Goal: Use online tool/utility: Utilize a website feature to perform a specific function

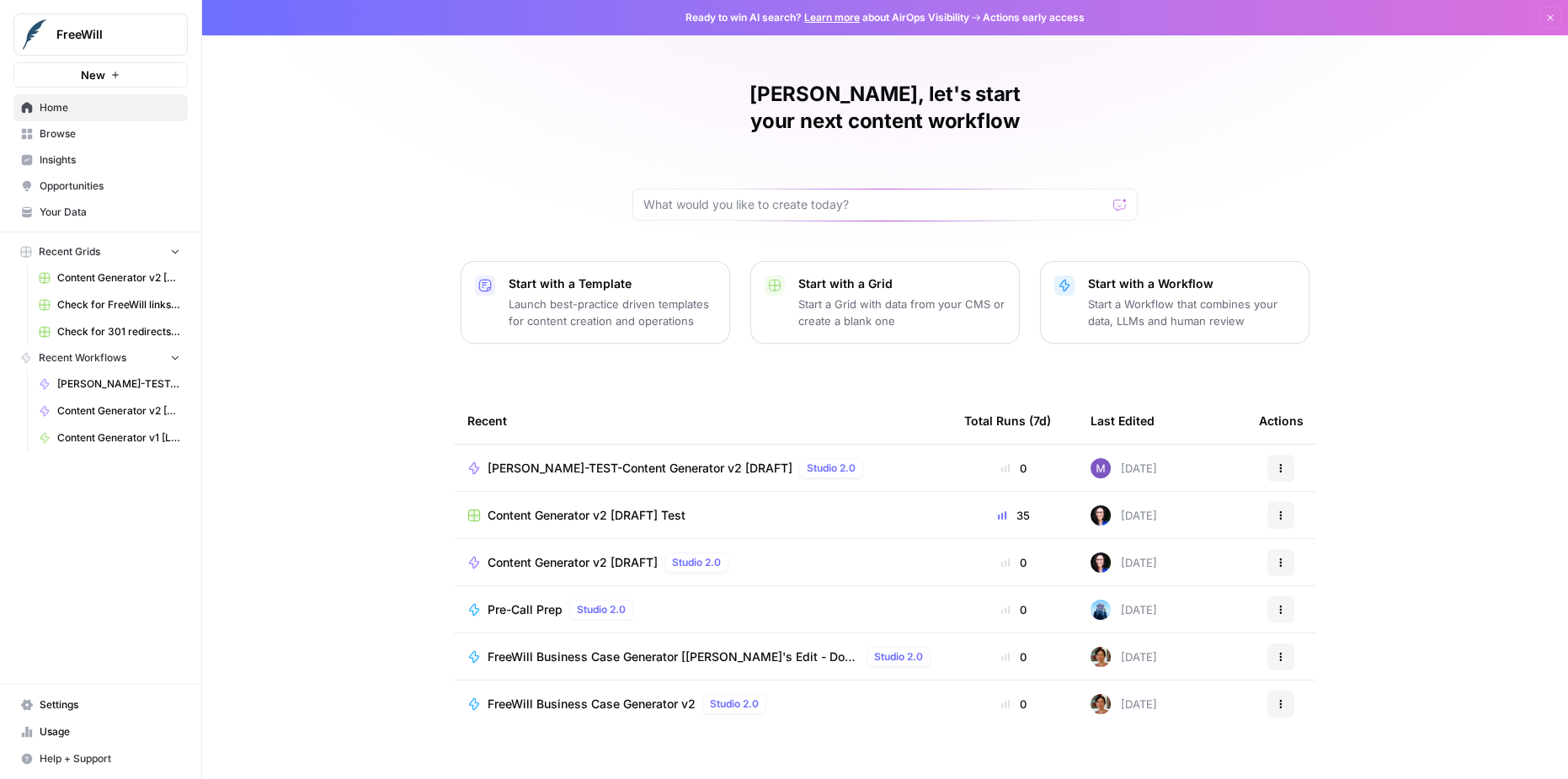
click at [733, 460] on span "[PERSON_NAME]-TEST-Content Generator v2 [DRAFT]" at bounding box center [640, 468] width 305 height 17
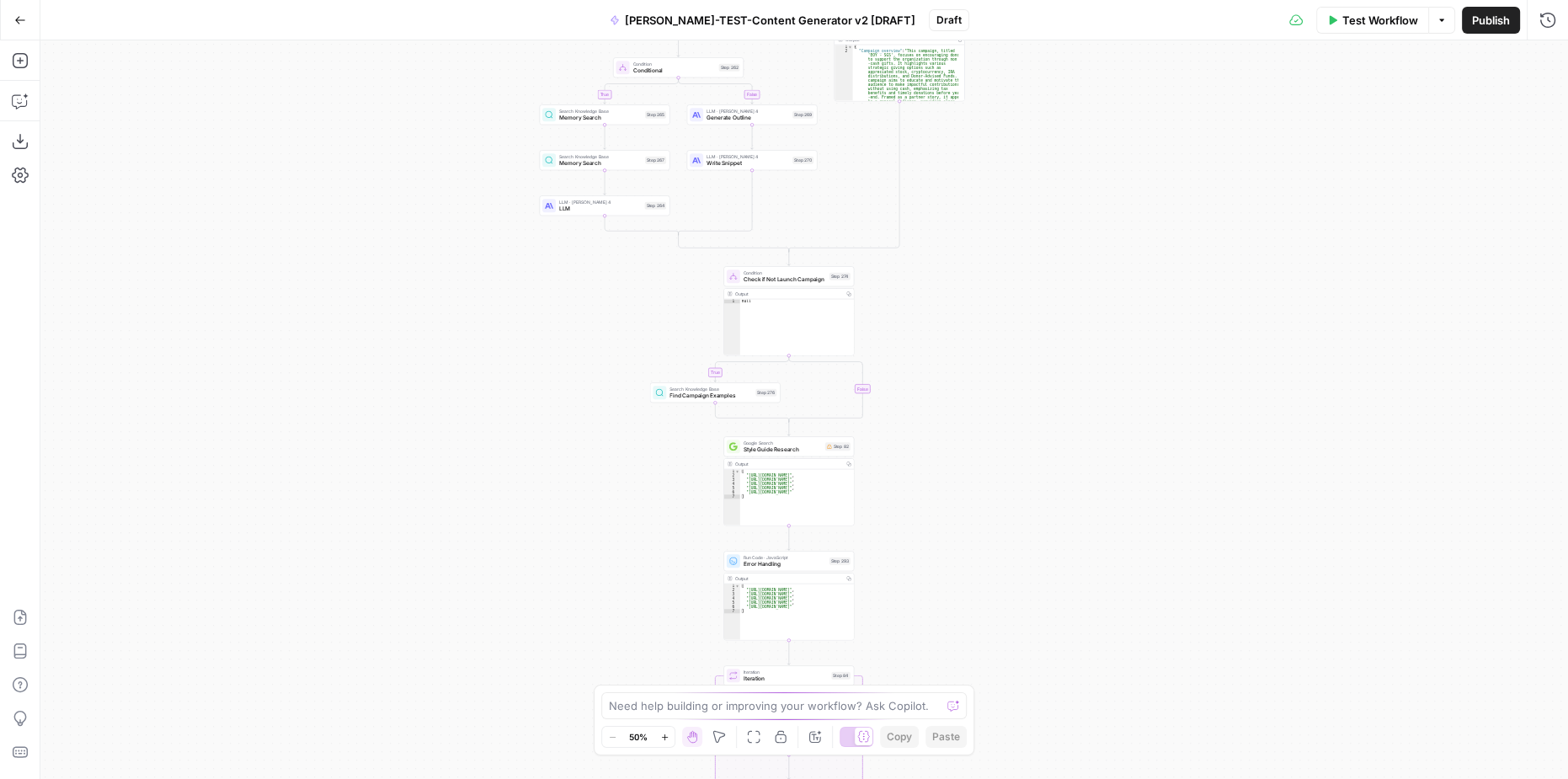
drag, startPoint x: 1008, startPoint y: 151, endPoint x: 955, endPoint y: 466, distance: 319.4
click at [955, 466] on div "**********" at bounding box center [804, 409] width 1527 height 738
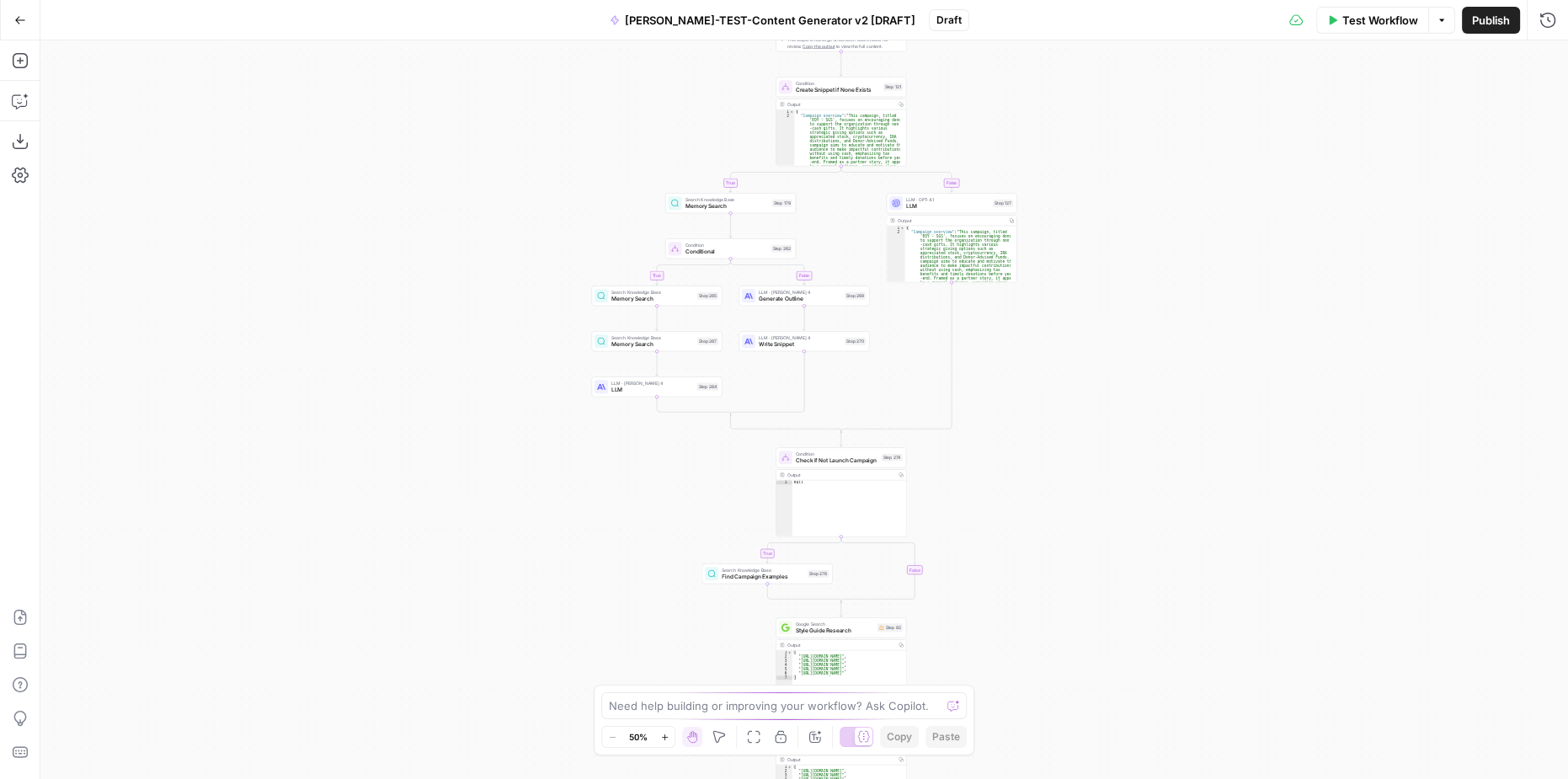
drag, startPoint x: 999, startPoint y: 172, endPoint x: 1051, endPoint y: 355, distance: 190.2
click at [1051, 355] on div "**********" at bounding box center [804, 409] width 1527 height 738
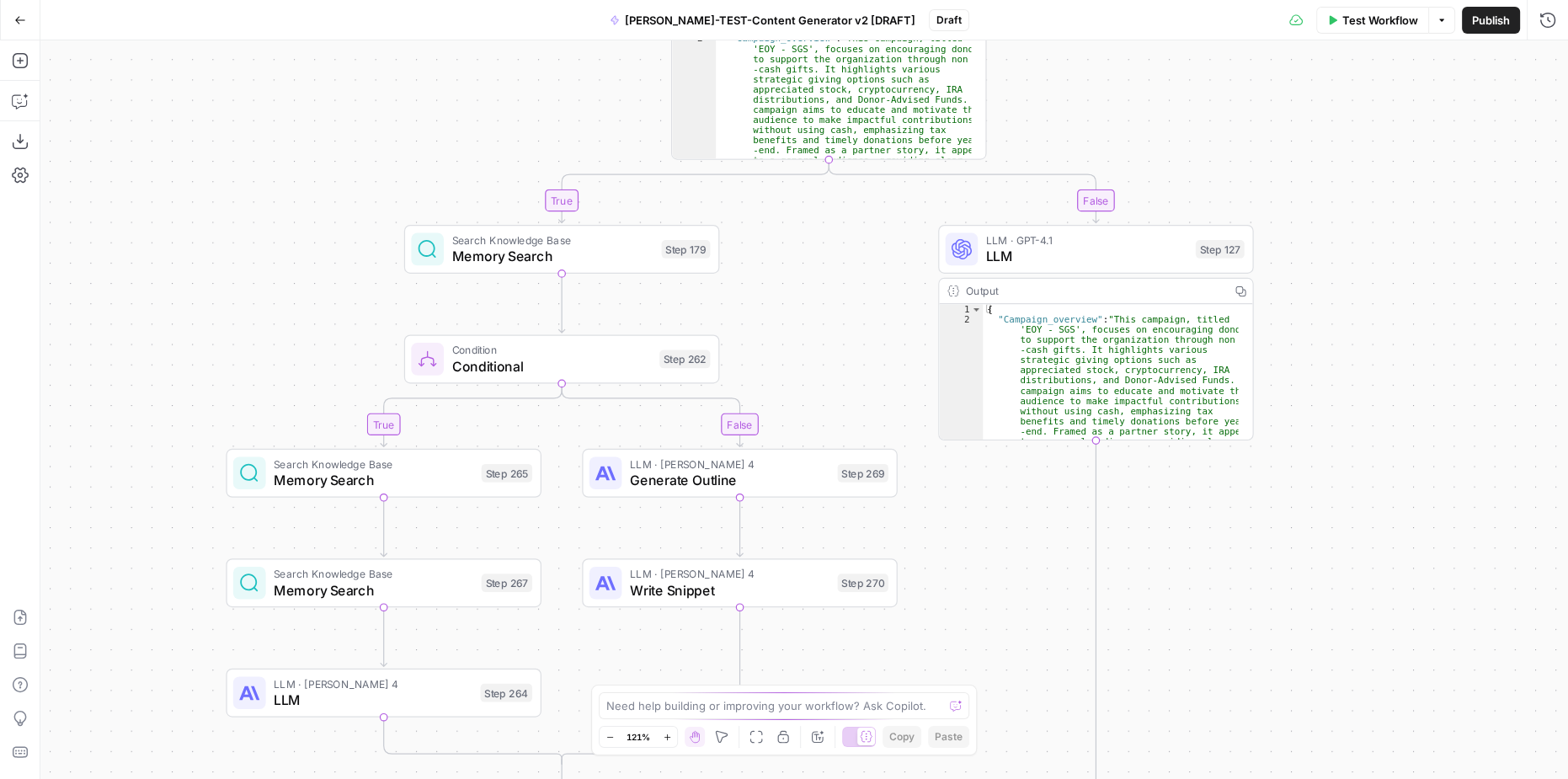
drag, startPoint x: 880, startPoint y: 227, endPoint x: 878, endPoint y: 319, distance: 92.0
click at [878, 319] on div "**********" at bounding box center [804, 409] width 1527 height 738
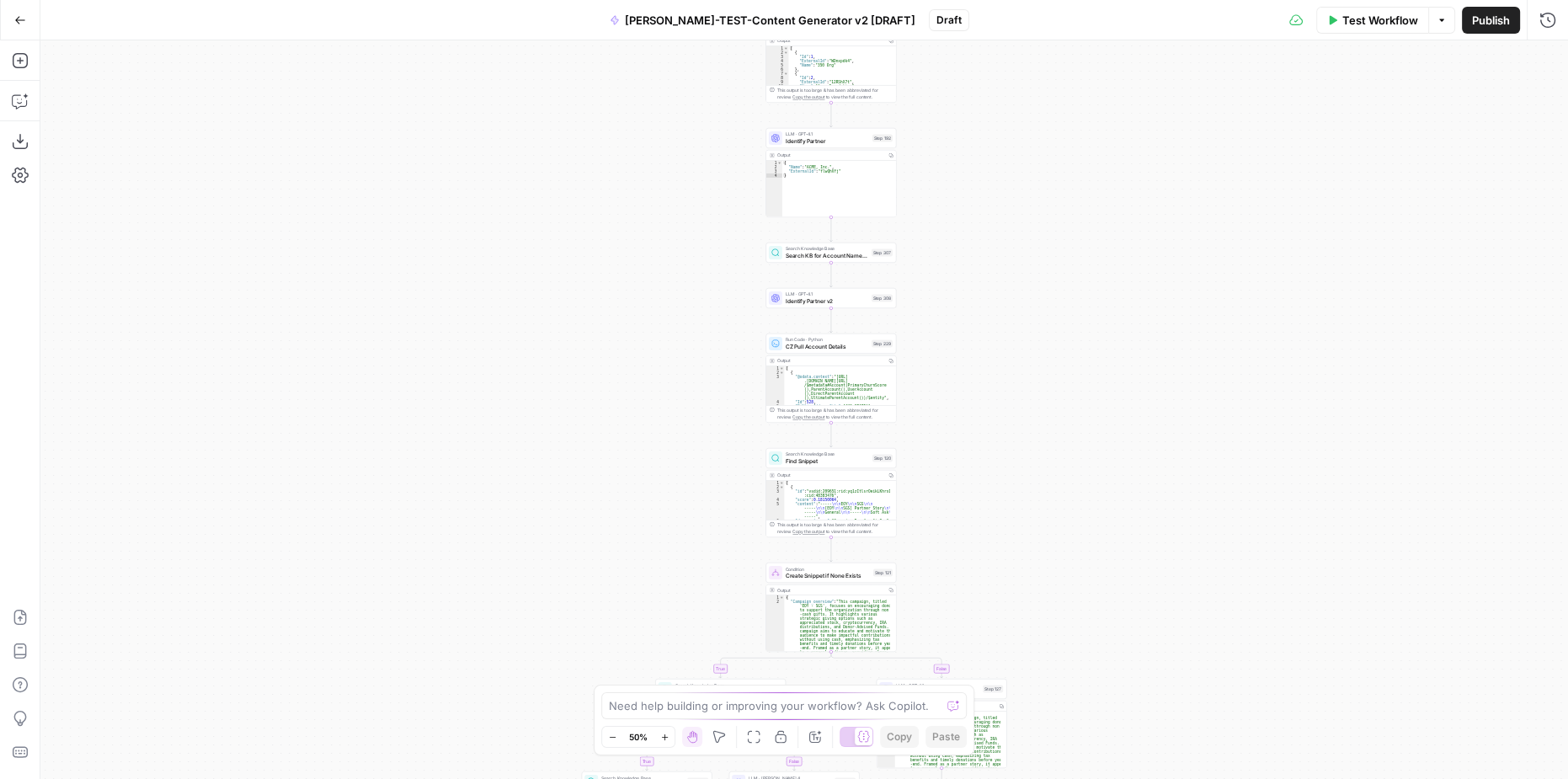
drag, startPoint x: 1029, startPoint y: 189, endPoint x: 988, endPoint y: 594, distance: 407.1
click at [986, 627] on div "**********" at bounding box center [804, 409] width 1527 height 738
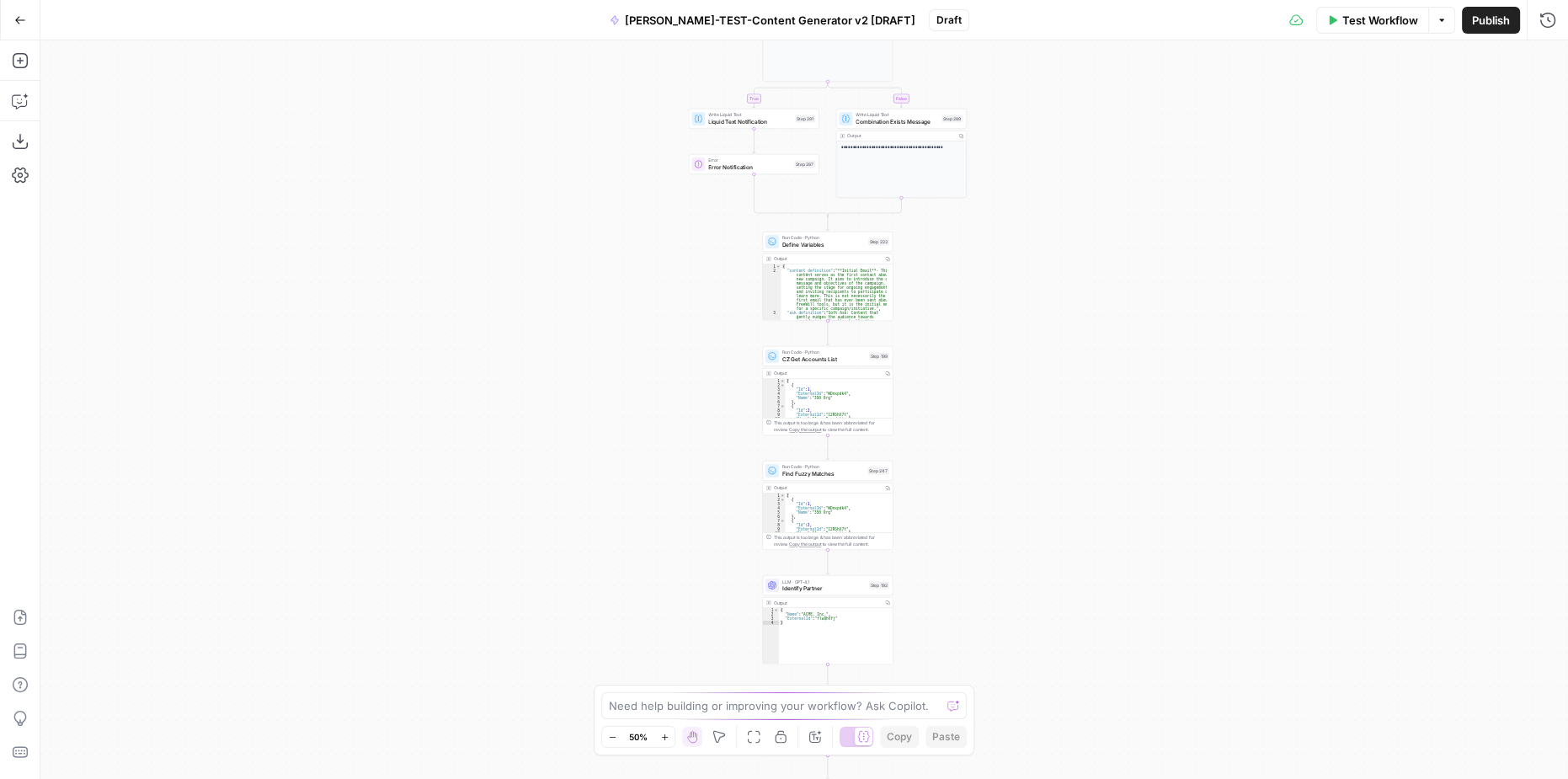
drag, startPoint x: 948, startPoint y: 122, endPoint x: 956, endPoint y: 499, distance: 377.1
click at [956, 499] on div "**********" at bounding box center [804, 409] width 1527 height 738
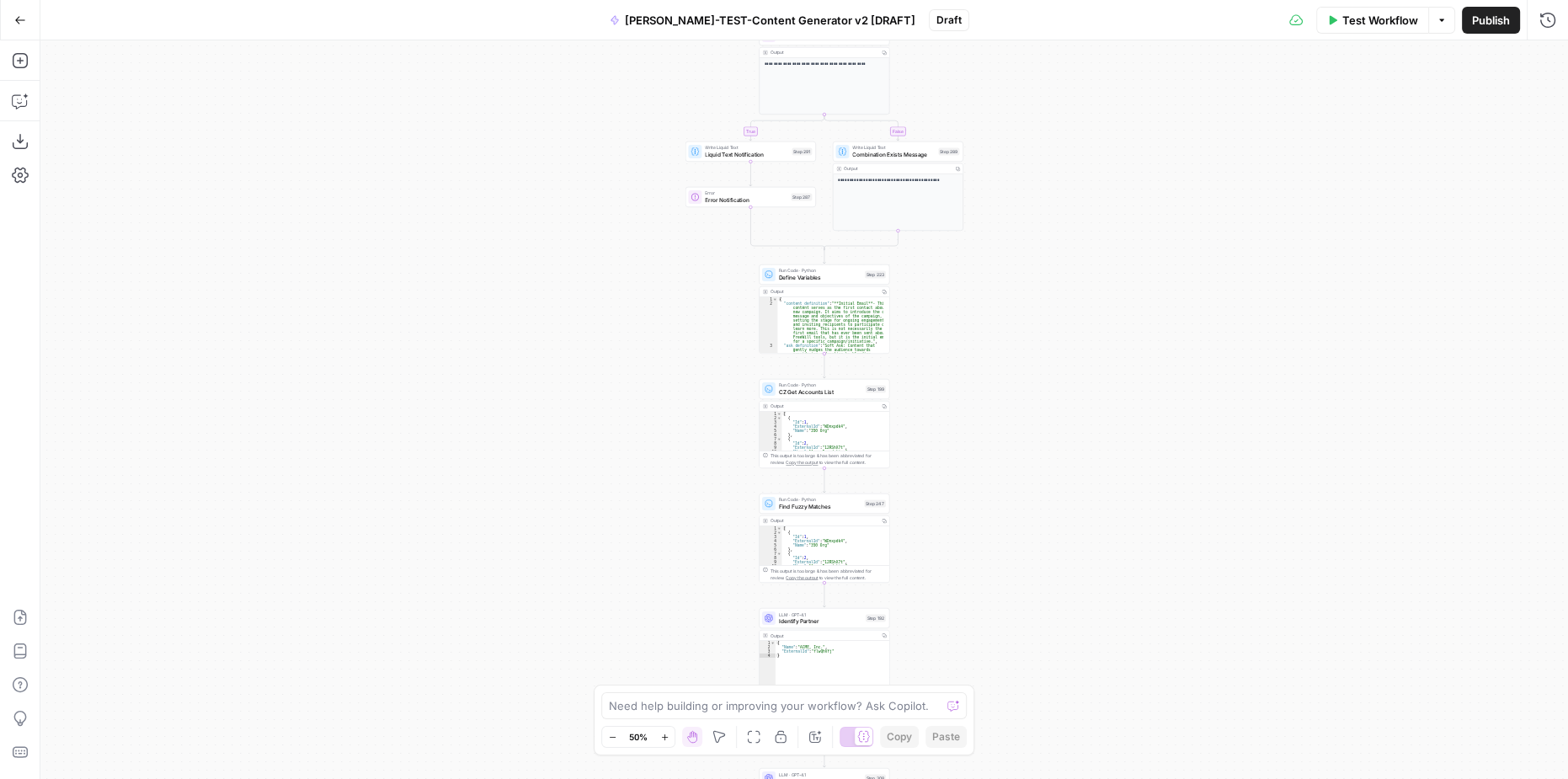
click at [948, 318] on div "**********" at bounding box center [804, 409] width 1527 height 738
click at [831, 269] on span "Run Code · Python" at bounding box center [820, 270] width 83 height 6
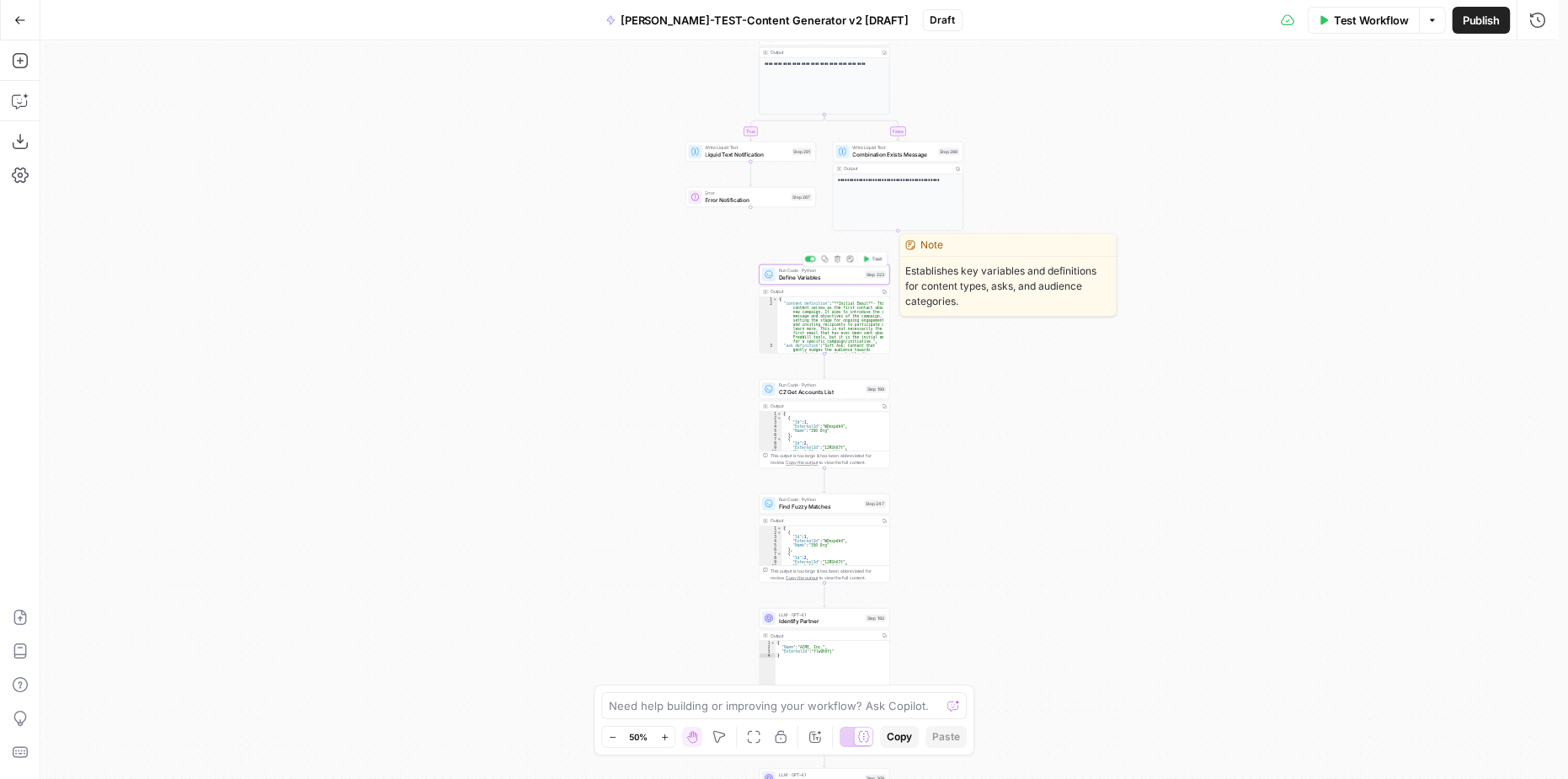
click at [828, 307] on div "{ "content_definition" : "**Initial Email**- This content serves as the first c…" at bounding box center [830, 348] width 106 height 102
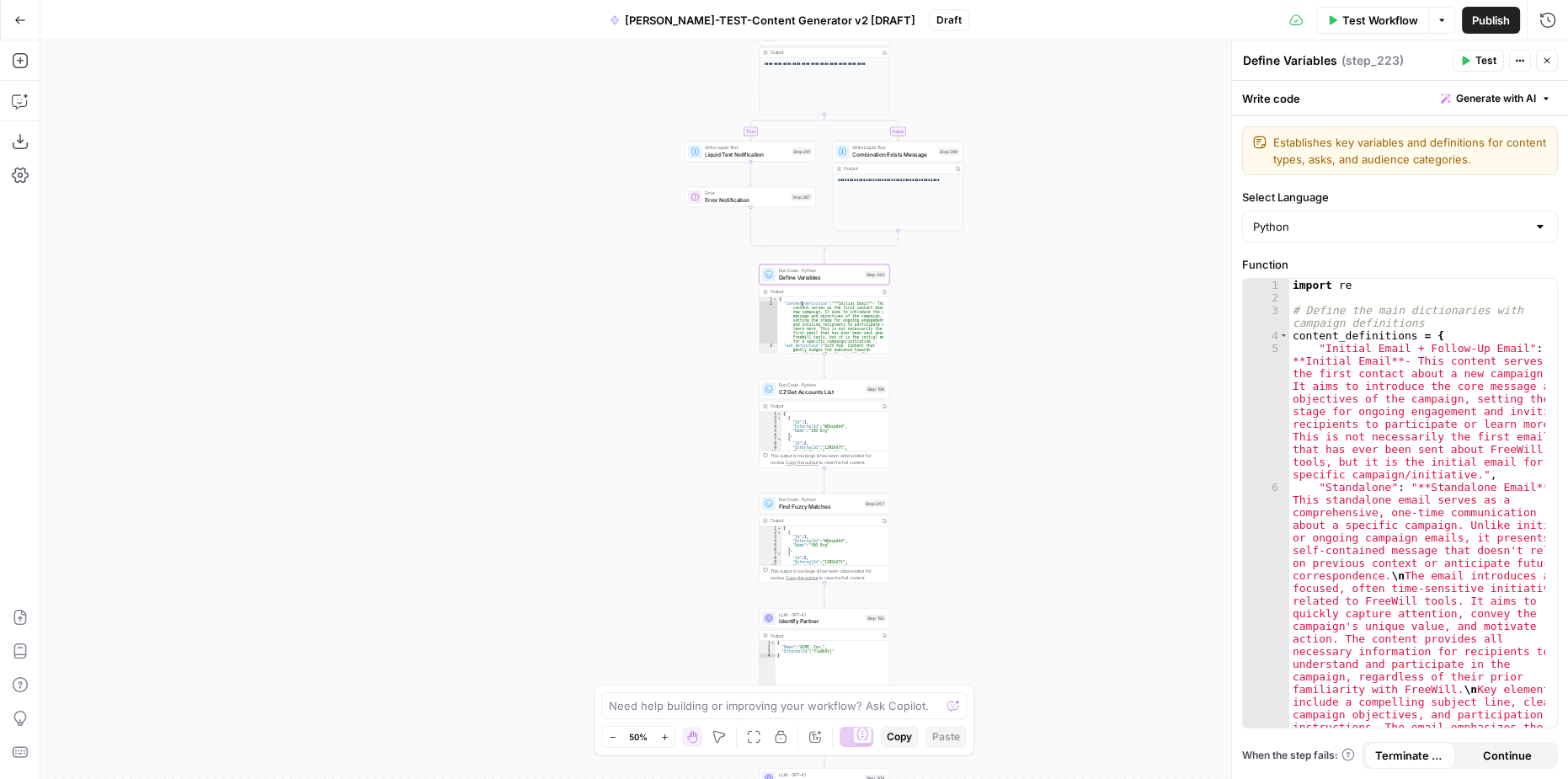
type textarea "**********"
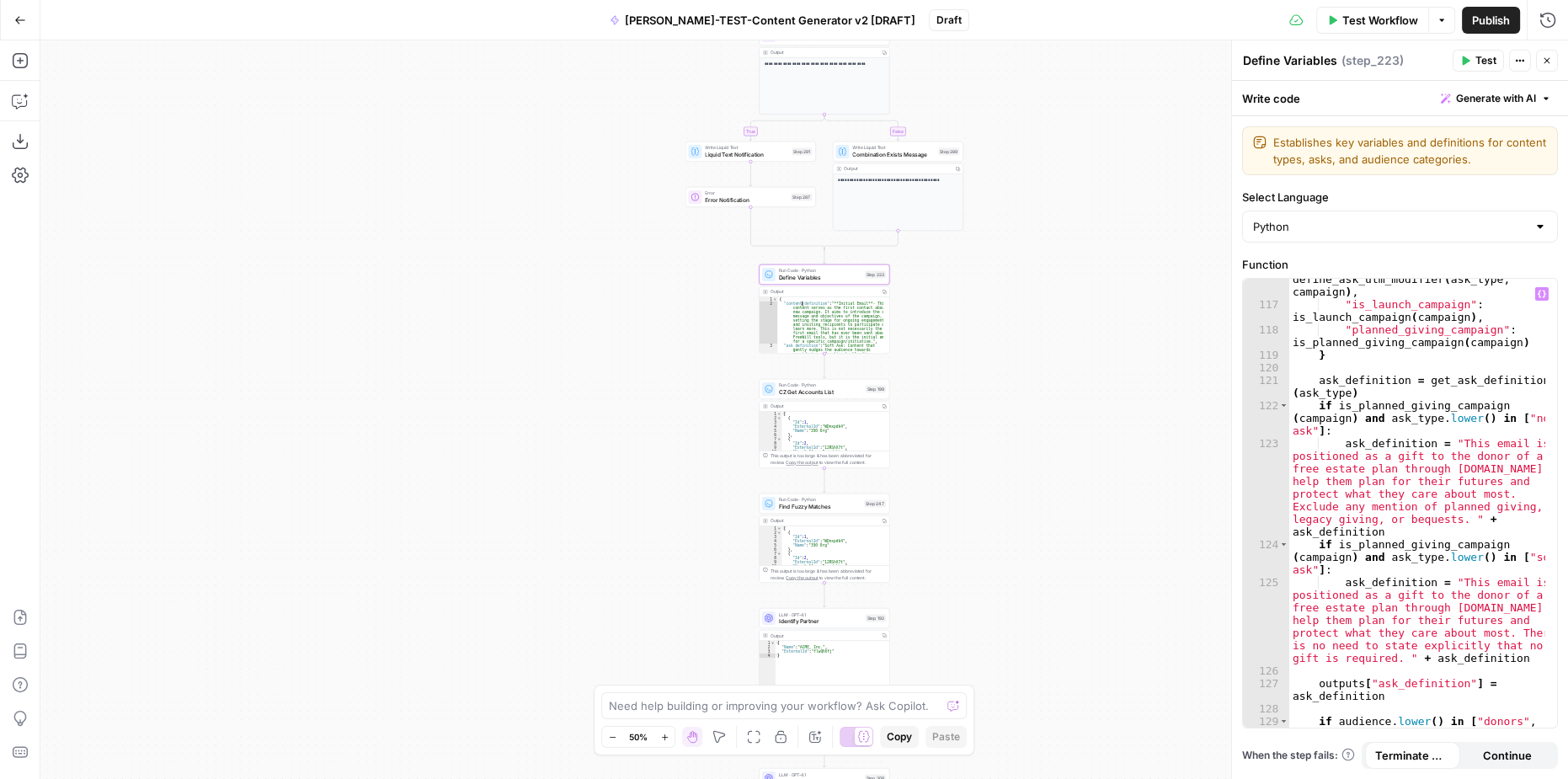
scroll to position [3477, 0]
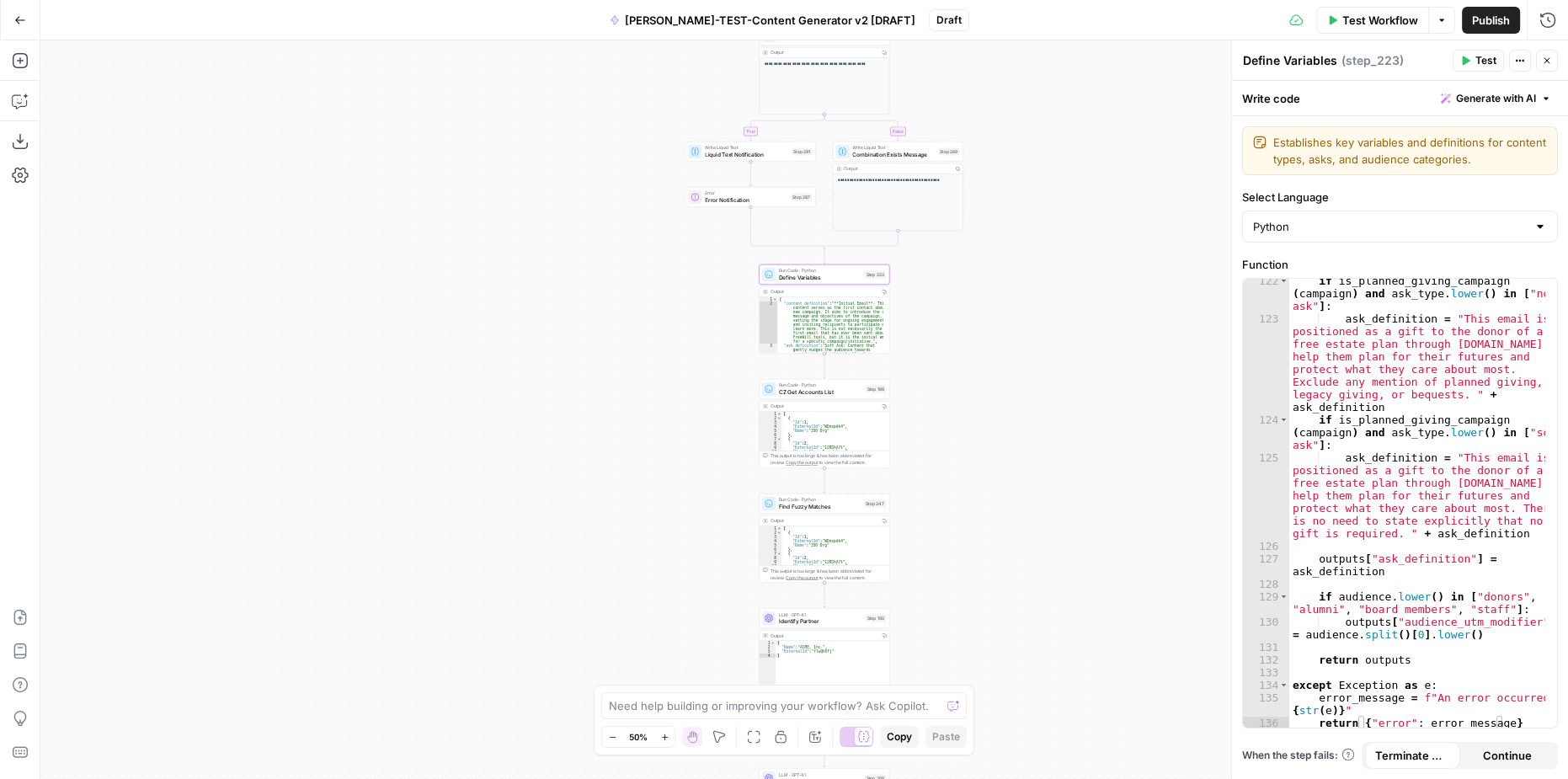
click at [1067, 502] on div "**********" at bounding box center [804, 409] width 1527 height 738
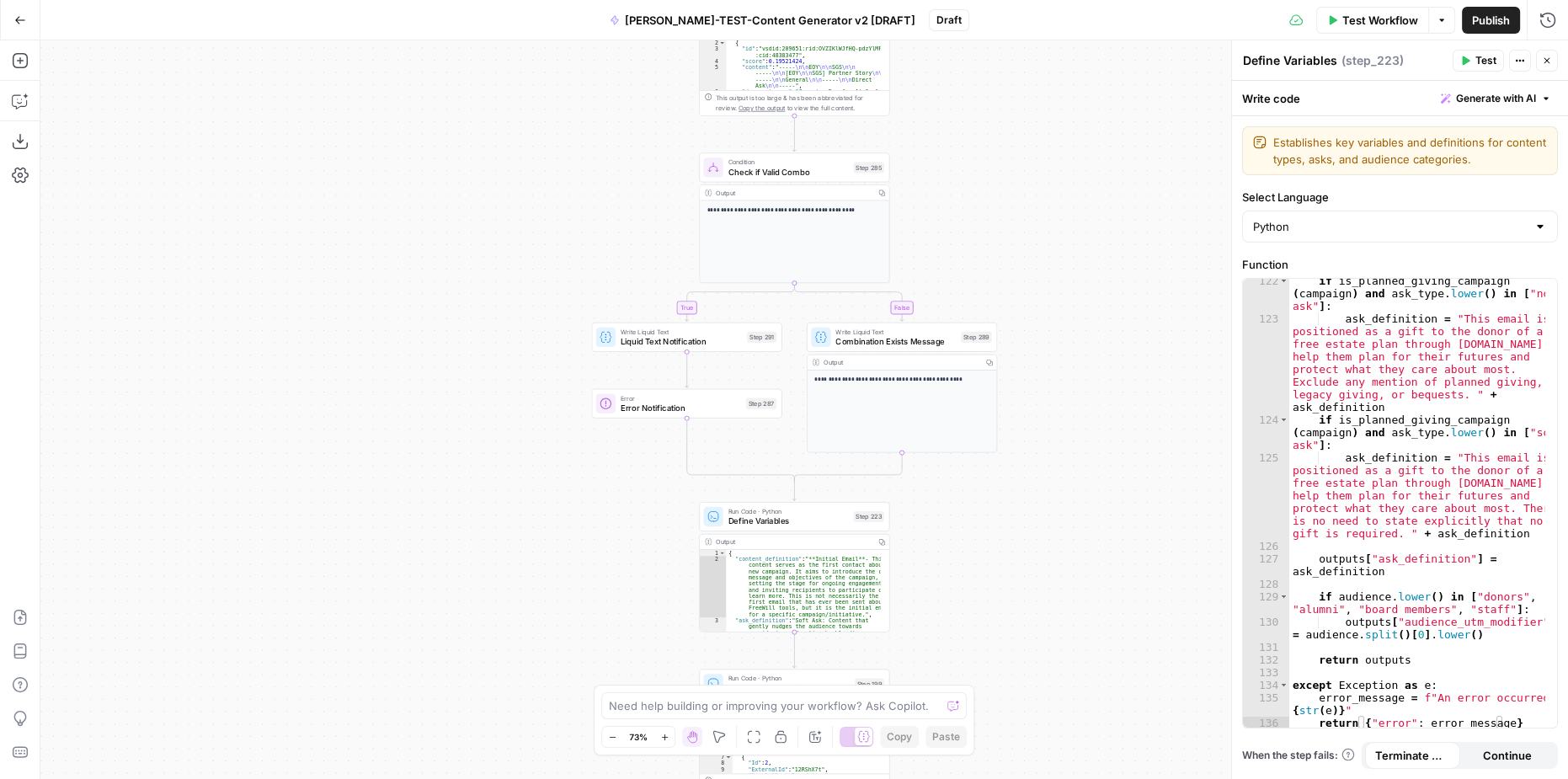
drag, startPoint x: 1029, startPoint y: 255, endPoint x: 1019, endPoint y: 537, distance: 282.2
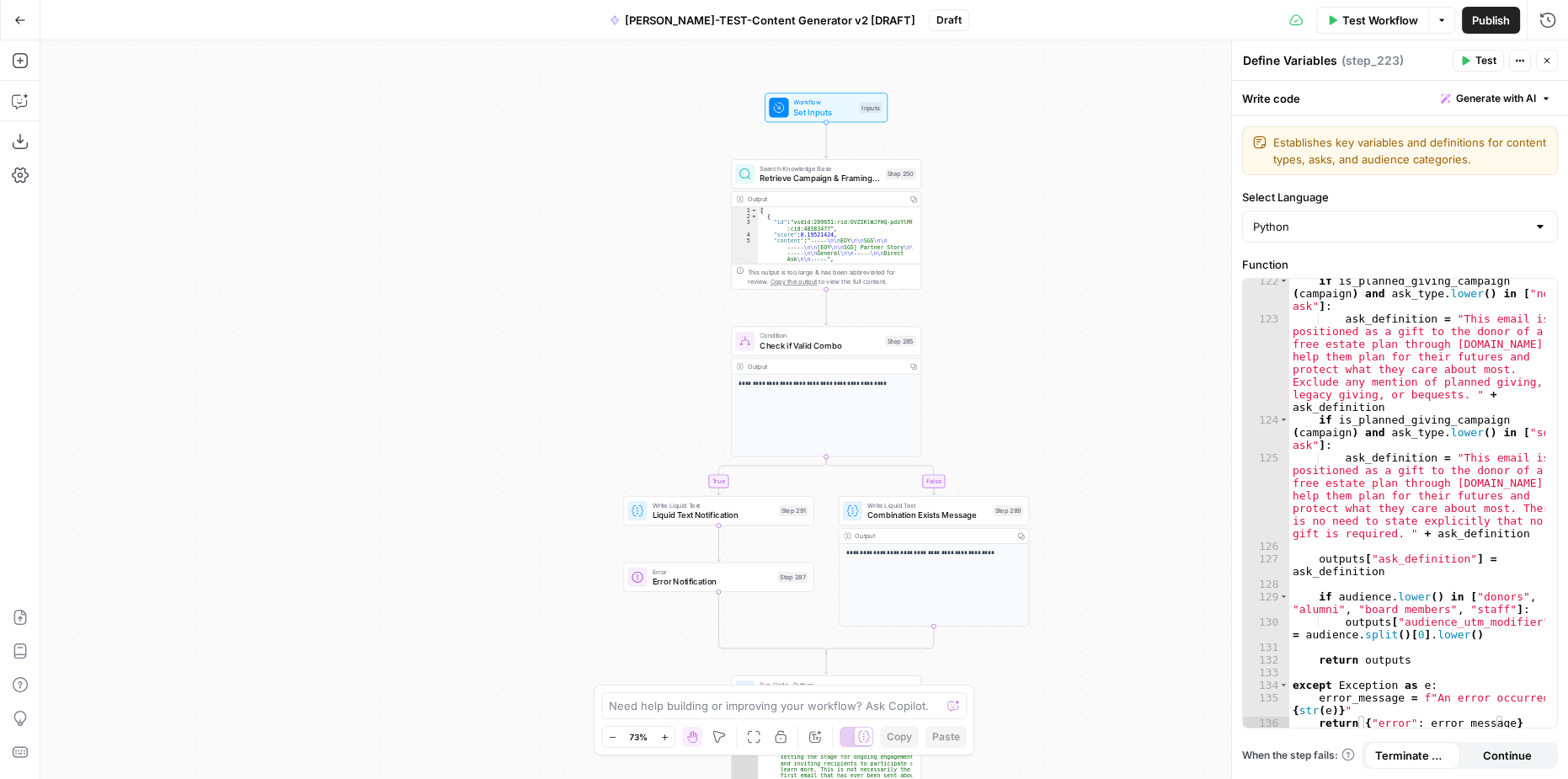
drag, startPoint x: 1036, startPoint y: 187, endPoint x: 1077, endPoint y: 384, distance: 201.2
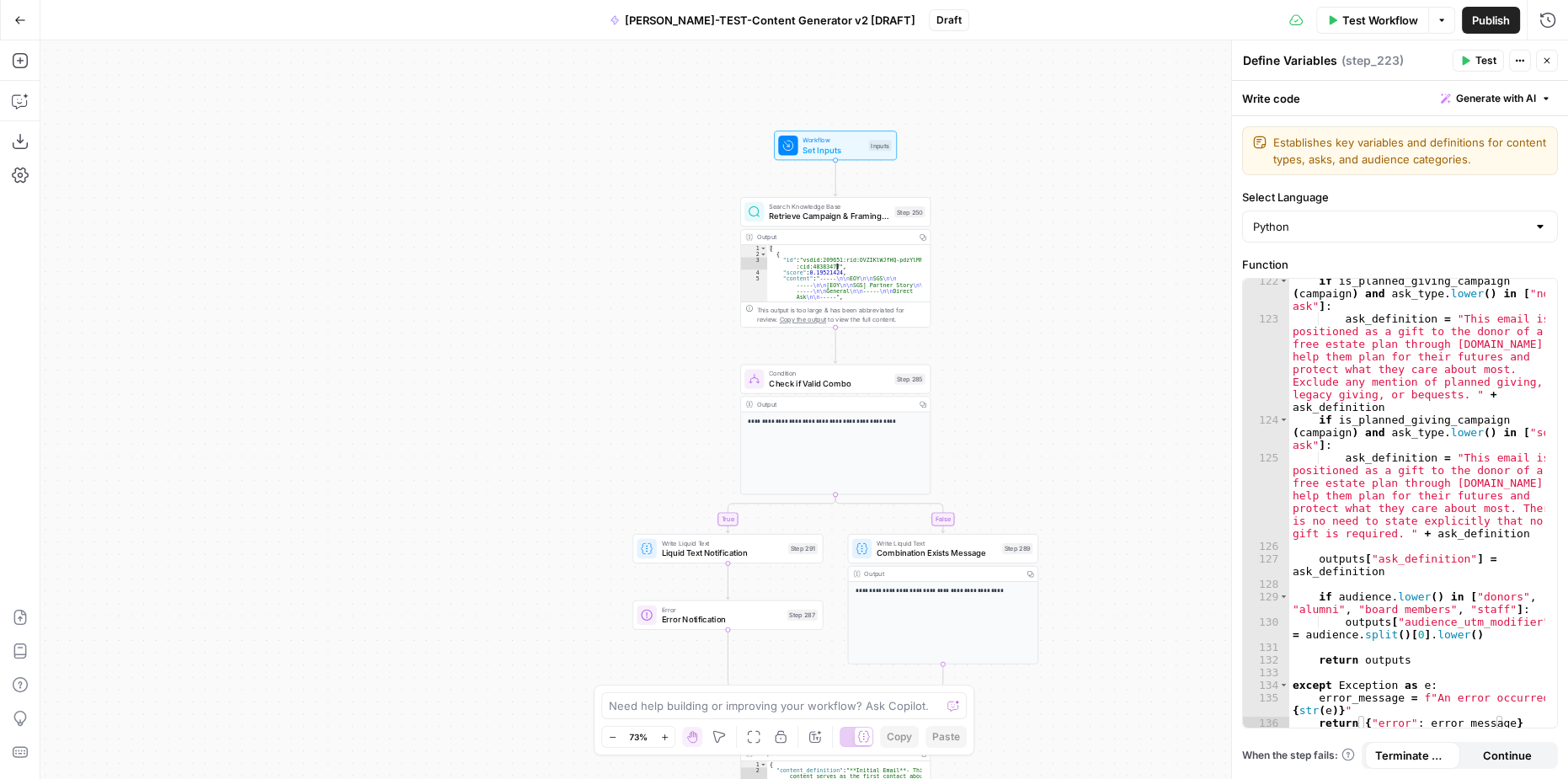
type textarea "**********"
click at [864, 272] on div "[ { "id" : "vsdid:209651:rid:OVZIKlWJfHQ-pdzYlMFIY :cid:48383477" , "score" : 0…" at bounding box center [844, 279] width 155 height 69
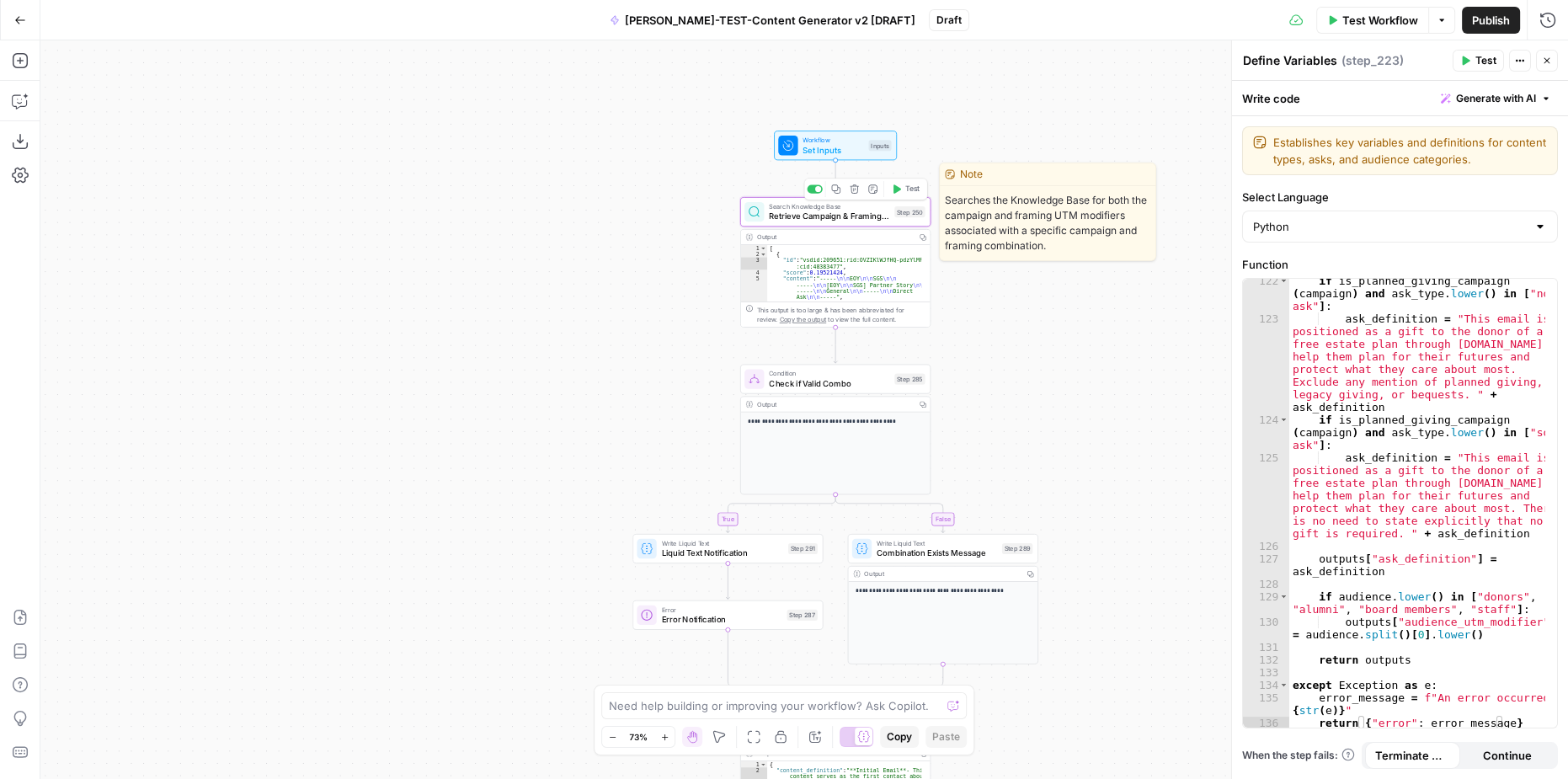
click at [869, 218] on span "Retrieve Campaign & Framing UTM modifiers" at bounding box center [829, 216] width 121 height 13
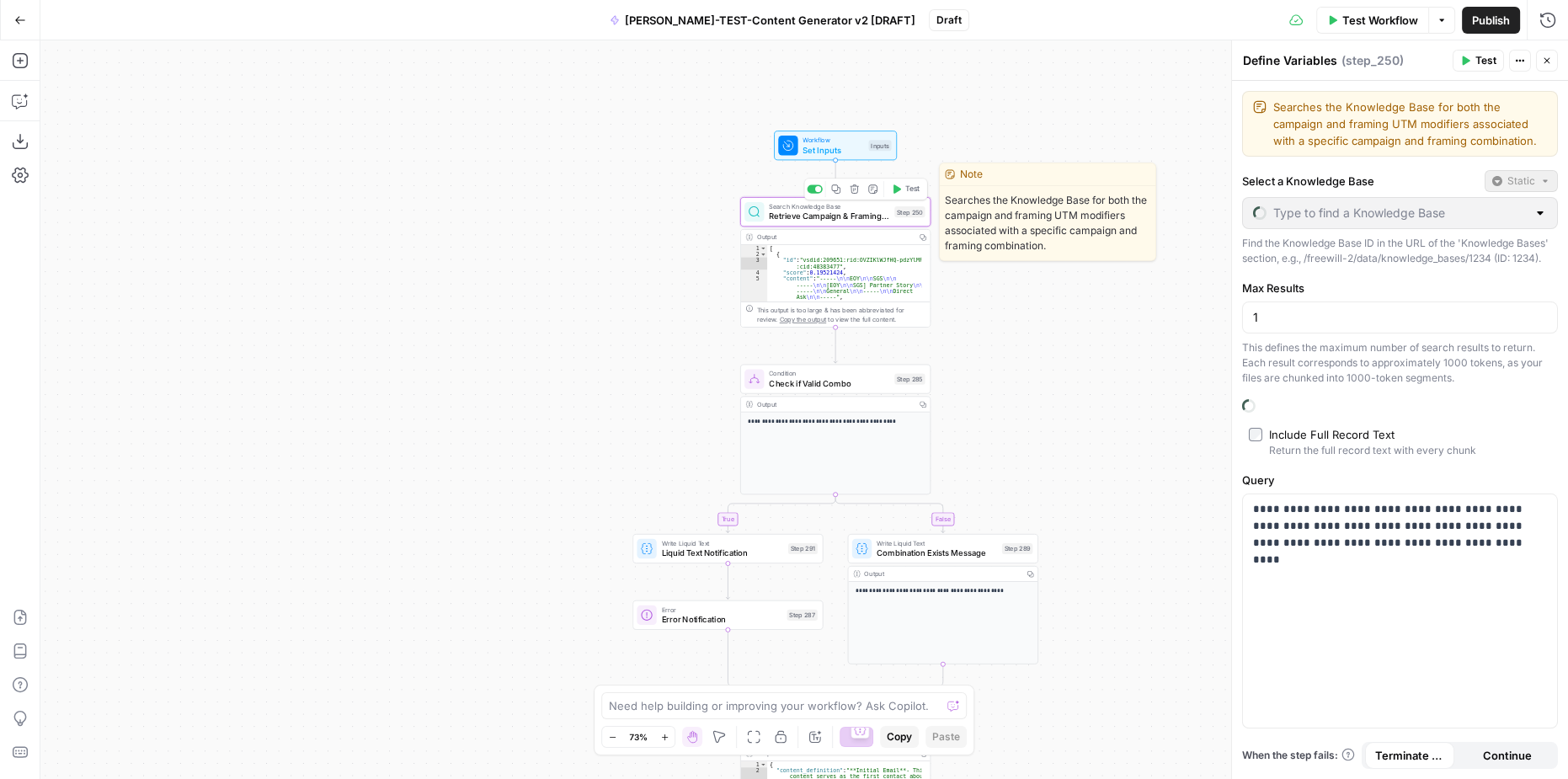
type textarea "Retrieve Campaign & Framing UTM modifiers"
type input "Content Generator"
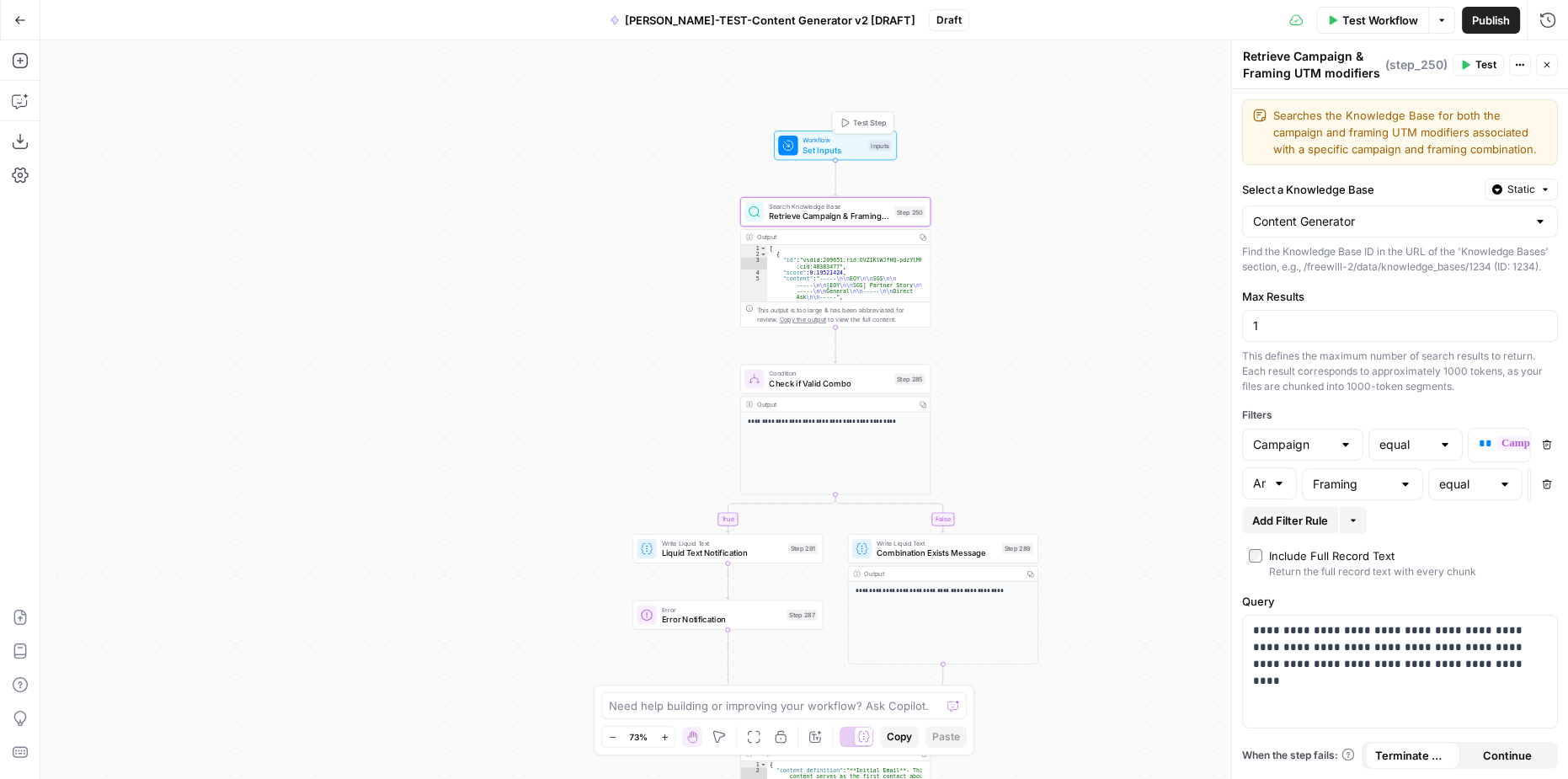
click at [838, 148] on span "Set Inputs" at bounding box center [833, 150] width 61 height 13
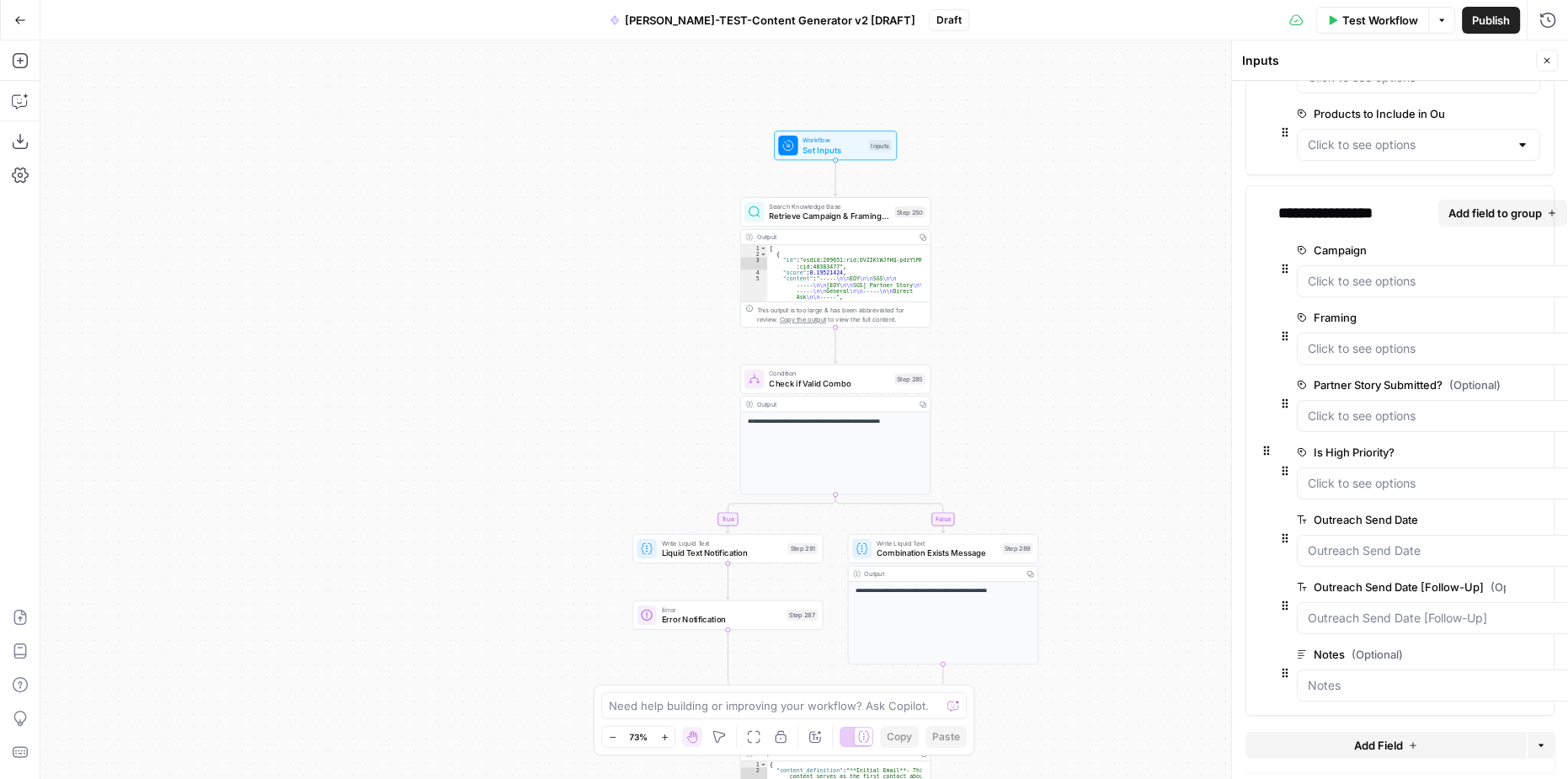
scroll to position [327, 0]
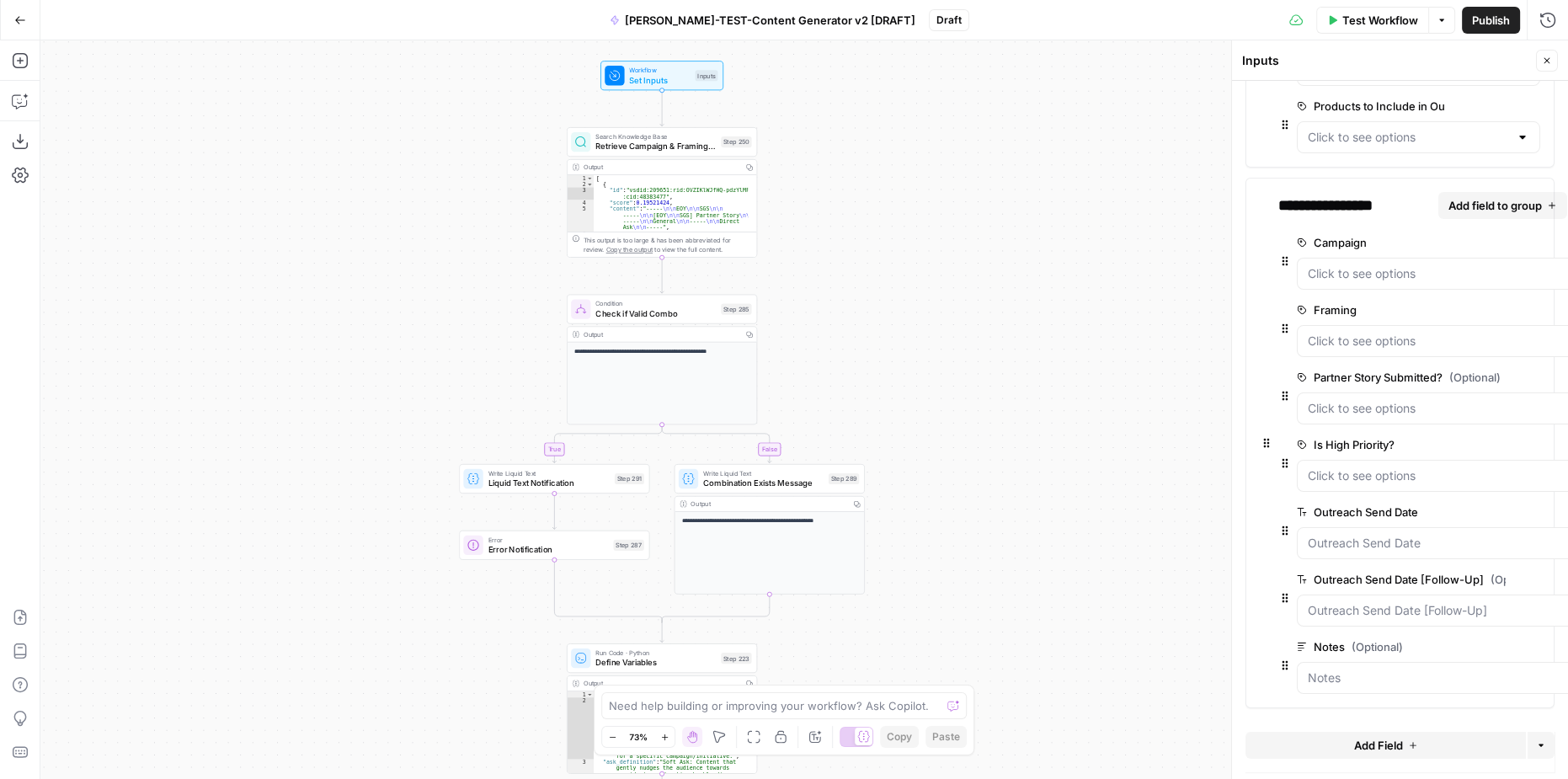
drag, startPoint x: 1136, startPoint y: 378, endPoint x: 968, endPoint y: 319, distance: 178.1
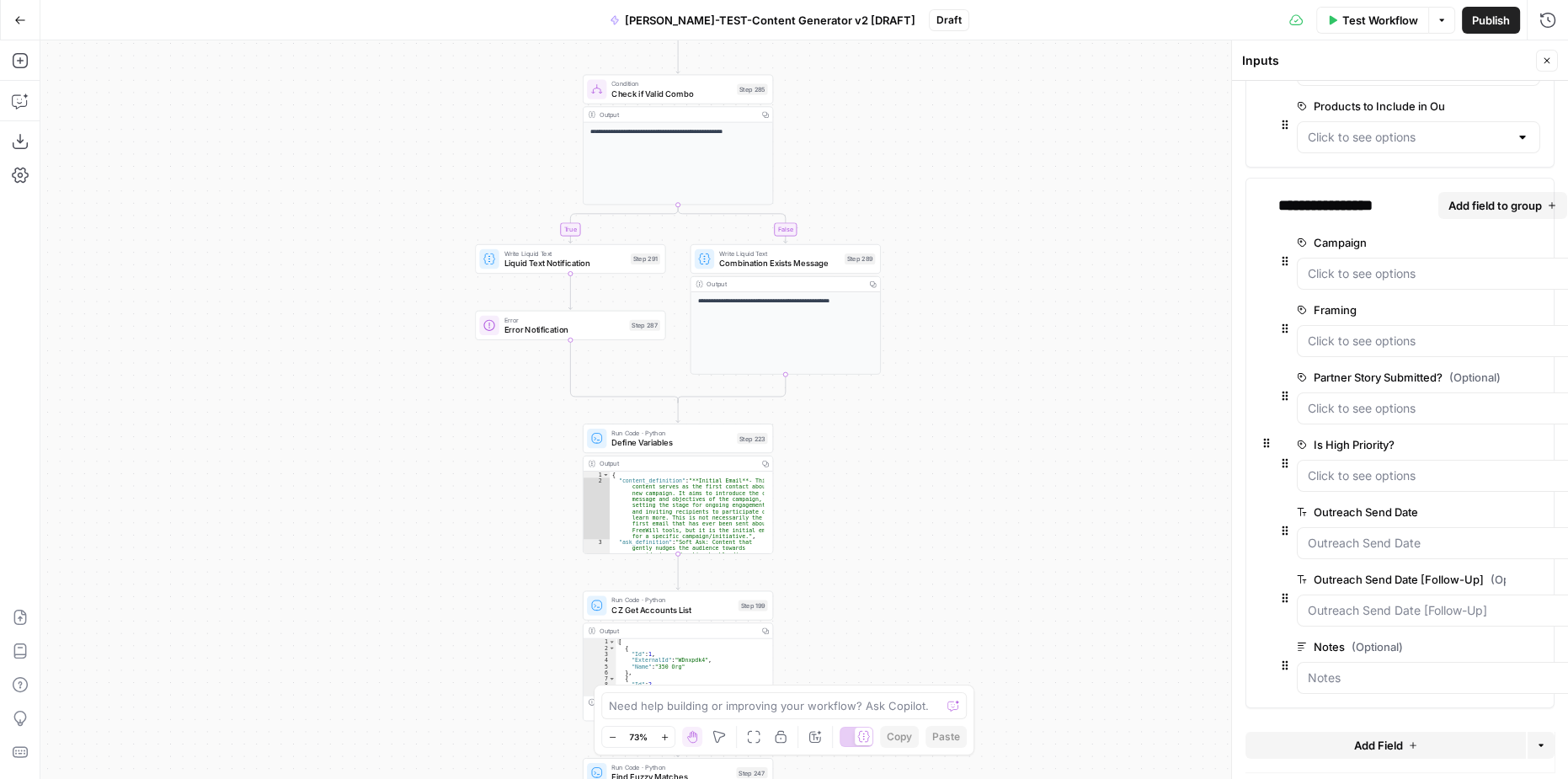
drag, startPoint x: 945, startPoint y: 416, endPoint x: 950, endPoint y: 313, distance: 103.1
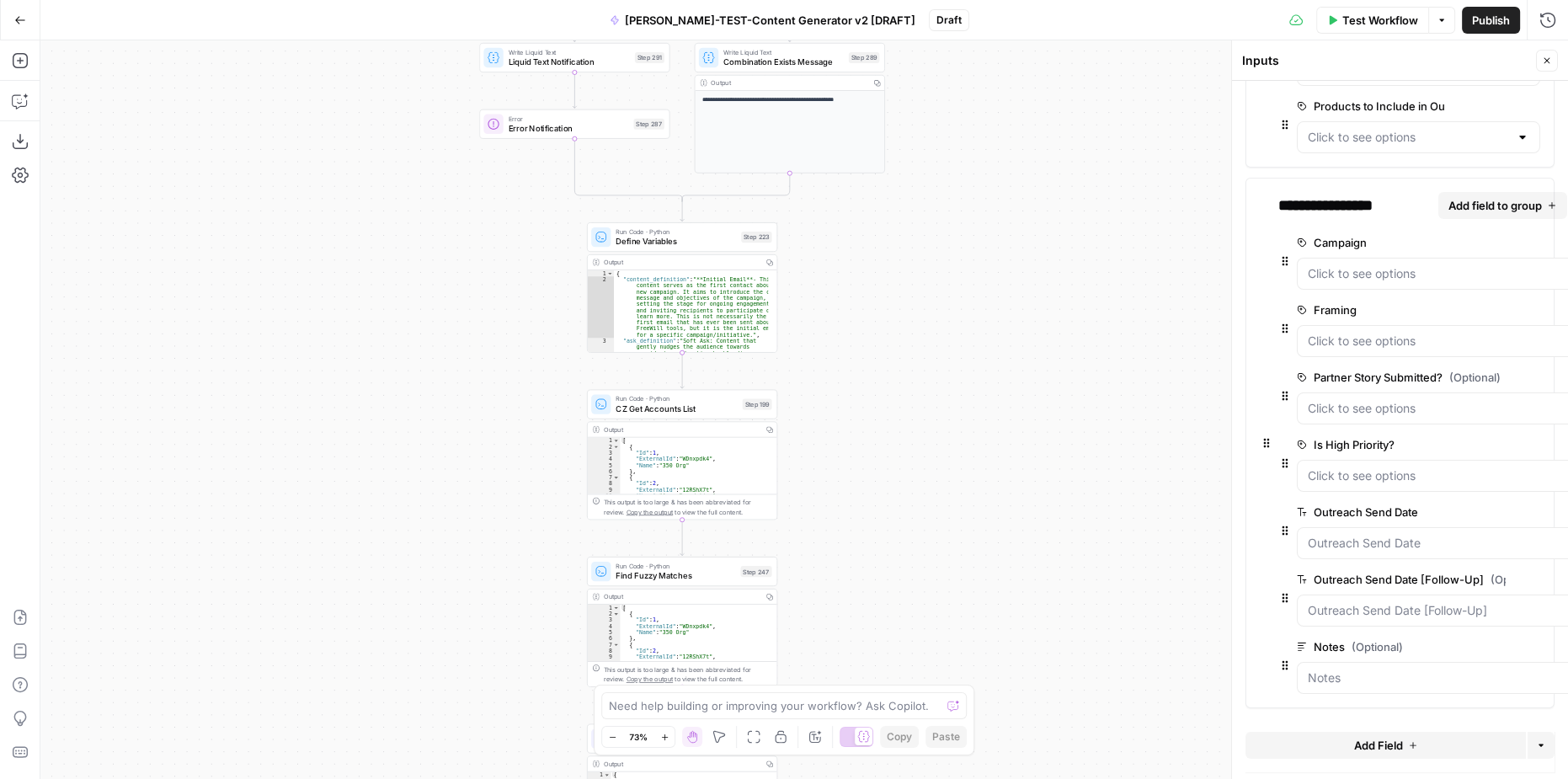
drag, startPoint x: 890, startPoint y: 444, endPoint x: 898, endPoint y: 356, distance: 88.4
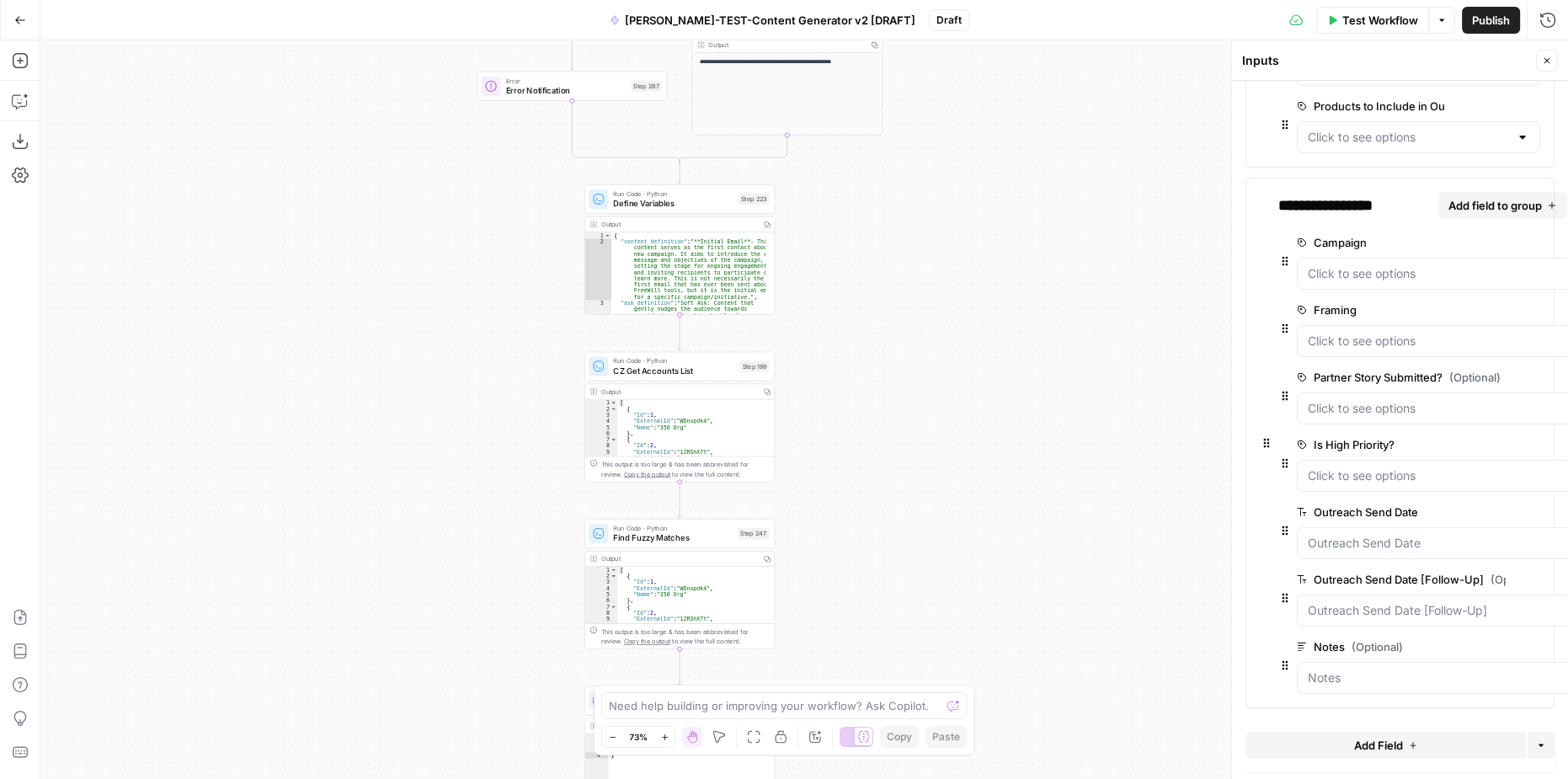
drag, startPoint x: 814, startPoint y: 479, endPoint x: 814, endPoint y: 384, distance: 95.0
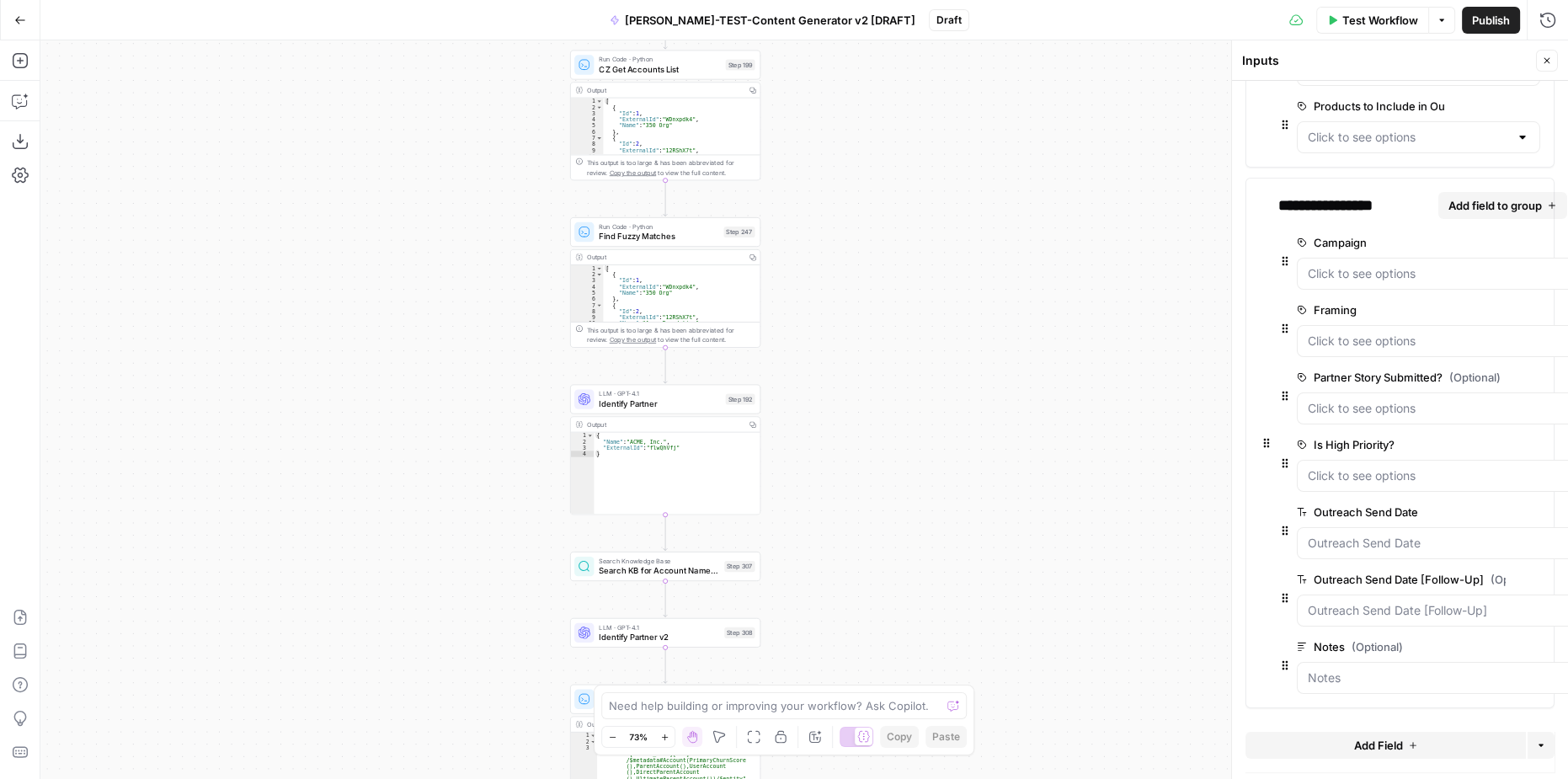
drag, startPoint x: 820, startPoint y: 514, endPoint x: 807, endPoint y: 351, distance: 163.5
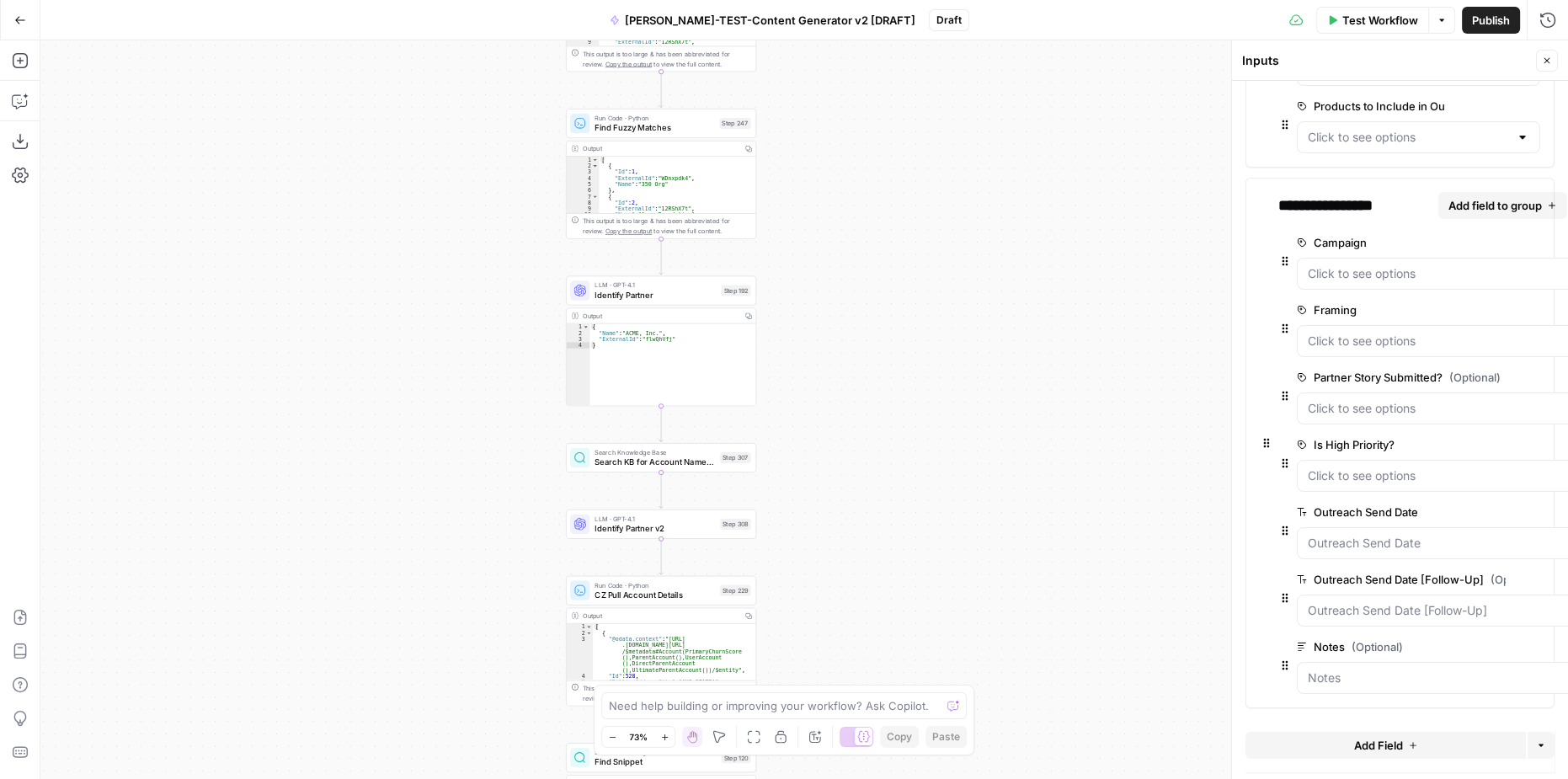
drag, startPoint x: 752, startPoint y: 566, endPoint x: 734, endPoint y: 414, distance: 153.1
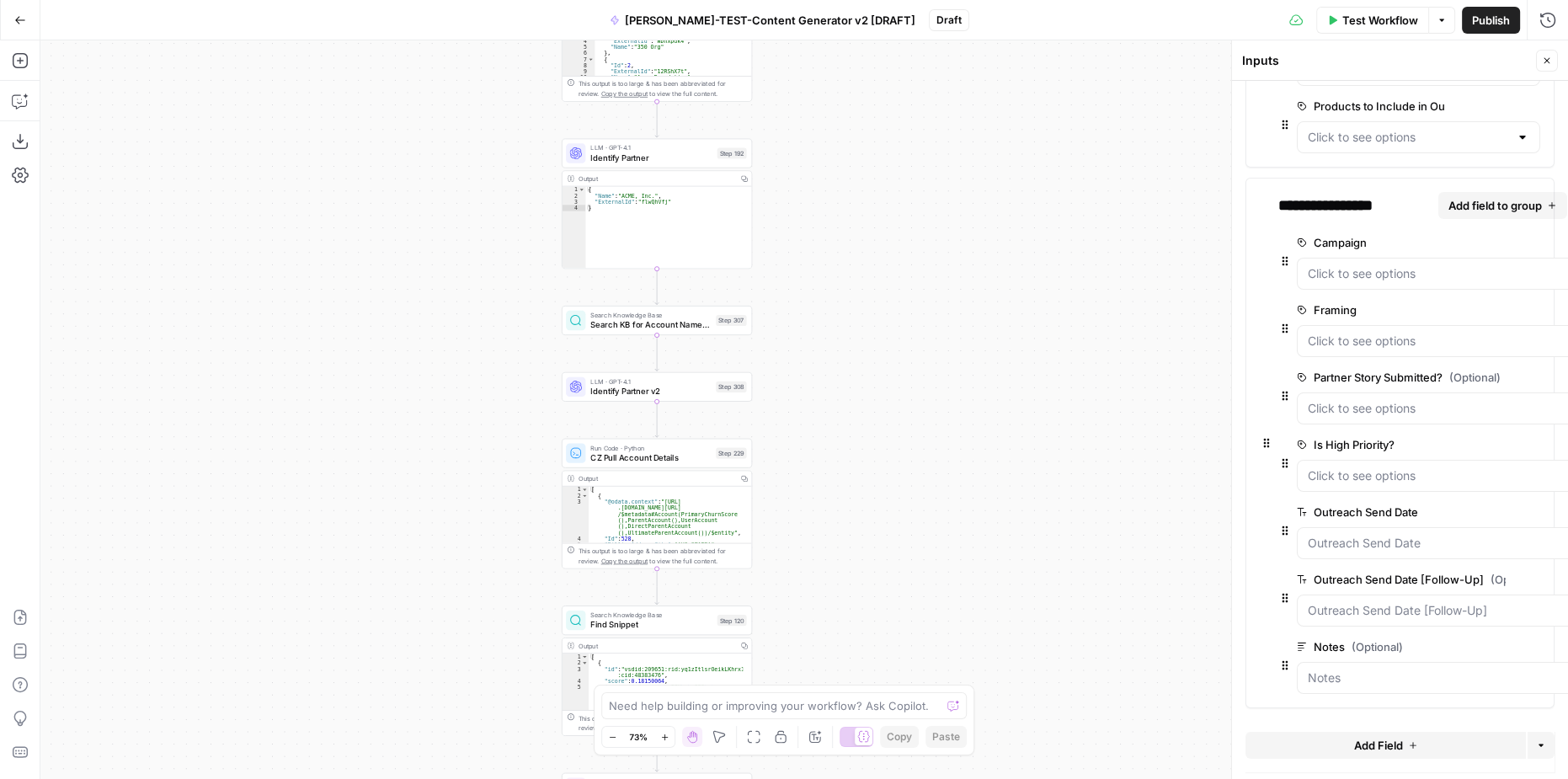
drag, startPoint x: 828, startPoint y: 600, endPoint x: 736, endPoint y: 441, distance: 183.7
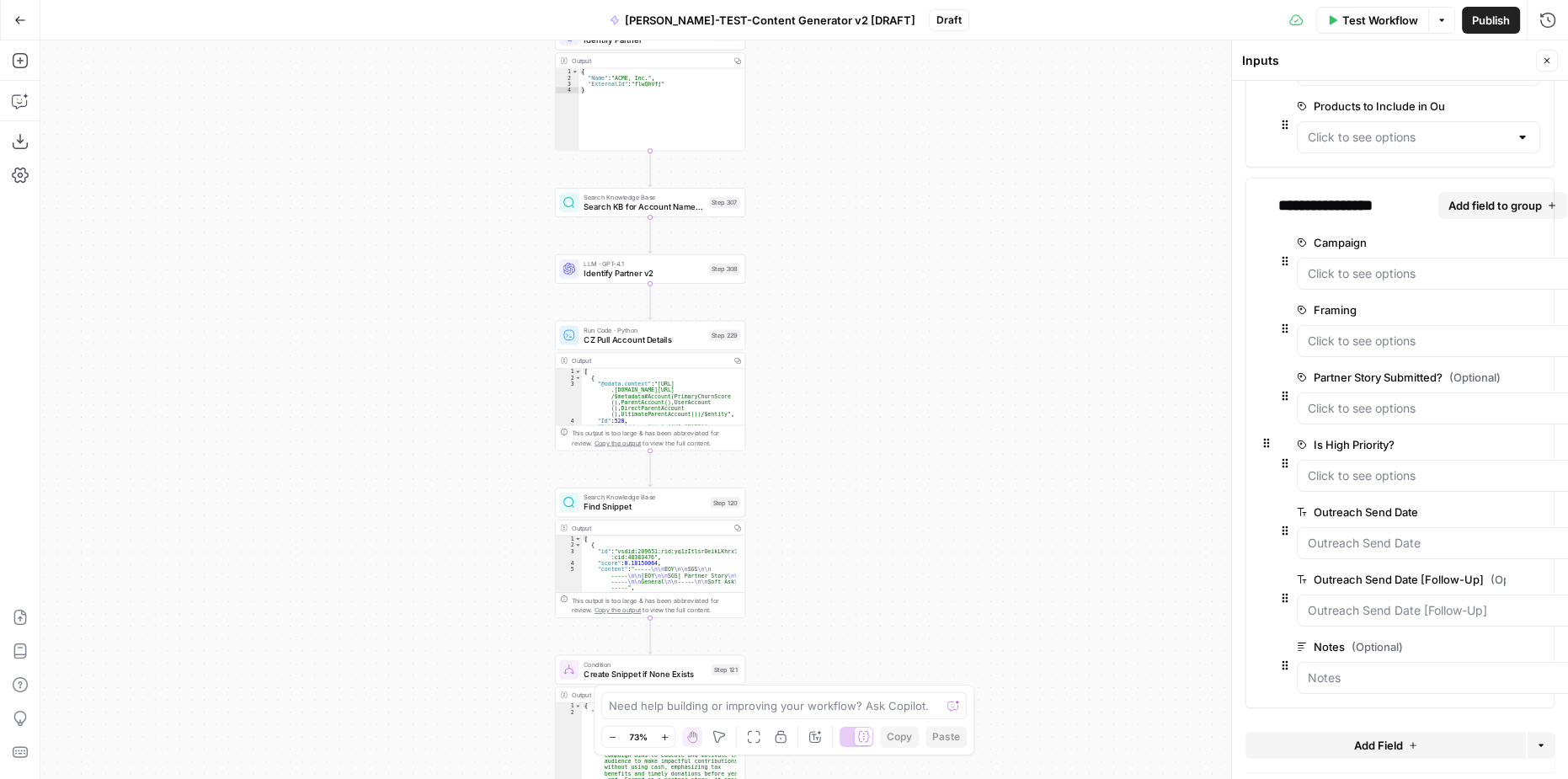
type textarea "**********"
click at [659, 557] on div "[ { "id" : "vsdid:209651:rid:yq1zItlsrOeikLKhrx1QV :cid:48383476" , "score" : 0…" at bounding box center [659, 570] width 155 height 69
click at [686, 499] on span "Search Knowledge Base" at bounding box center [644, 497] width 122 height 10
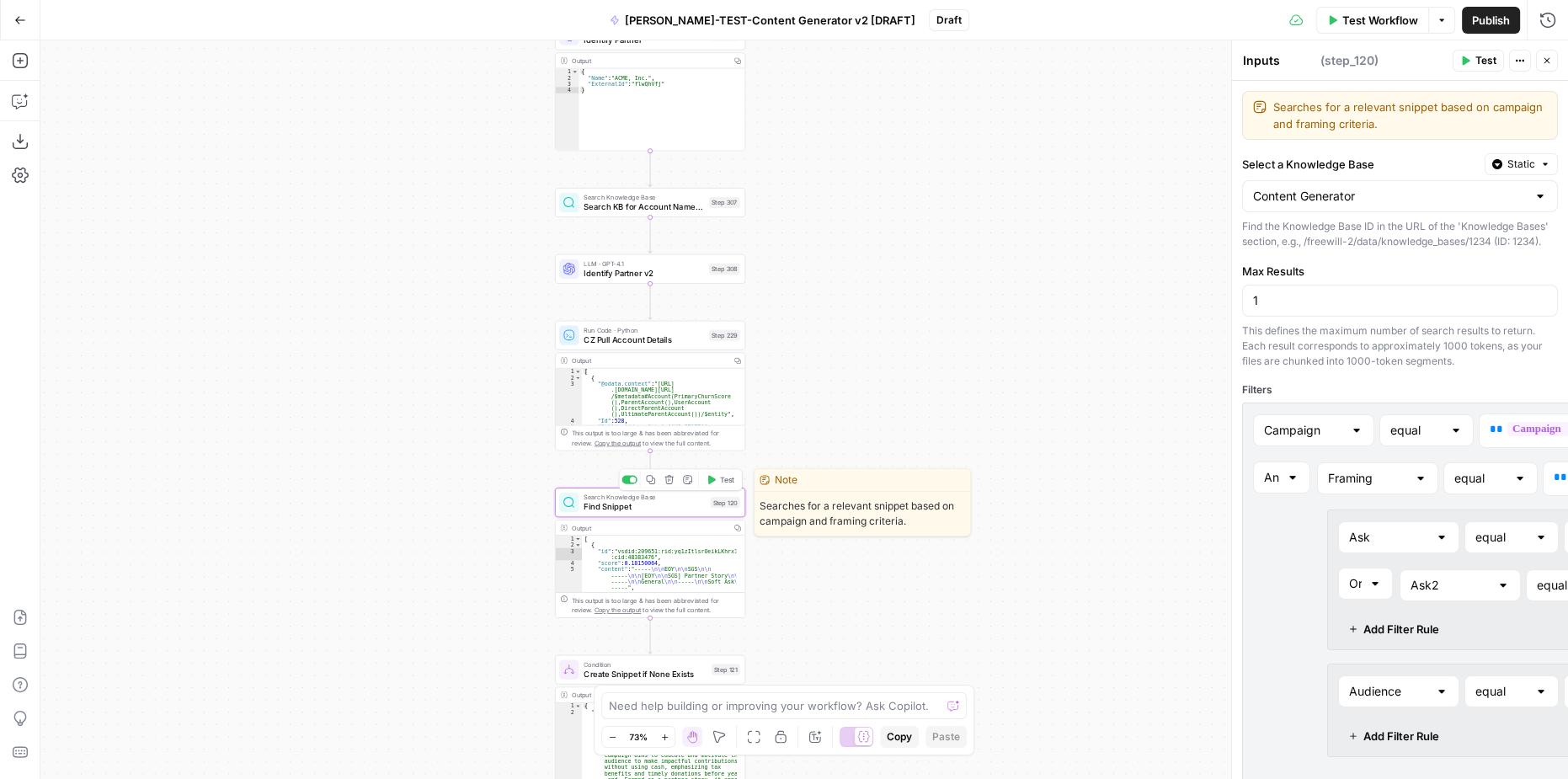
type textarea "Find Snippet"
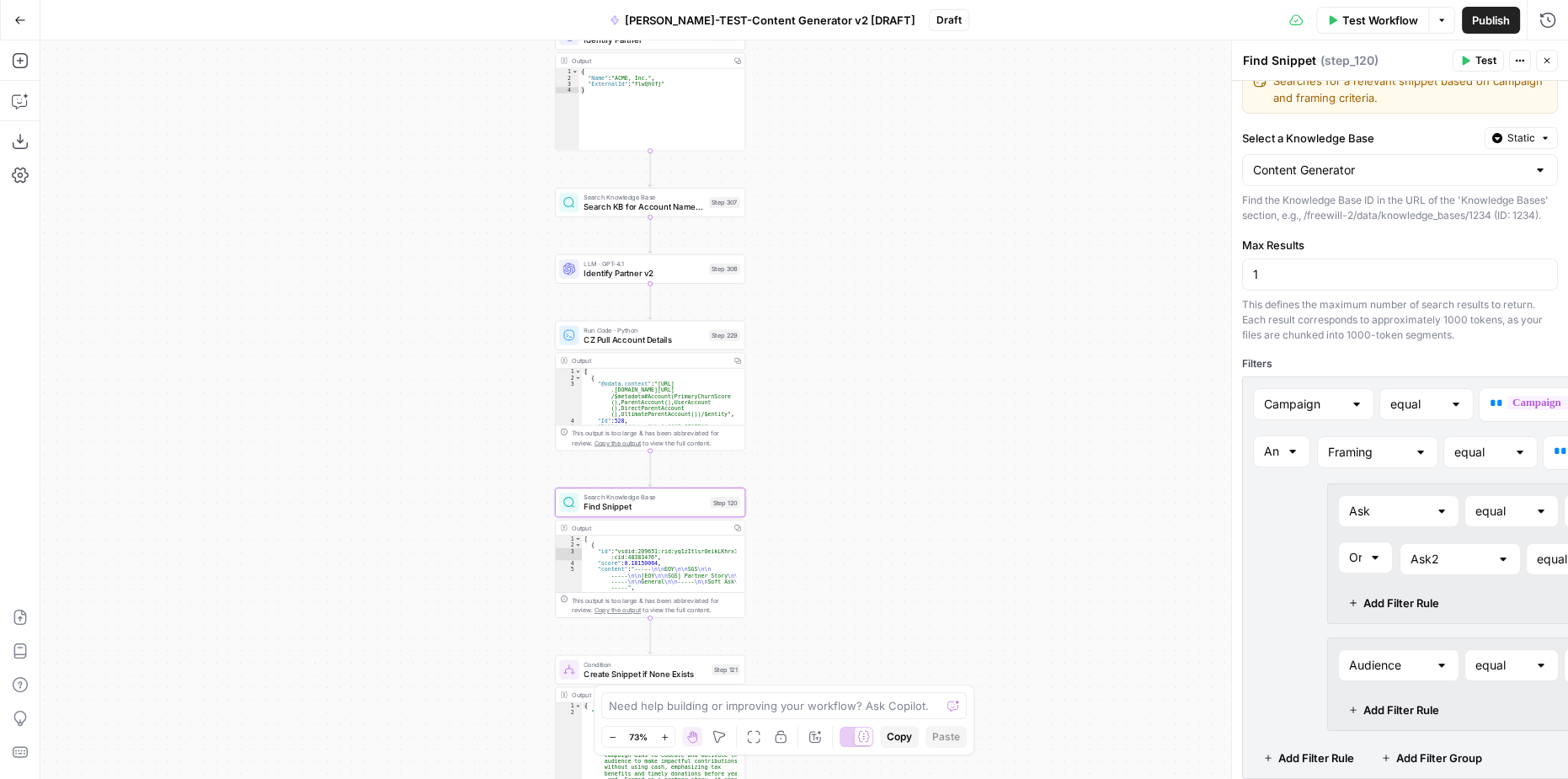
scroll to position [0, 0]
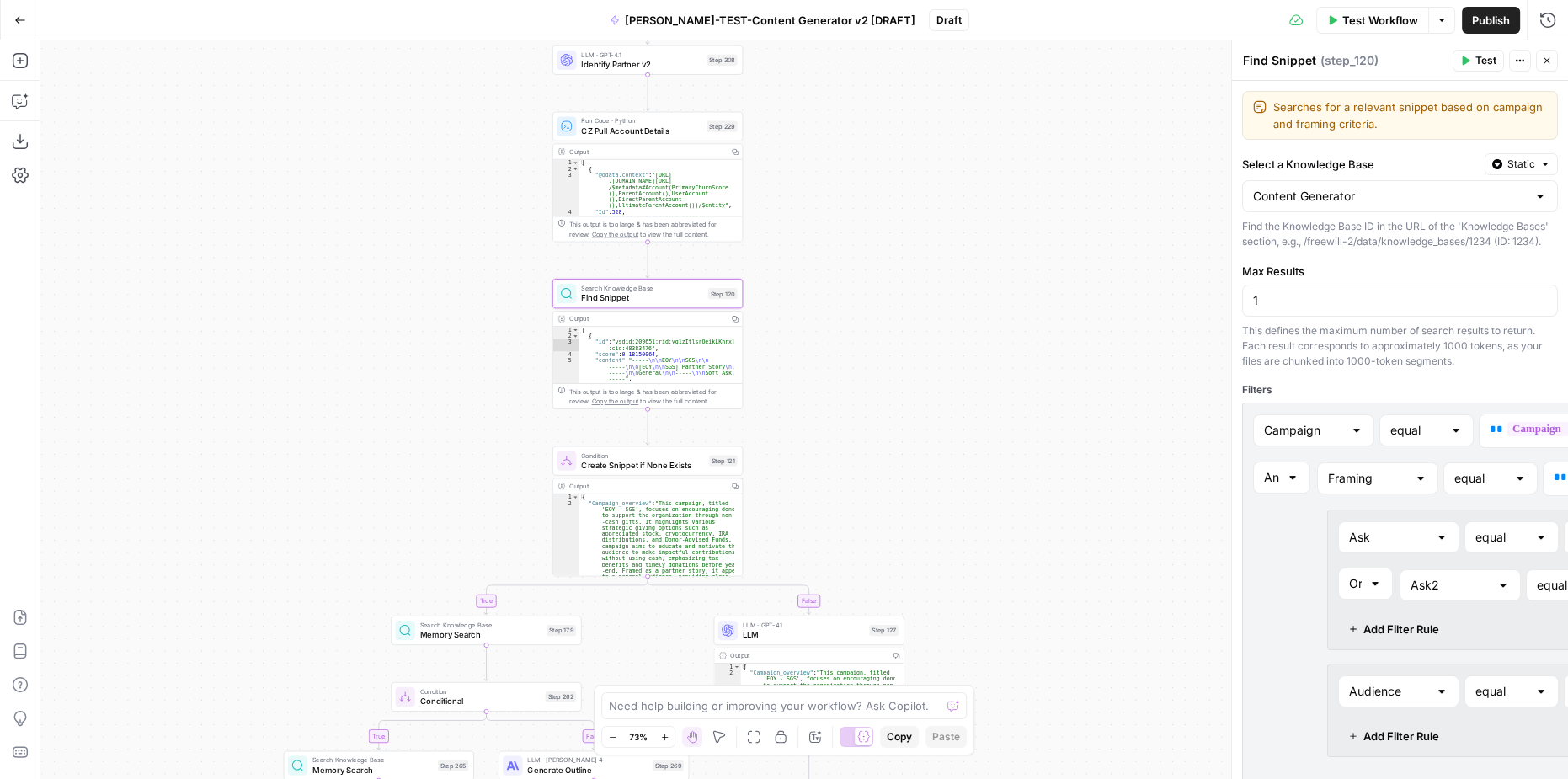
drag, startPoint x: 898, startPoint y: 508, endPoint x: 895, endPoint y: 299, distance: 209.0
click at [682, 470] on span "Create Snippet if None Exists" at bounding box center [642, 466] width 123 height 13
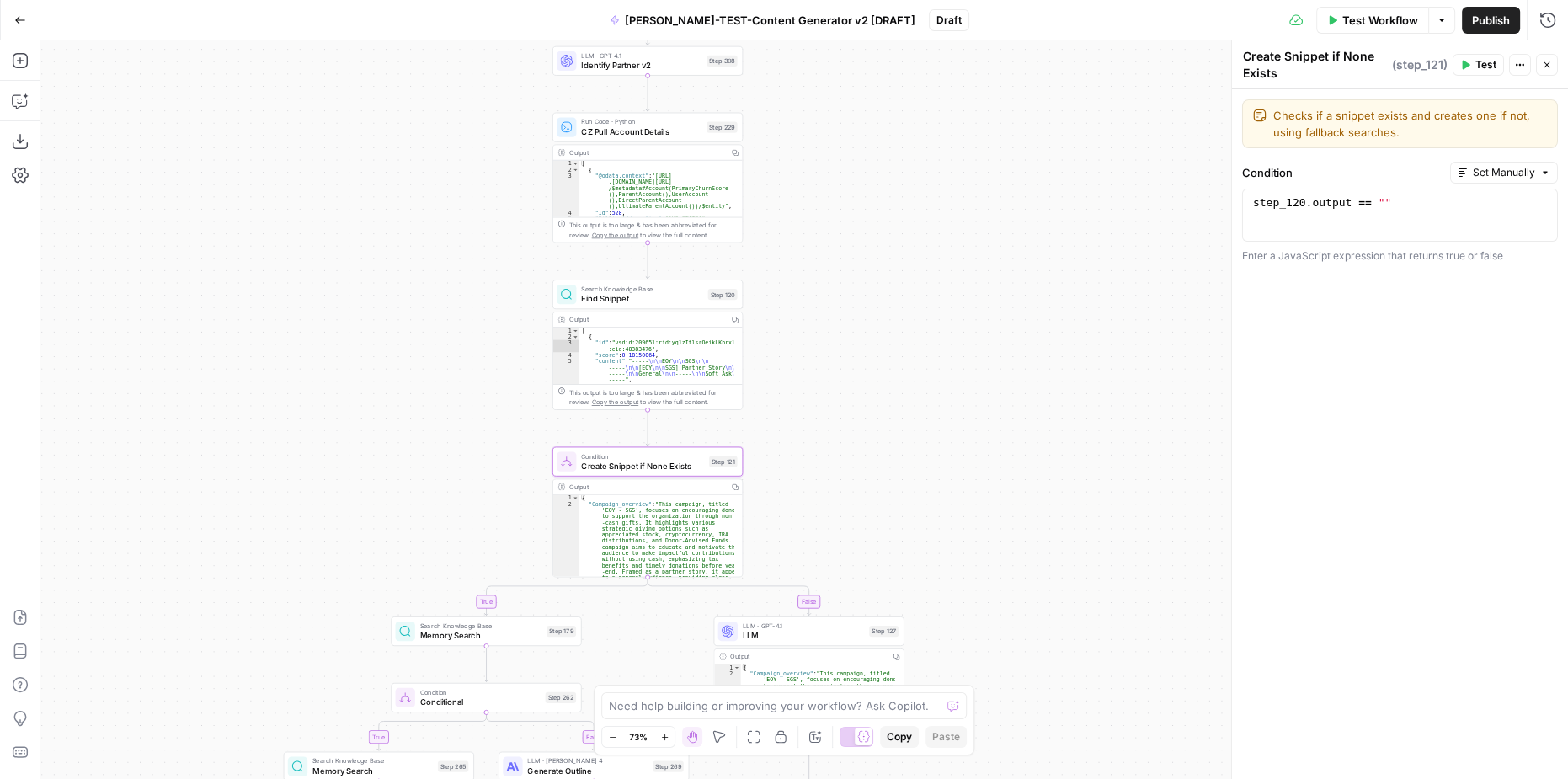
click at [887, 541] on div "**********" at bounding box center [804, 409] width 1527 height 738
type textarea "**********"
click at [672, 517] on div "{ "Campaign_overview" : "This campaign, titled 'EOY - SGS', focuses on encourag…" at bounding box center [657, 588] width 155 height 187
click at [613, 485] on div "Output" at bounding box center [647, 487] width 155 height 10
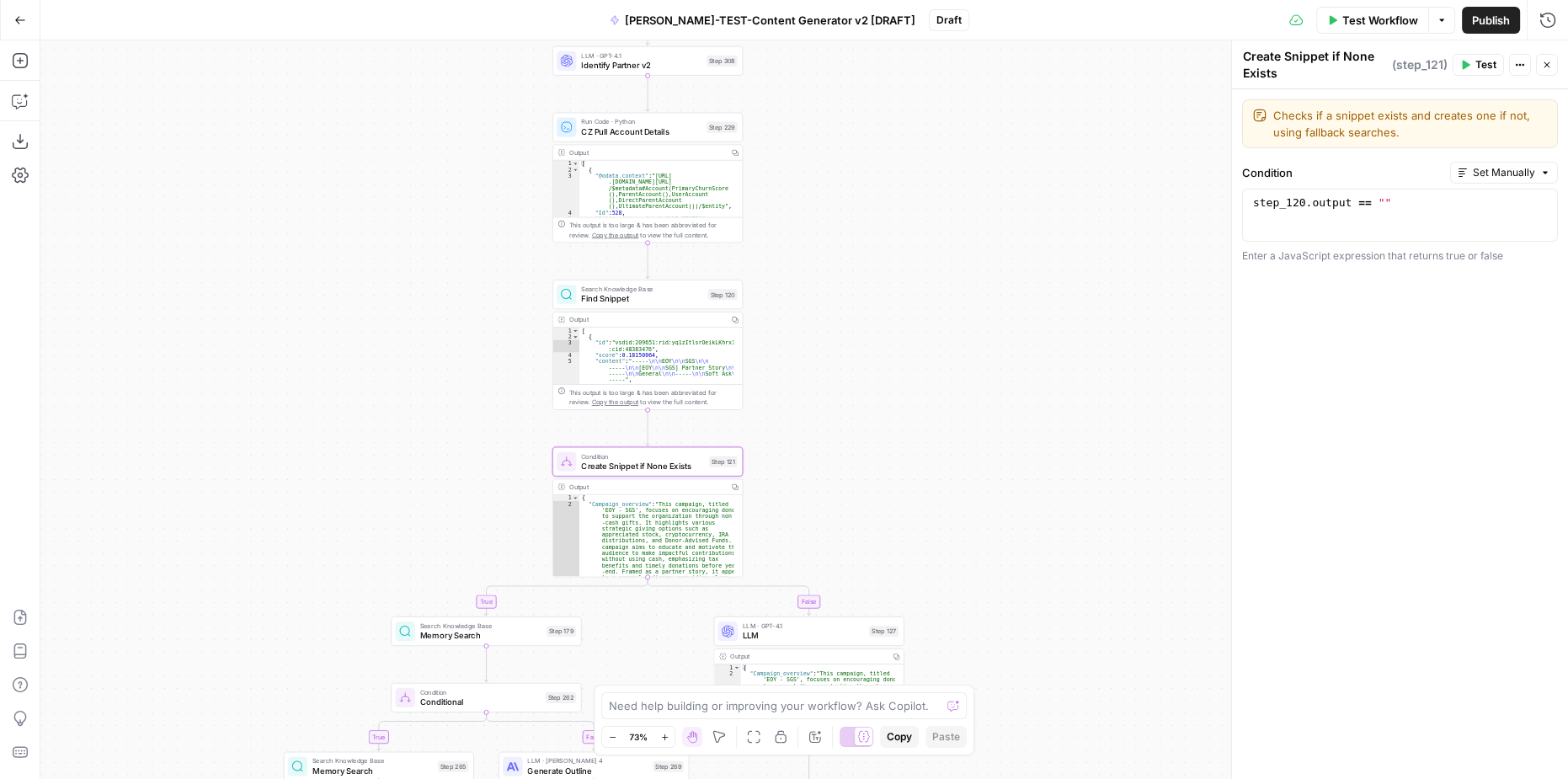
click at [613, 485] on div "Output" at bounding box center [647, 487] width 155 height 10
click at [668, 513] on div "{ "Campaign_overview" : "This campaign, titled 'EOY - SGS', focuses on encourag…" at bounding box center [657, 588] width 155 height 187
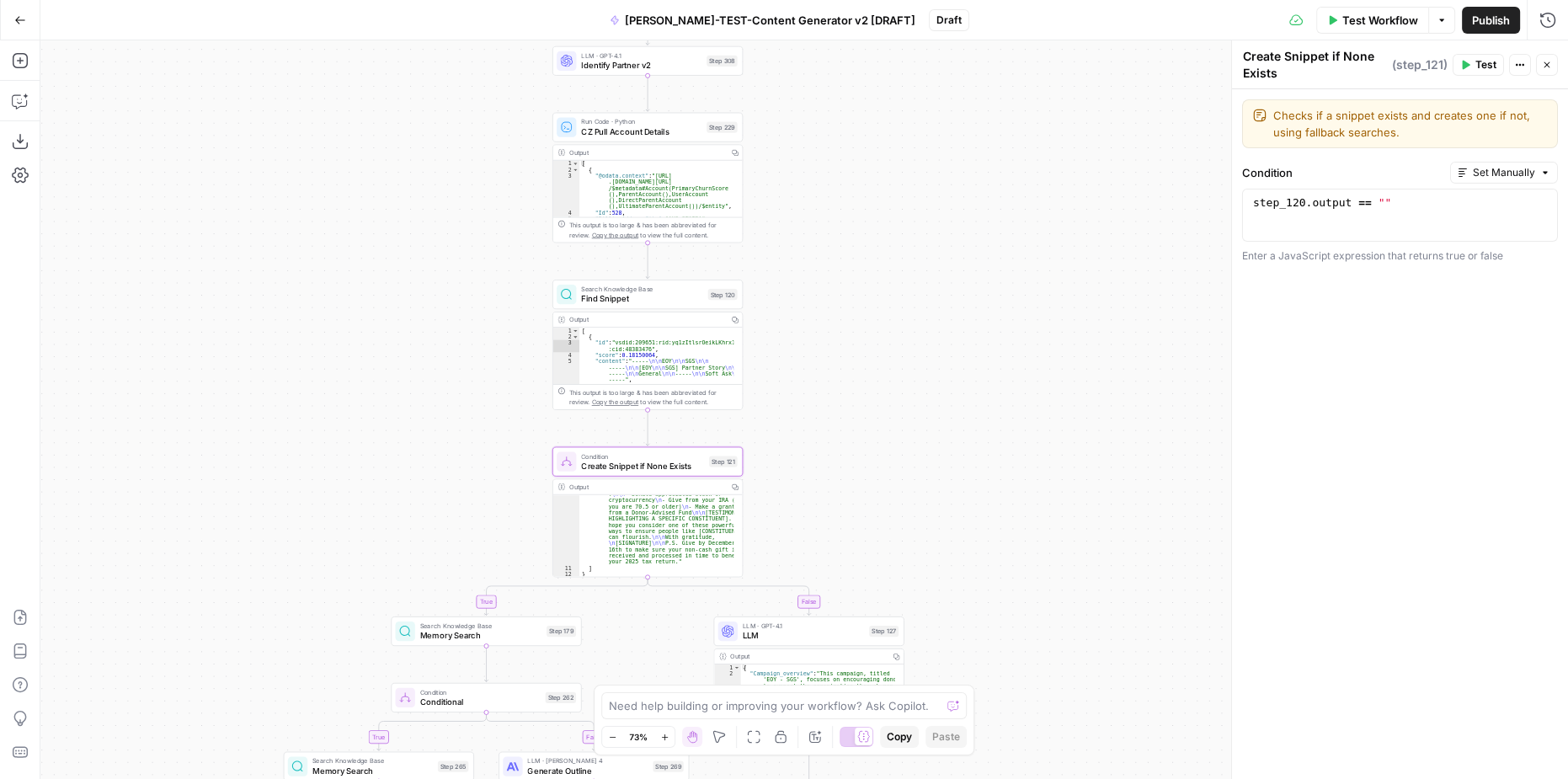
click at [801, 528] on div "**********" at bounding box center [804, 409] width 1527 height 738
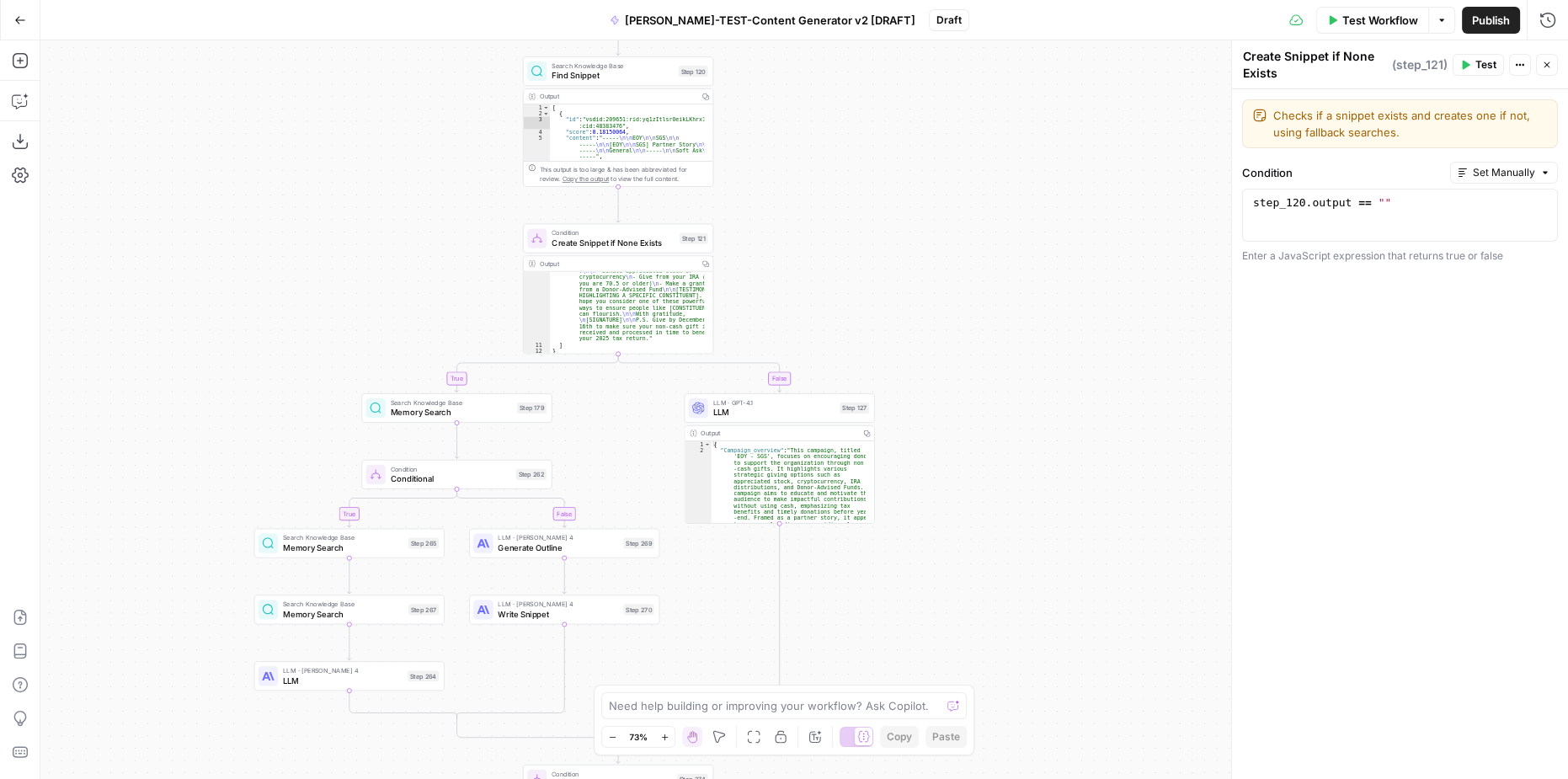
drag, startPoint x: 849, startPoint y: 546, endPoint x: 821, endPoint y: 335, distance: 212.8
click at [353, 547] on span "Memory Search" at bounding box center [343, 548] width 121 height 13
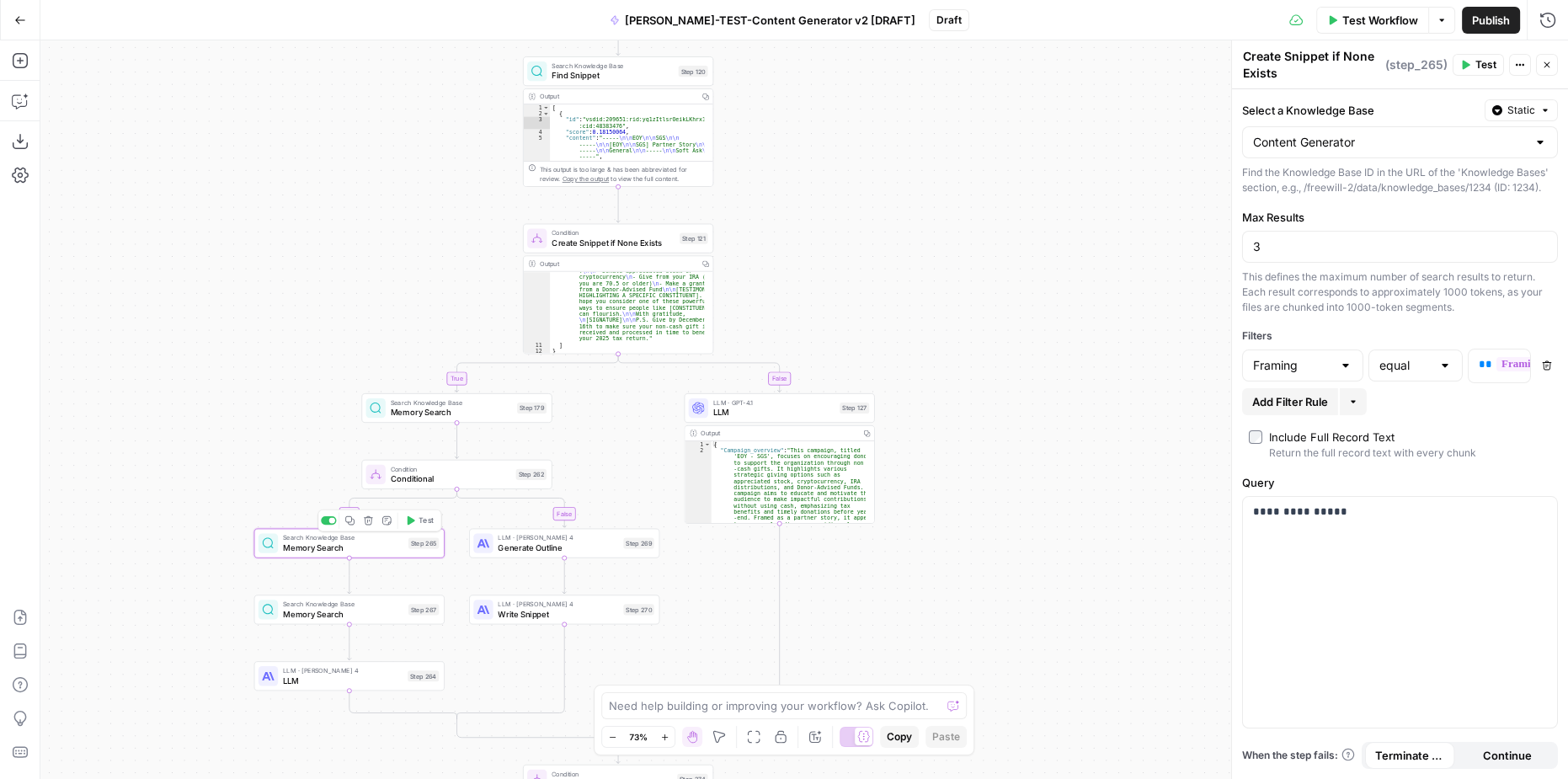
click at [353, 547] on span "Memory Search" at bounding box center [343, 548] width 121 height 13
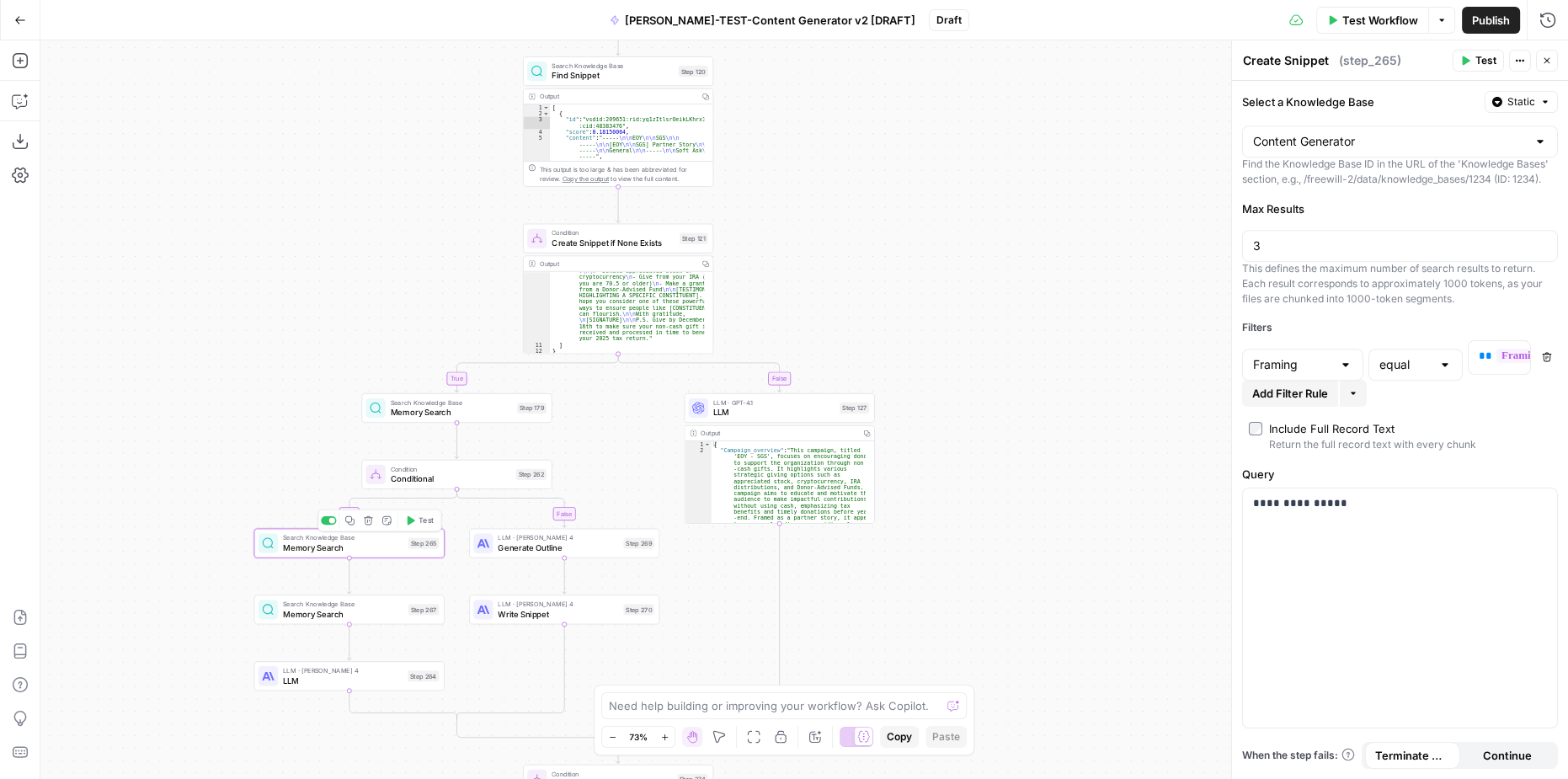
type textarea "Memory Search"
click at [498, 545] on span "Generate Outline" at bounding box center [558, 548] width 121 height 13
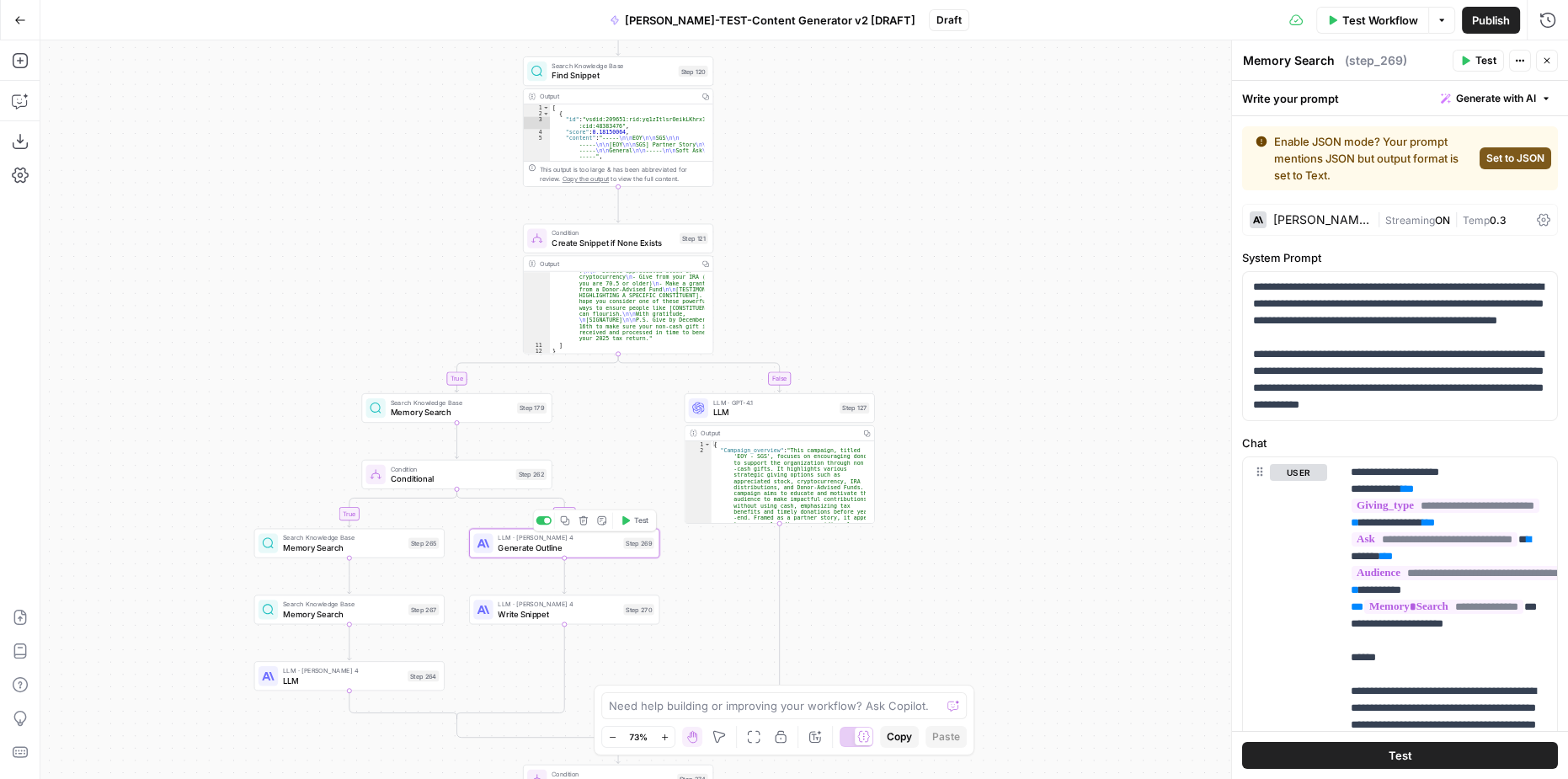
type textarea "Generate Outline"
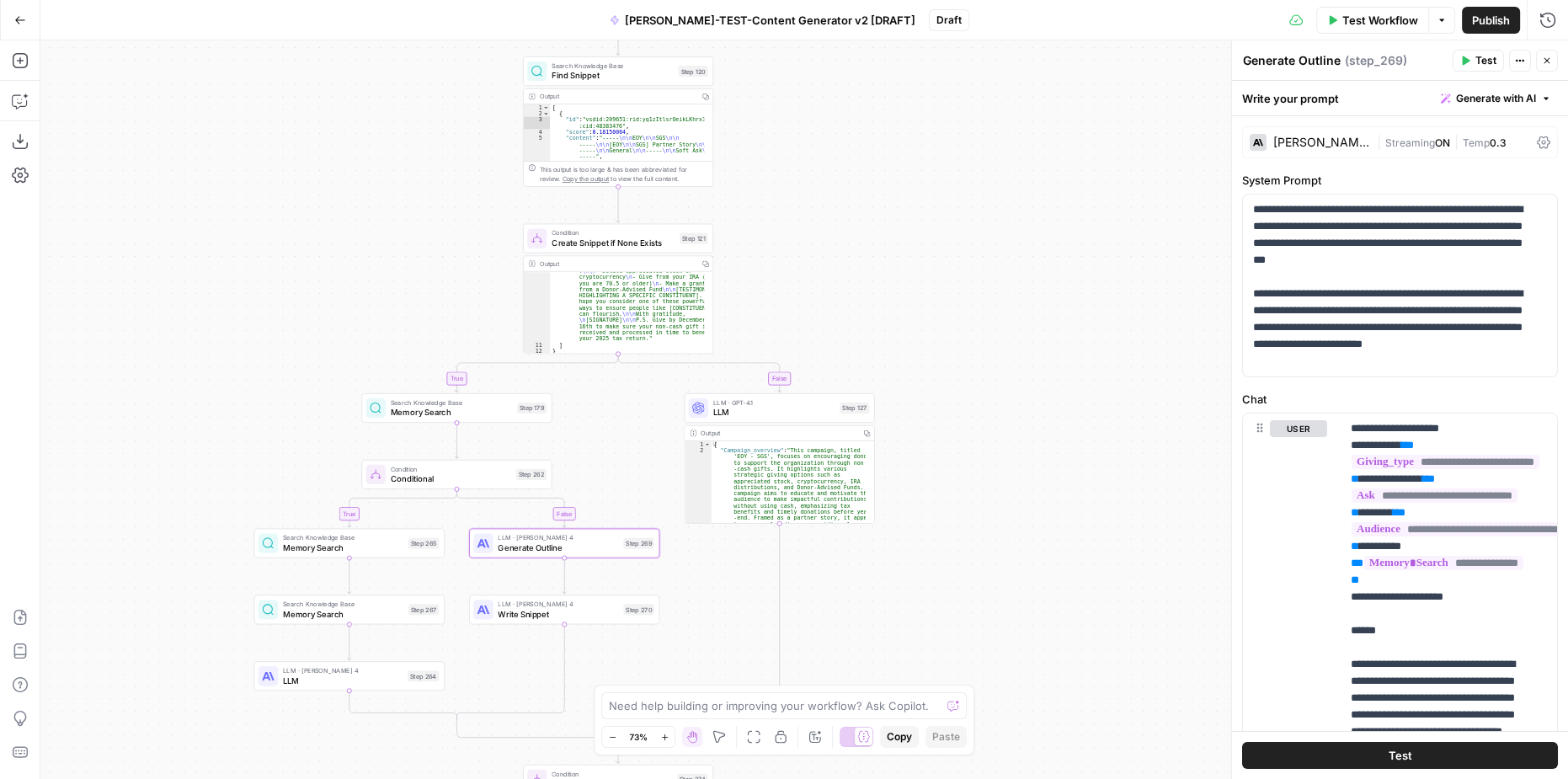
click at [489, 481] on span "Conditional" at bounding box center [451, 479] width 121 height 13
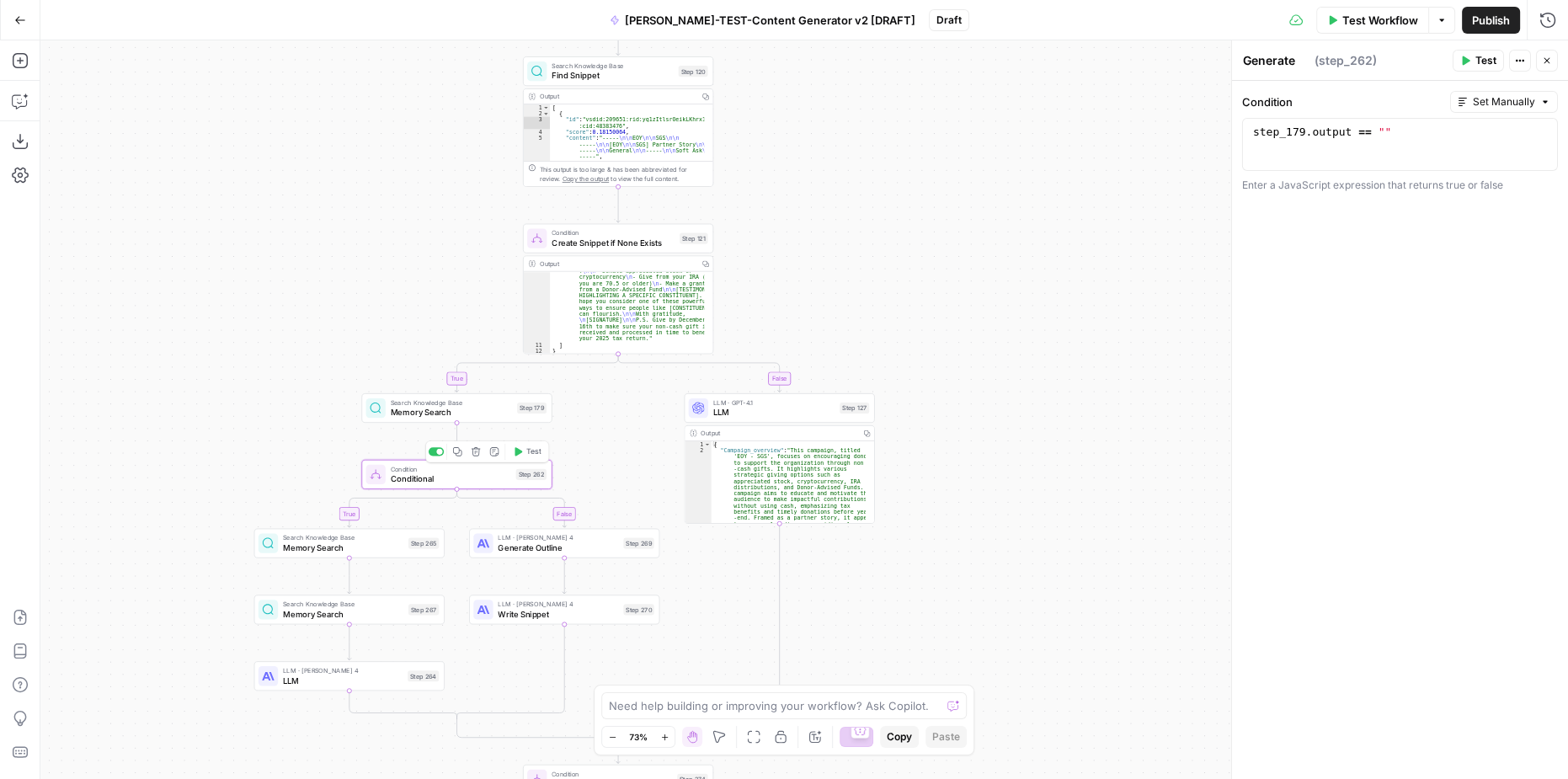
type textarea "Conditional"
click at [843, 597] on div "**********" at bounding box center [804, 409] width 1527 height 738
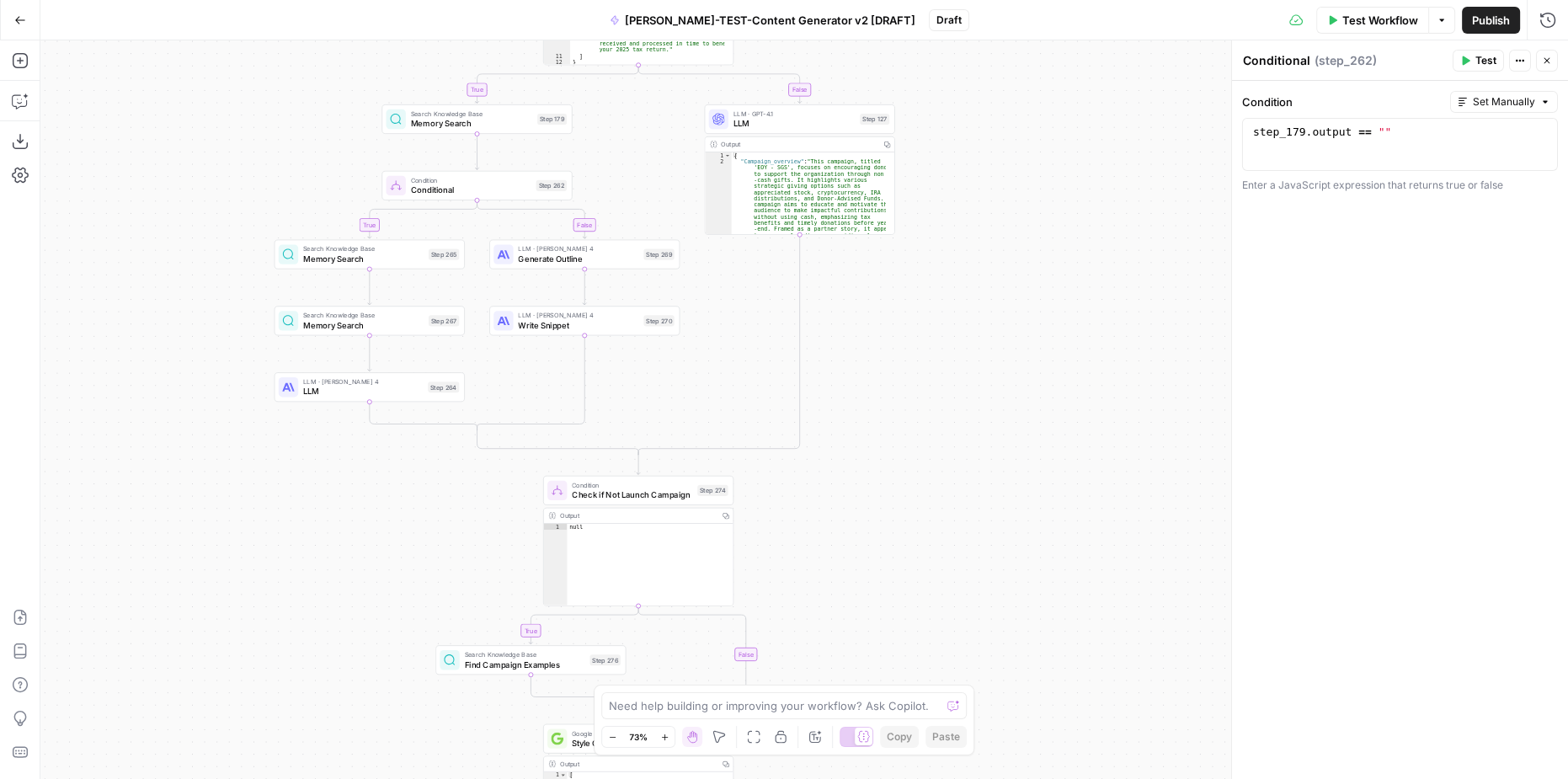
drag, startPoint x: 808, startPoint y: 600, endPoint x: 831, endPoint y: 318, distance: 282.9
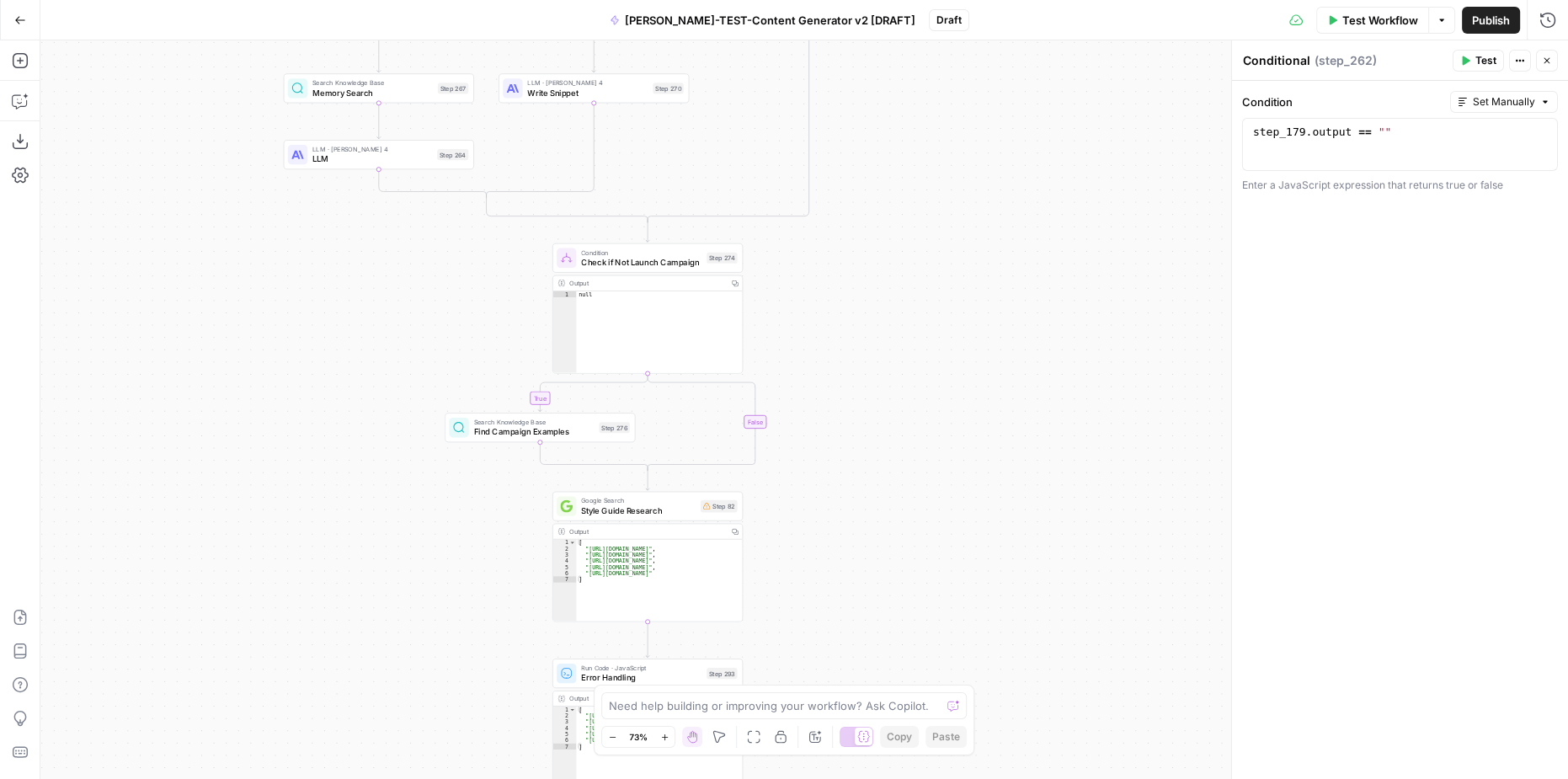
drag, startPoint x: 792, startPoint y: 575, endPoint x: 800, endPoint y: 358, distance: 217.1
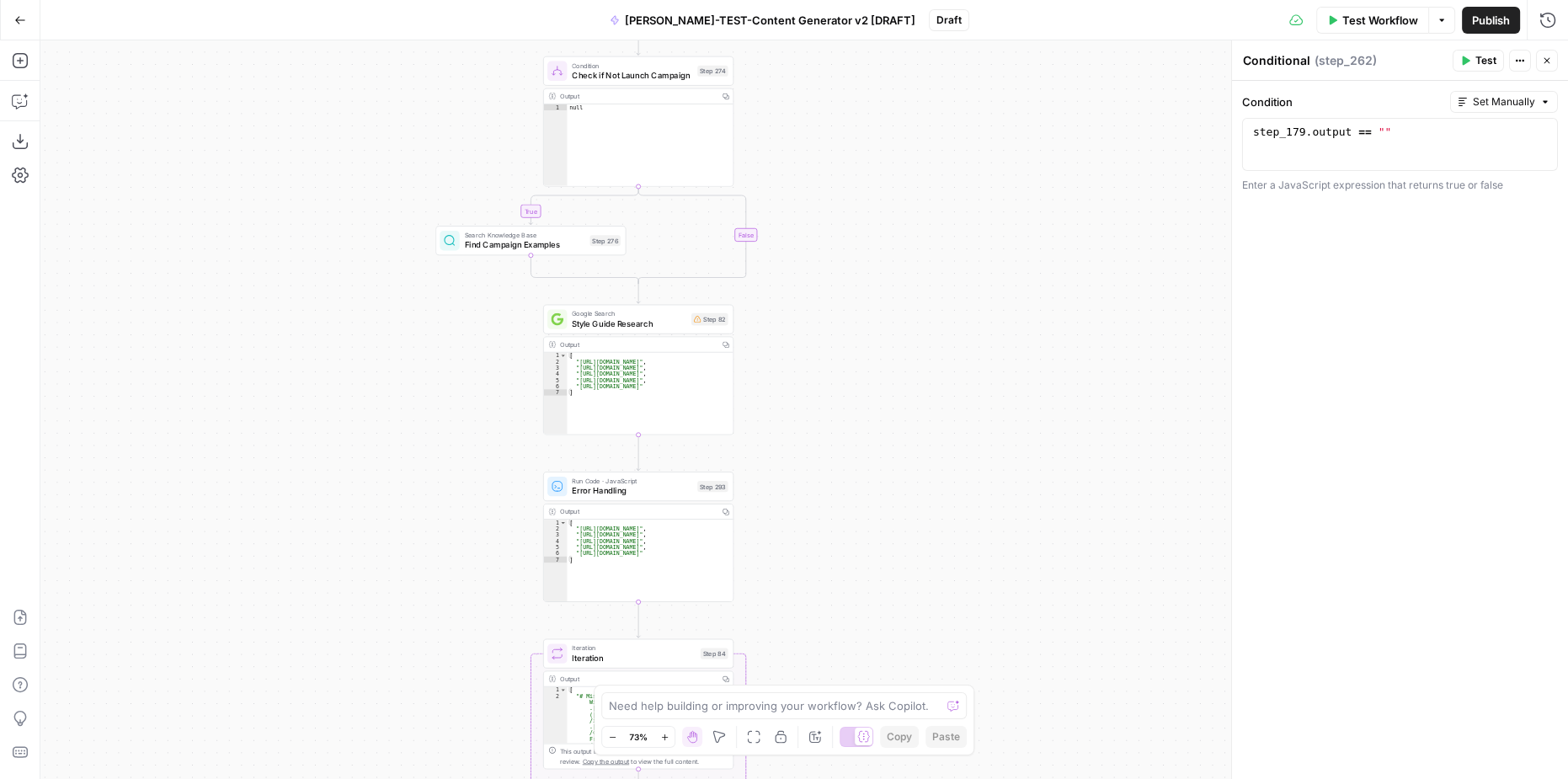
drag, startPoint x: 808, startPoint y: 581, endPoint x: 799, endPoint y: 395, distance: 186.2
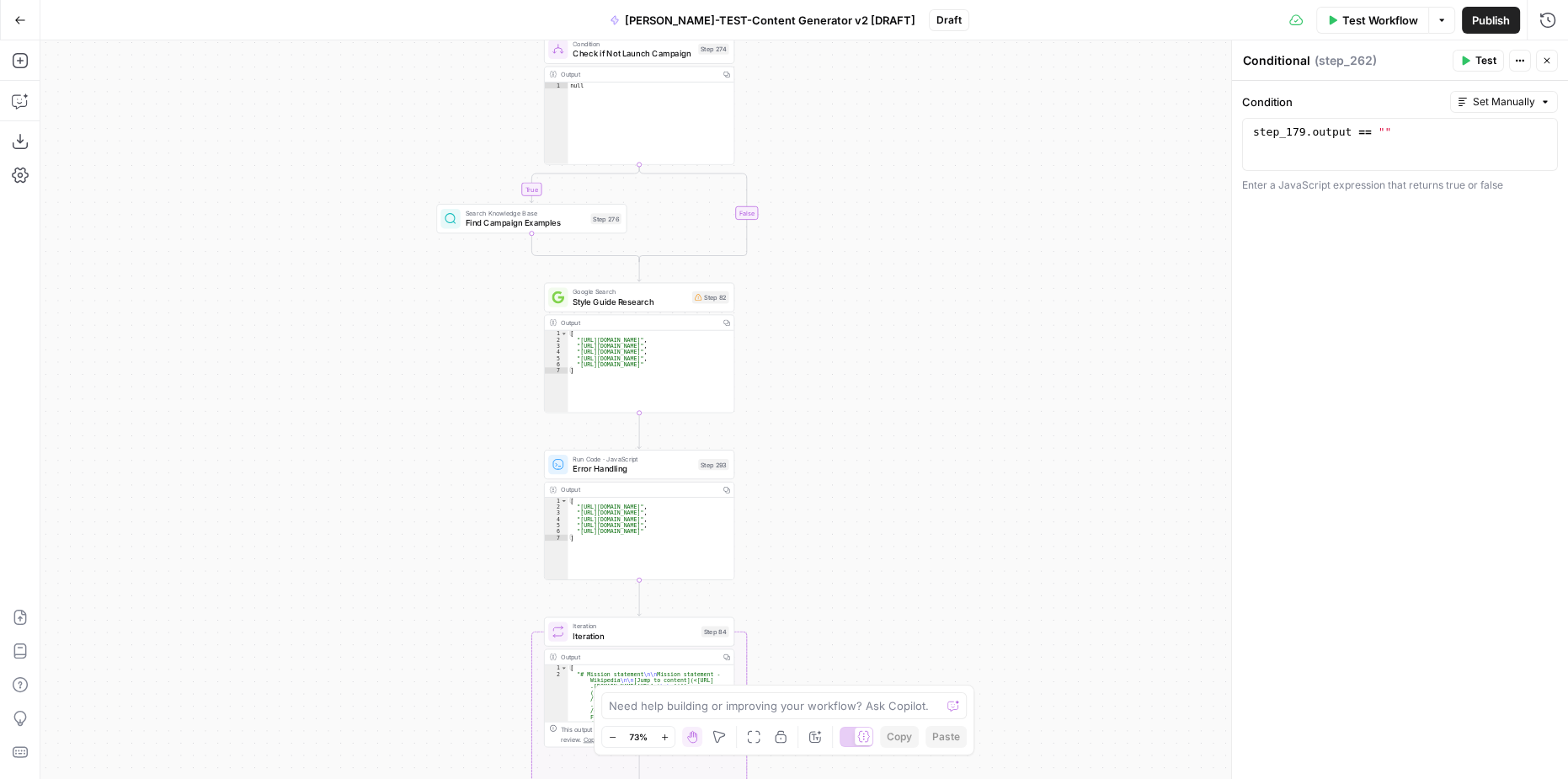
drag, startPoint x: 746, startPoint y: 578, endPoint x: 761, endPoint y: 407, distance: 171.7
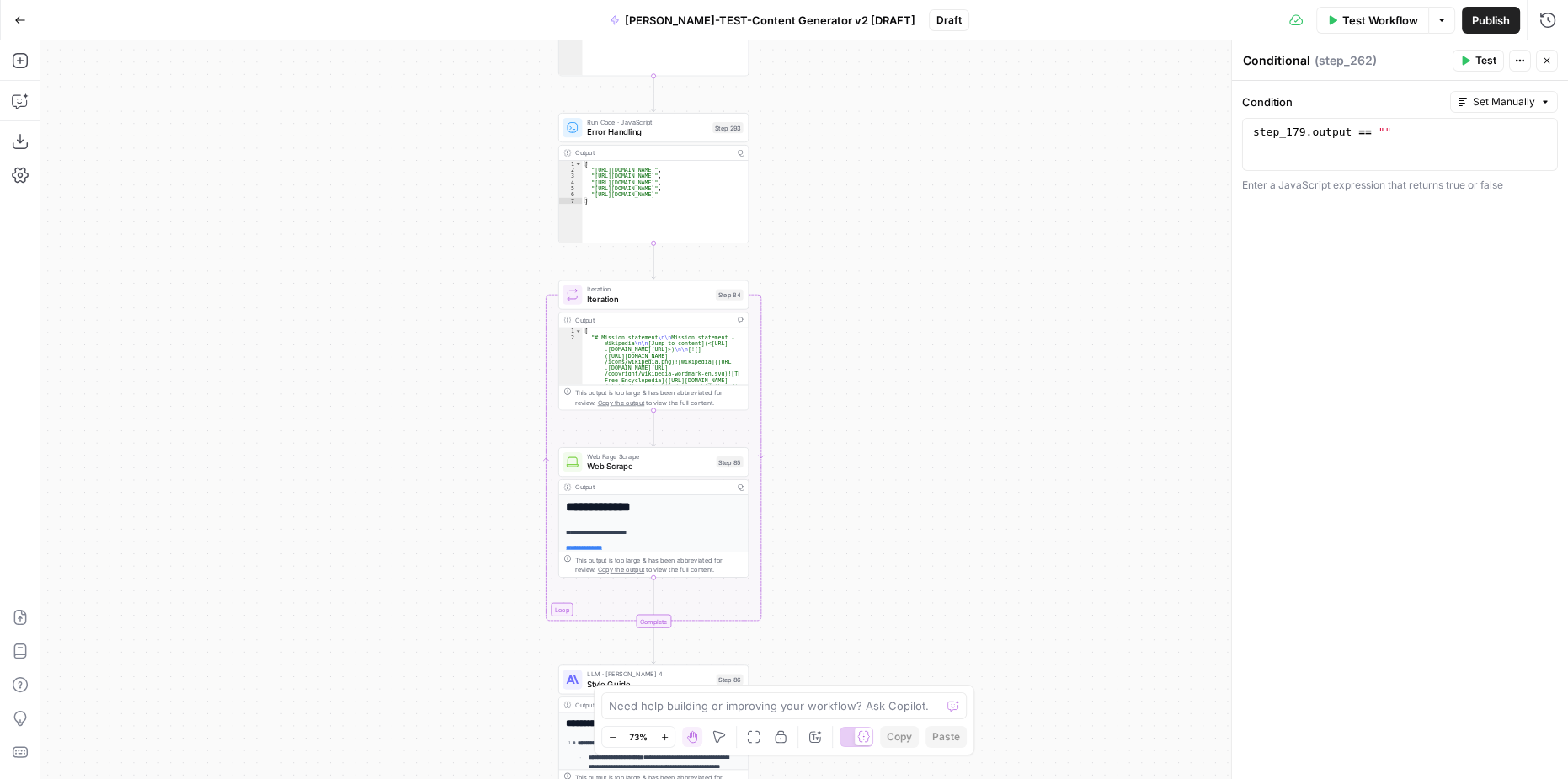
drag, startPoint x: 863, startPoint y: 407, endPoint x: 860, endPoint y: 377, distance: 30.1
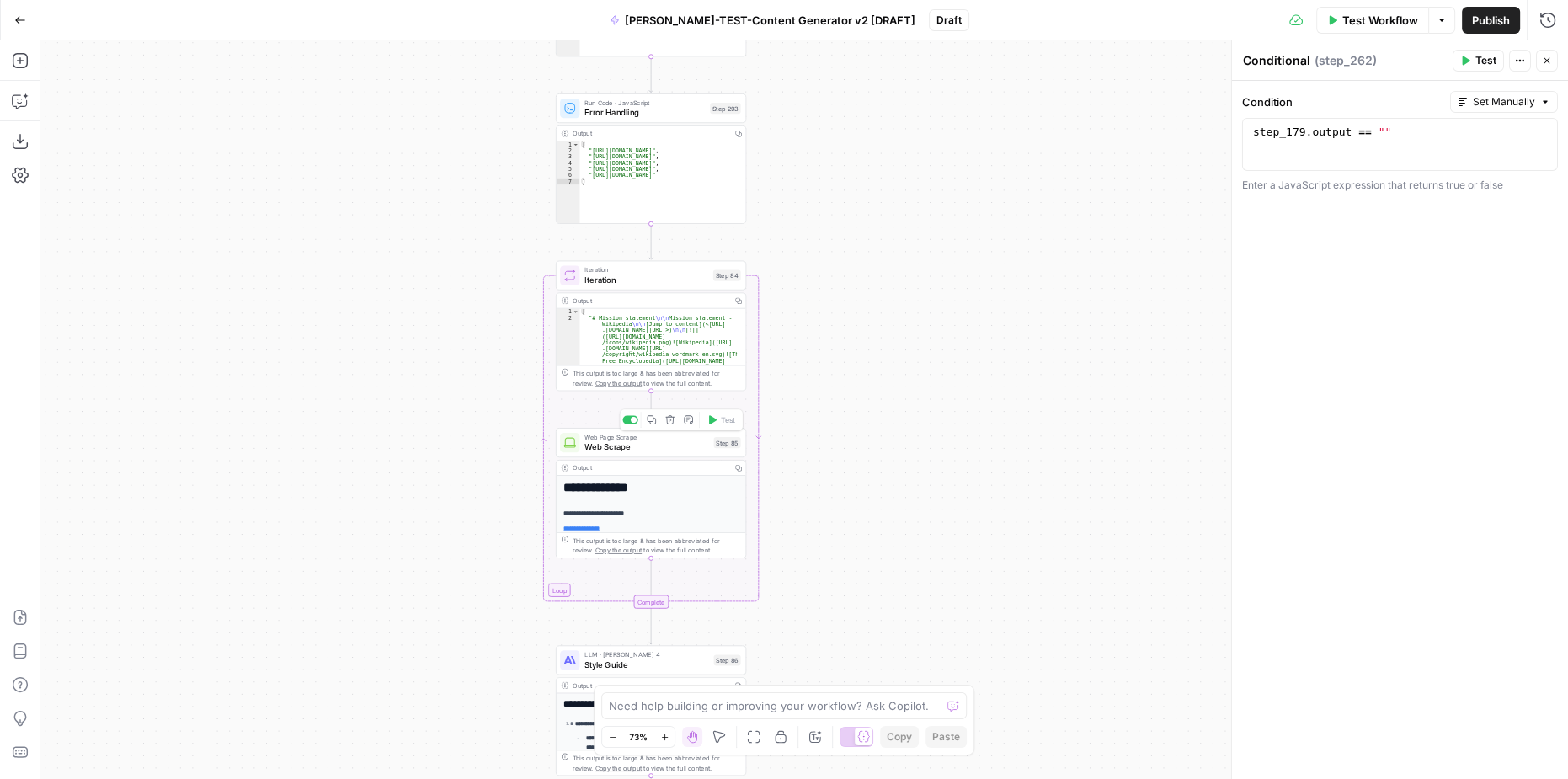
click at [641, 443] on span "Web Scrape" at bounding box center [646, 447] width 124 height 13
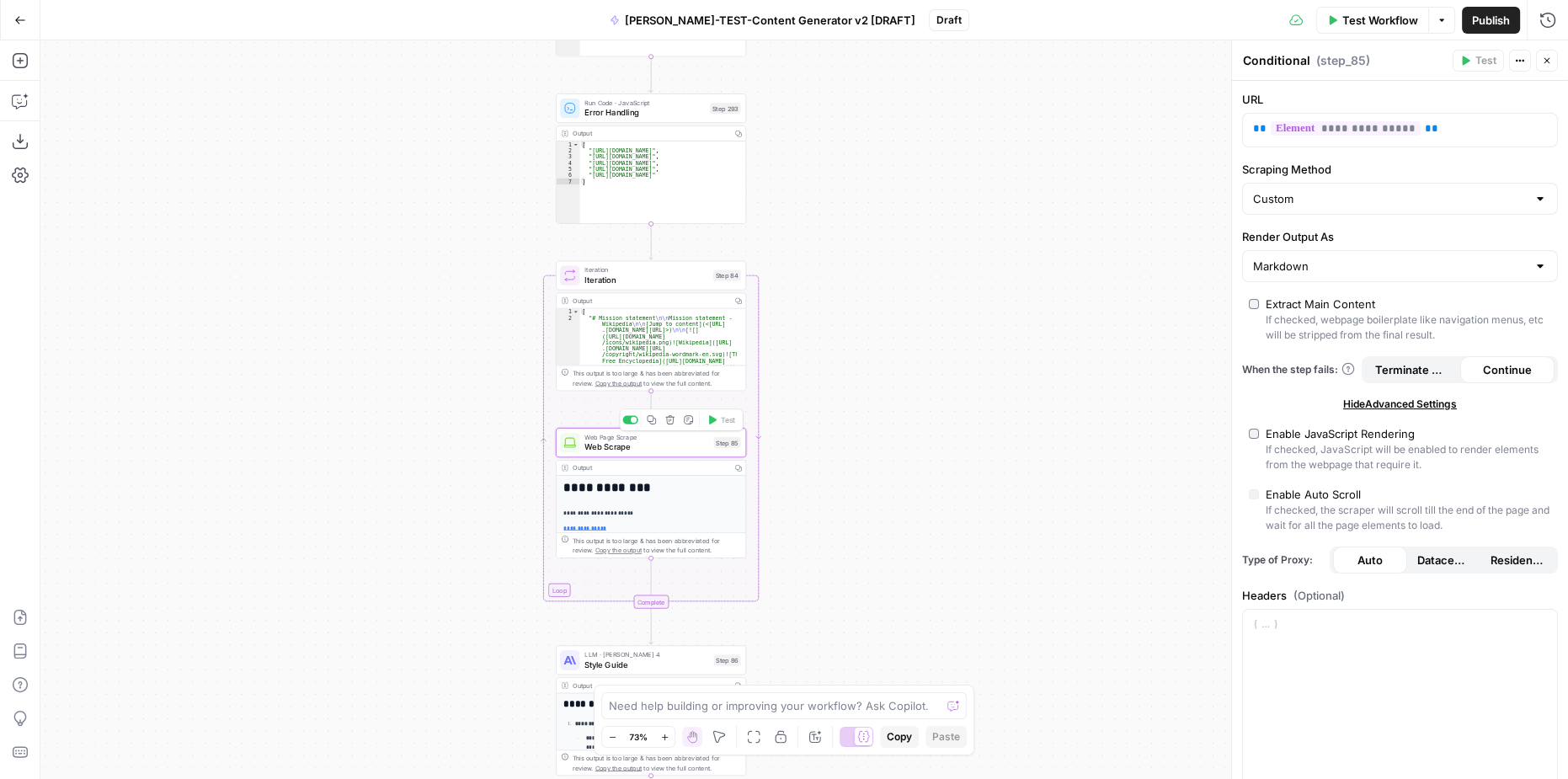
type textarea "Web Scrape"
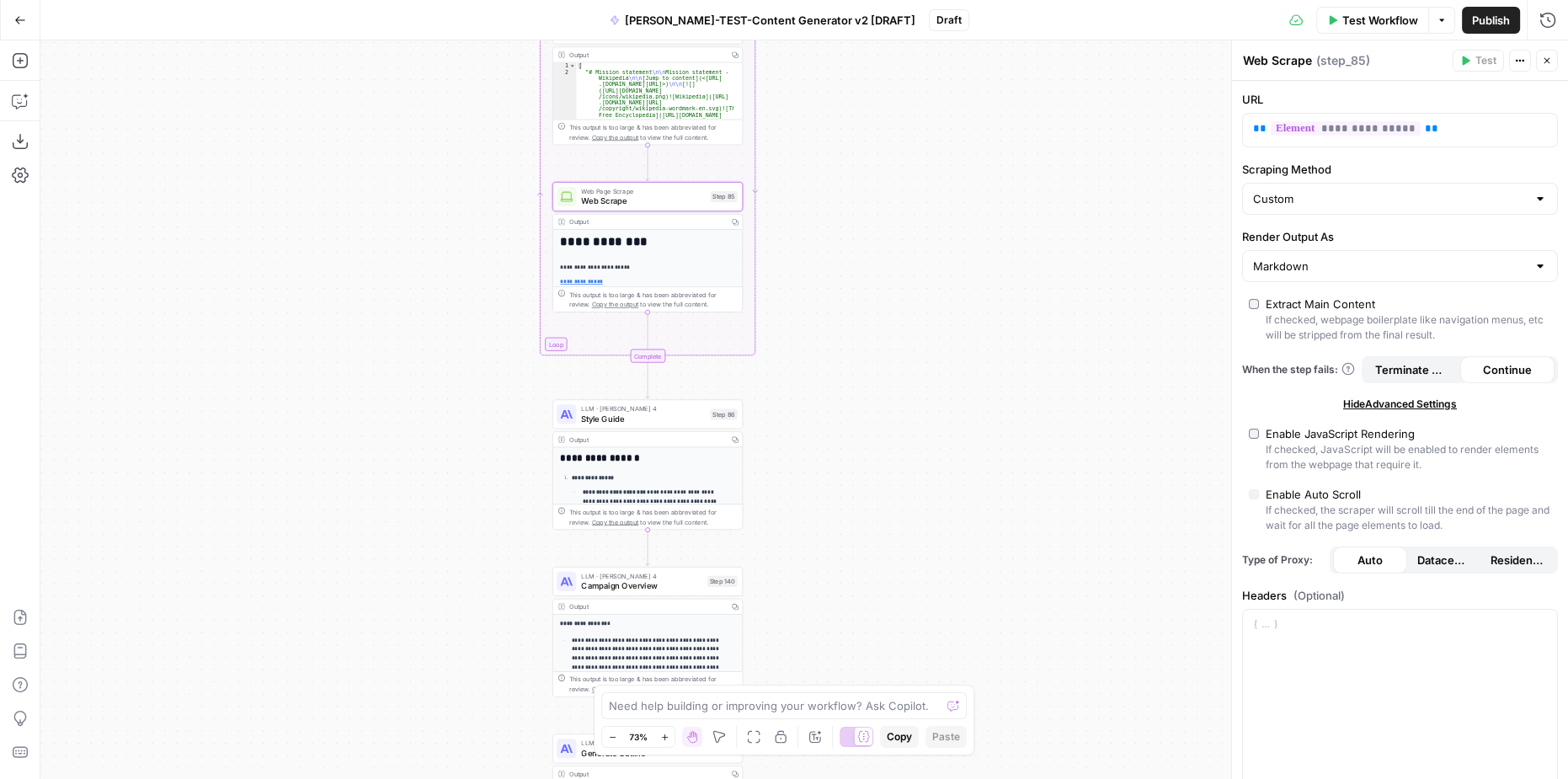
drag, startPoint x: 877, startPoint y: 611, endPoint x: 873, endPoint y: 366, distance: 245.0
click at [678, 413] on span "Style Guide" at bounding box center [643, 419] width 124 height 13
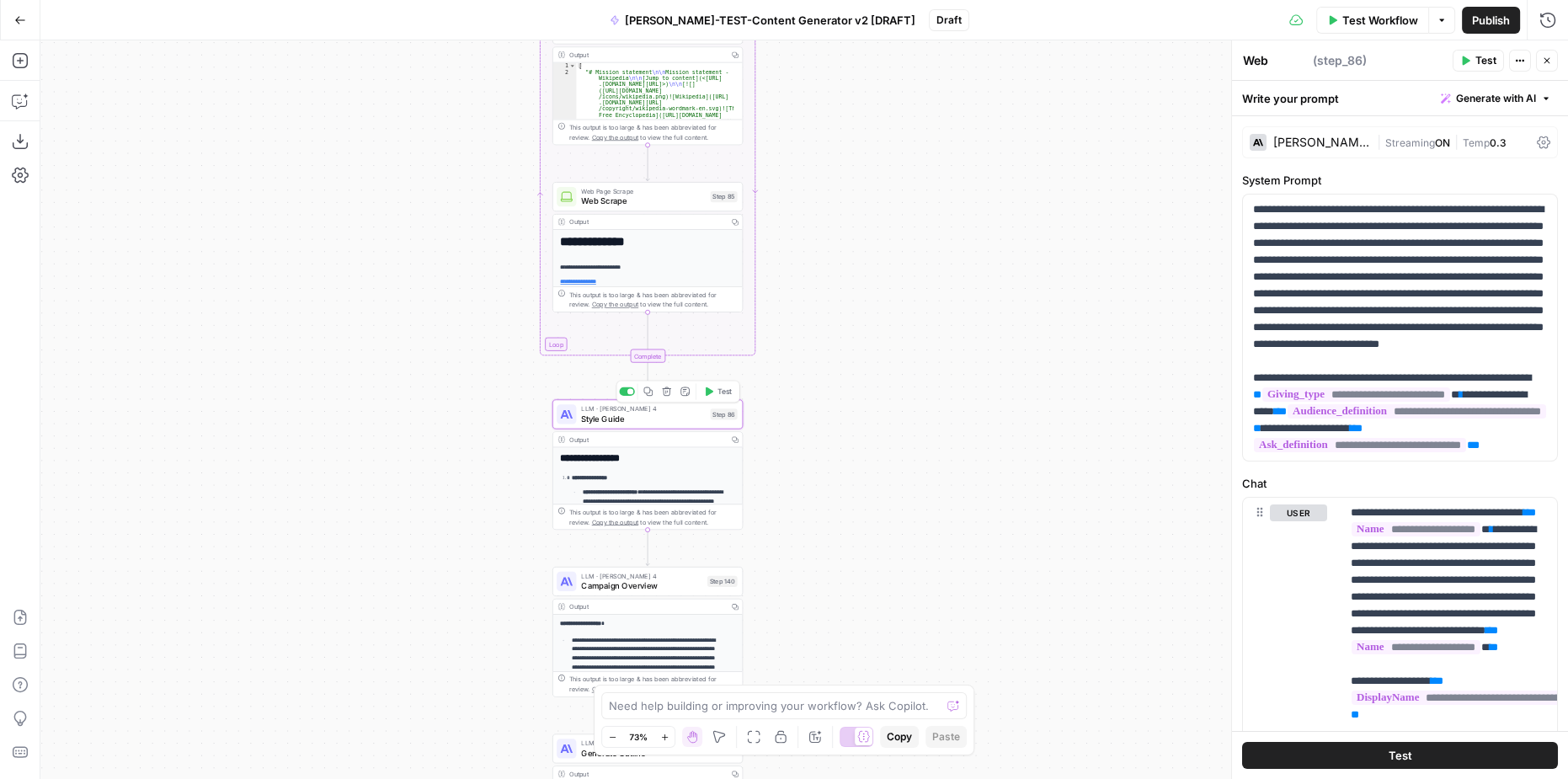
type textarea "Style Guide"
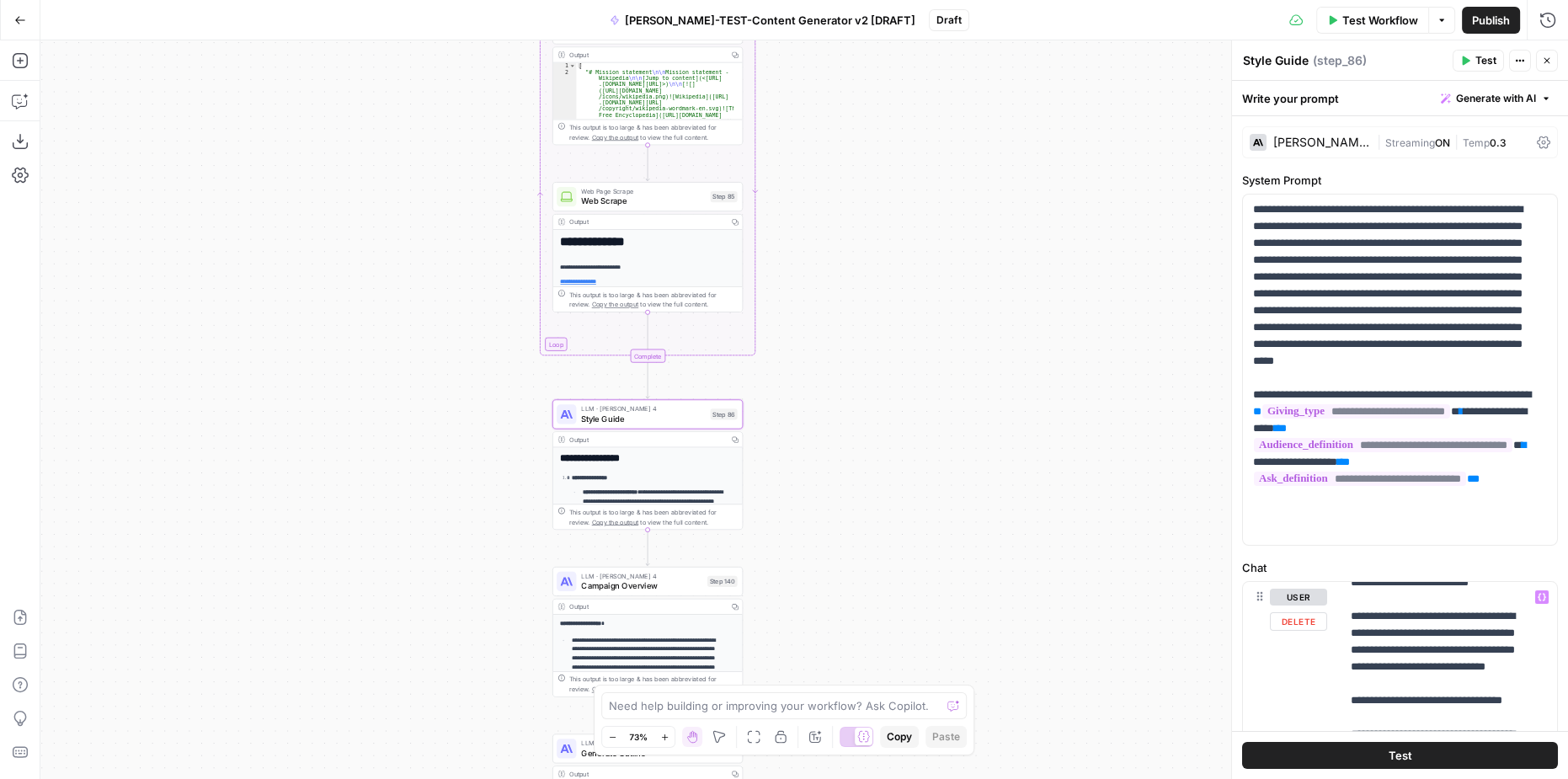
scroll to position [922, 0]
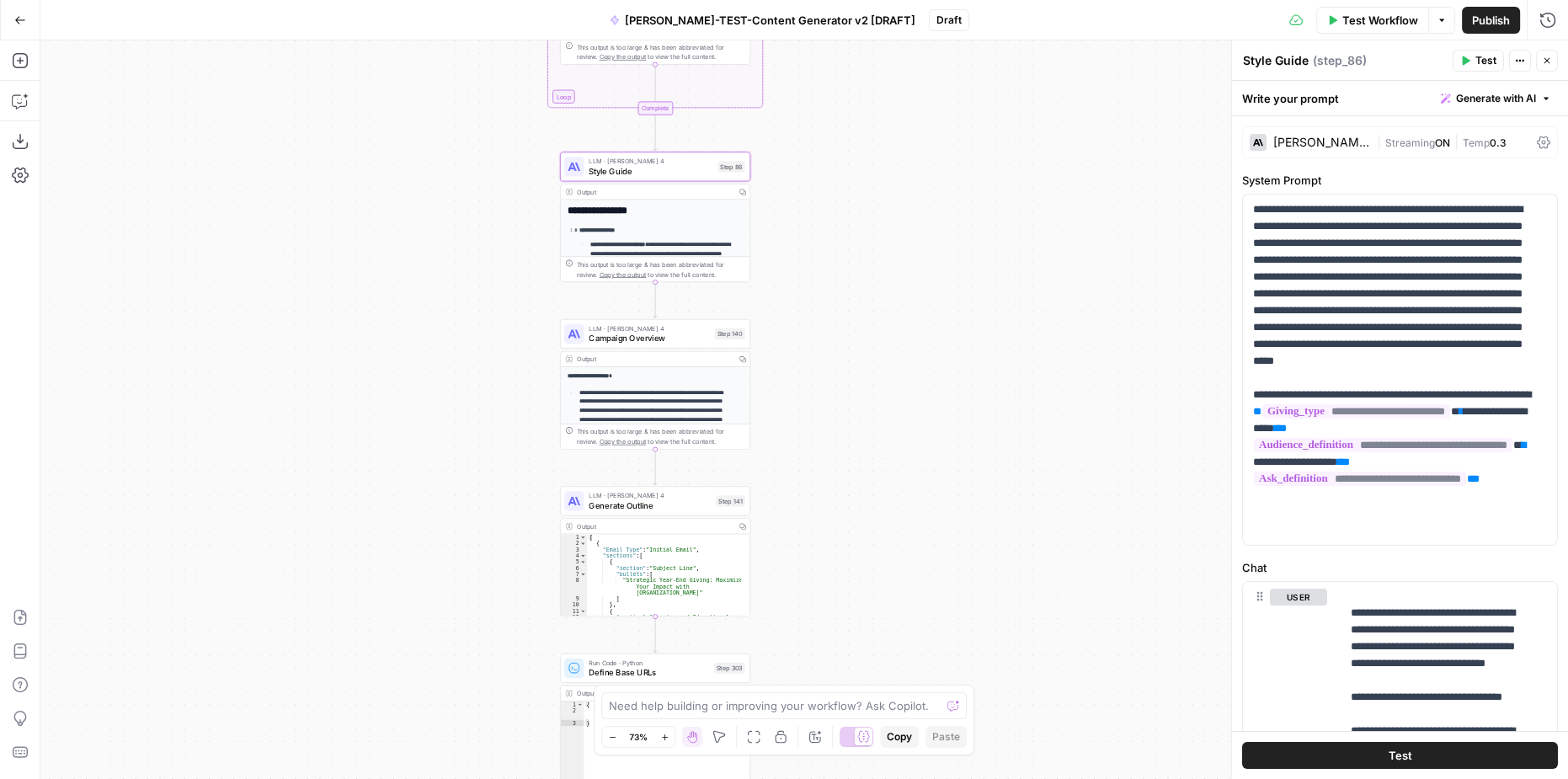
drag, startPoint x: 971, startPoint y: 574, endPoint x: 987, endPoint y: 357, distance: 217.6
type textarea "**********"
click at [671, 561] on div "[ { "Email Type" : "Initial Email" , "sections" : [ { "section" : "Subject Line…" at bounding box center [665, 582] width 155 height 101
click at [681, 523] on div "Output" at bounding box center [654, 523] width 155 height 10
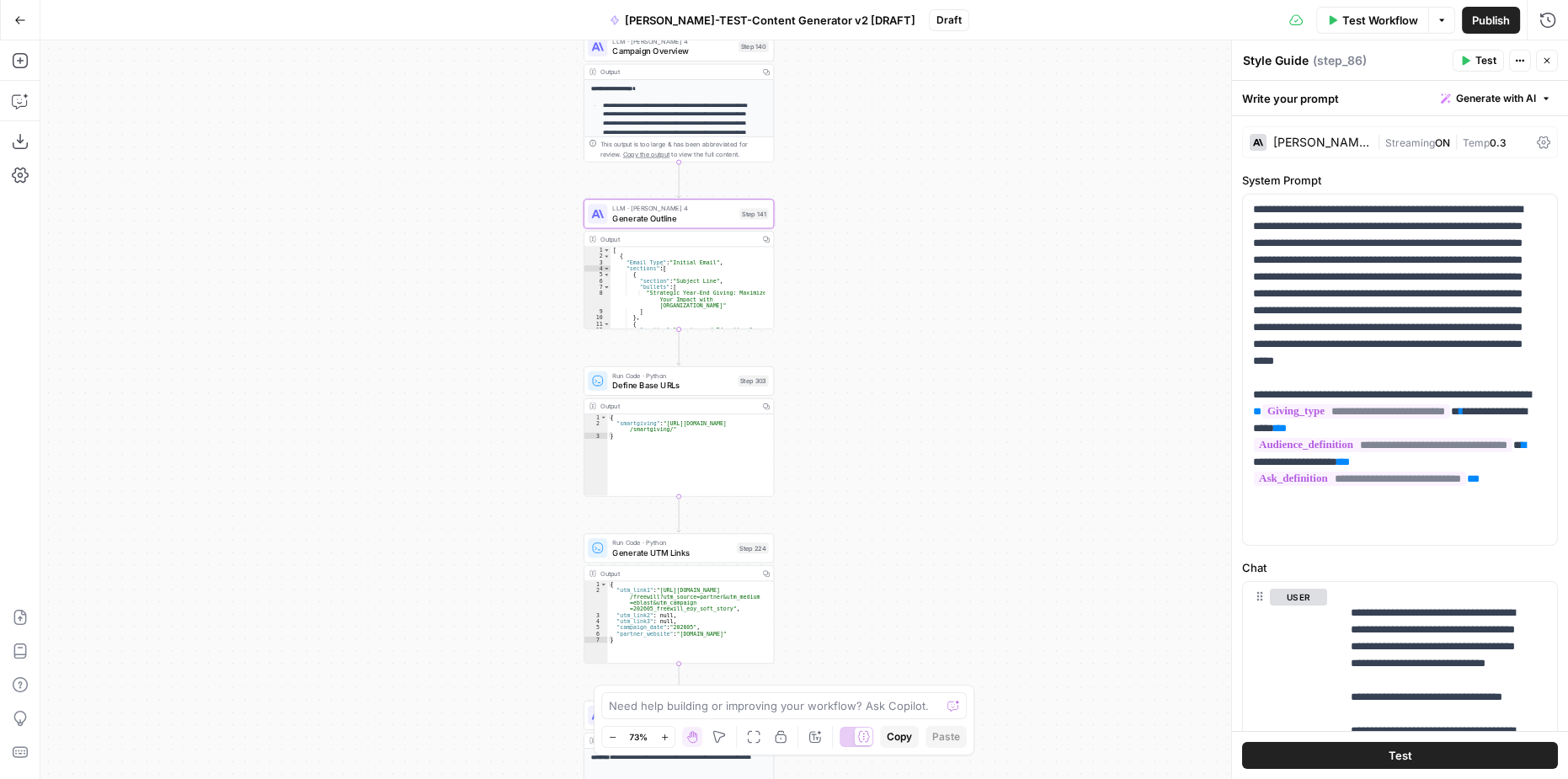
drag, startPoint x: 977, startPoint y: 635, endPoint x: 1009, endPoint y: 361, distance: 275.9
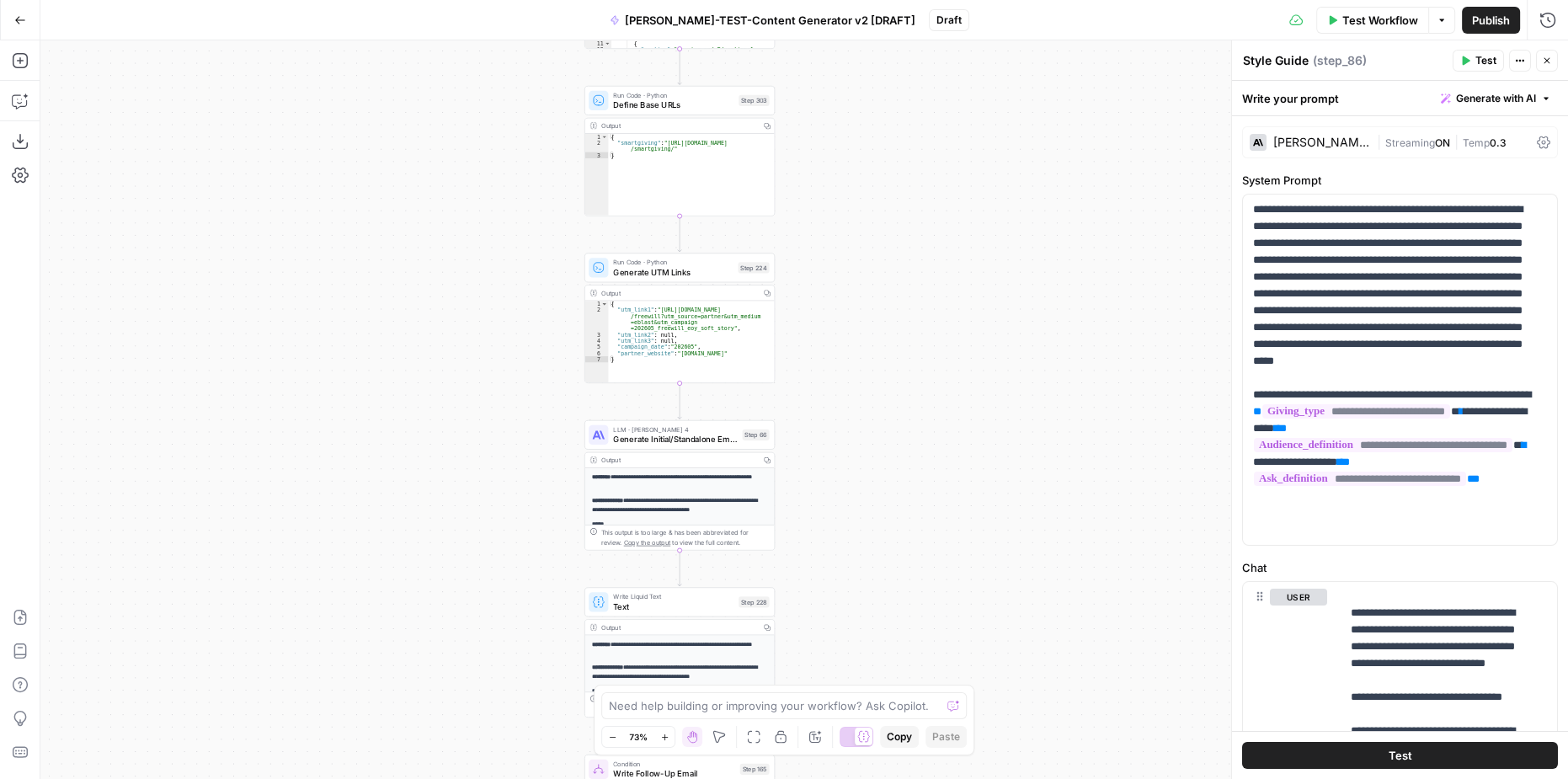
drag, startPoint x: 799, startPoint y: 441, endPoint x: 877, endPoint y: 453, distance: 78.9
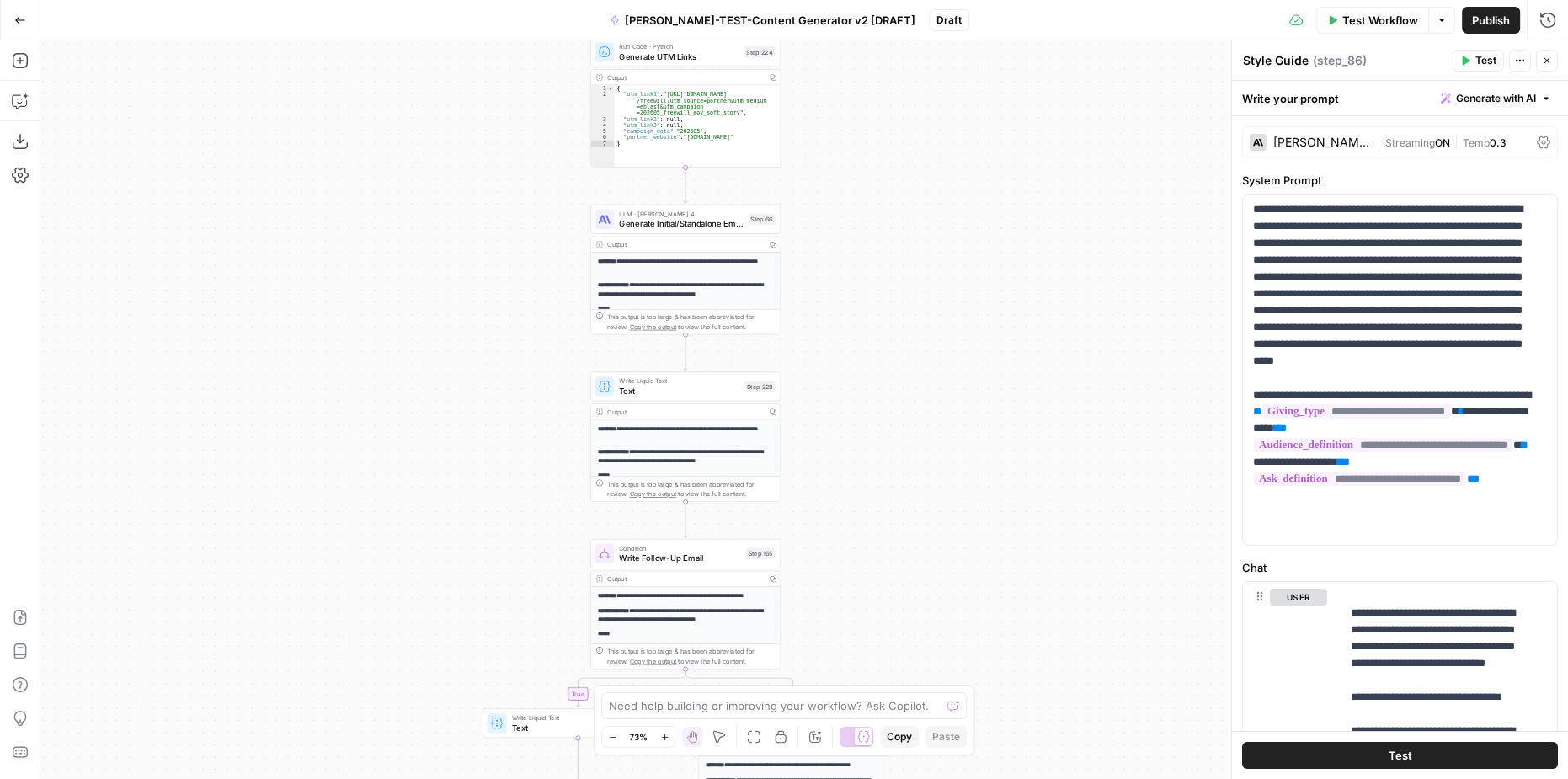
drag, startPoint x: 887, startPoint y: 401, endPoint x: 884, endPoint y: 248, distance: 153.0
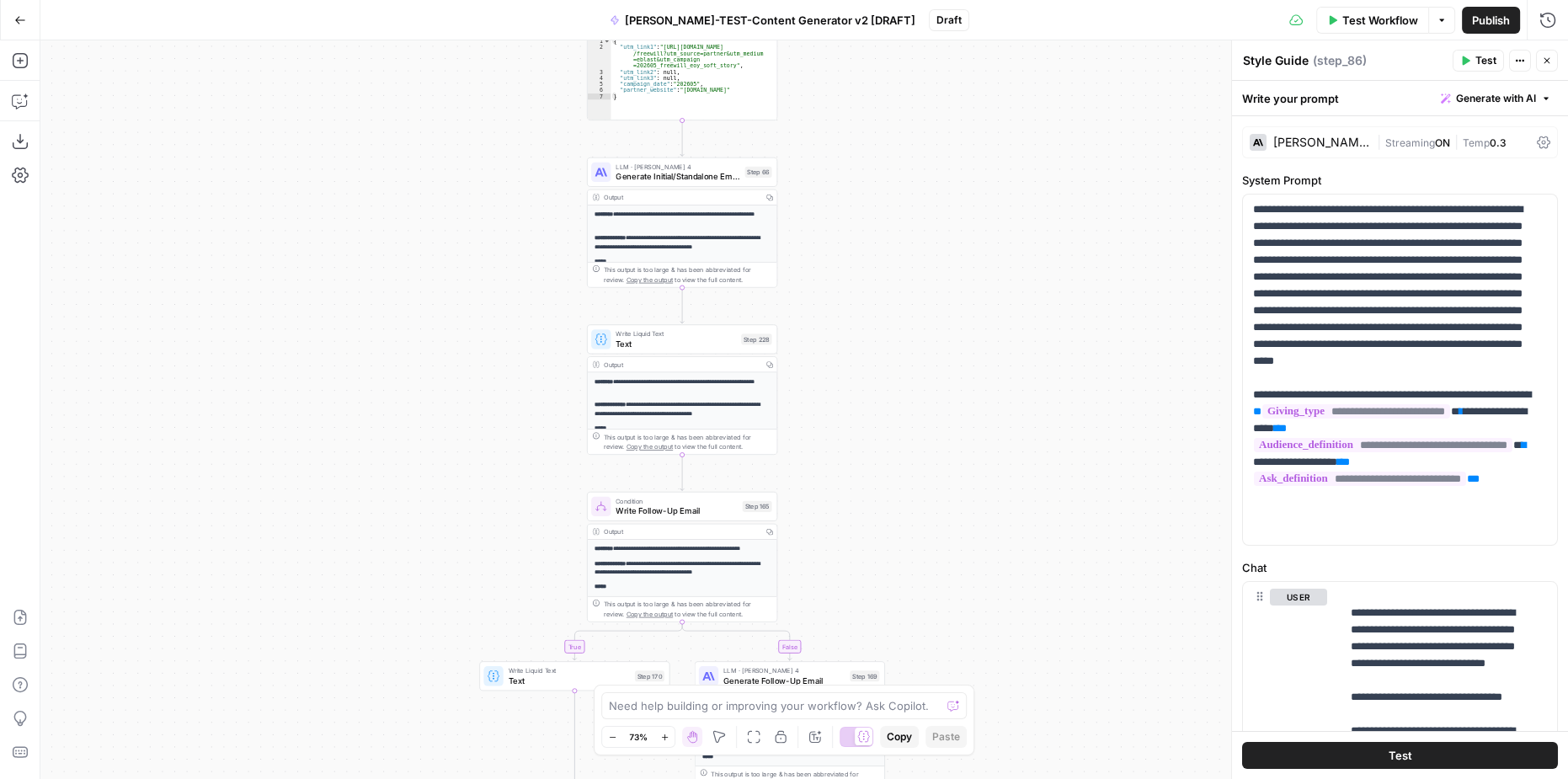
drag, startPoint x: 895, startPoint y: 470, endPoint x: 892, endPoint y: 444, distance: 26.2
click at [683, 347] on span "Text" at bounding box center [676, 344] width 121 height 13
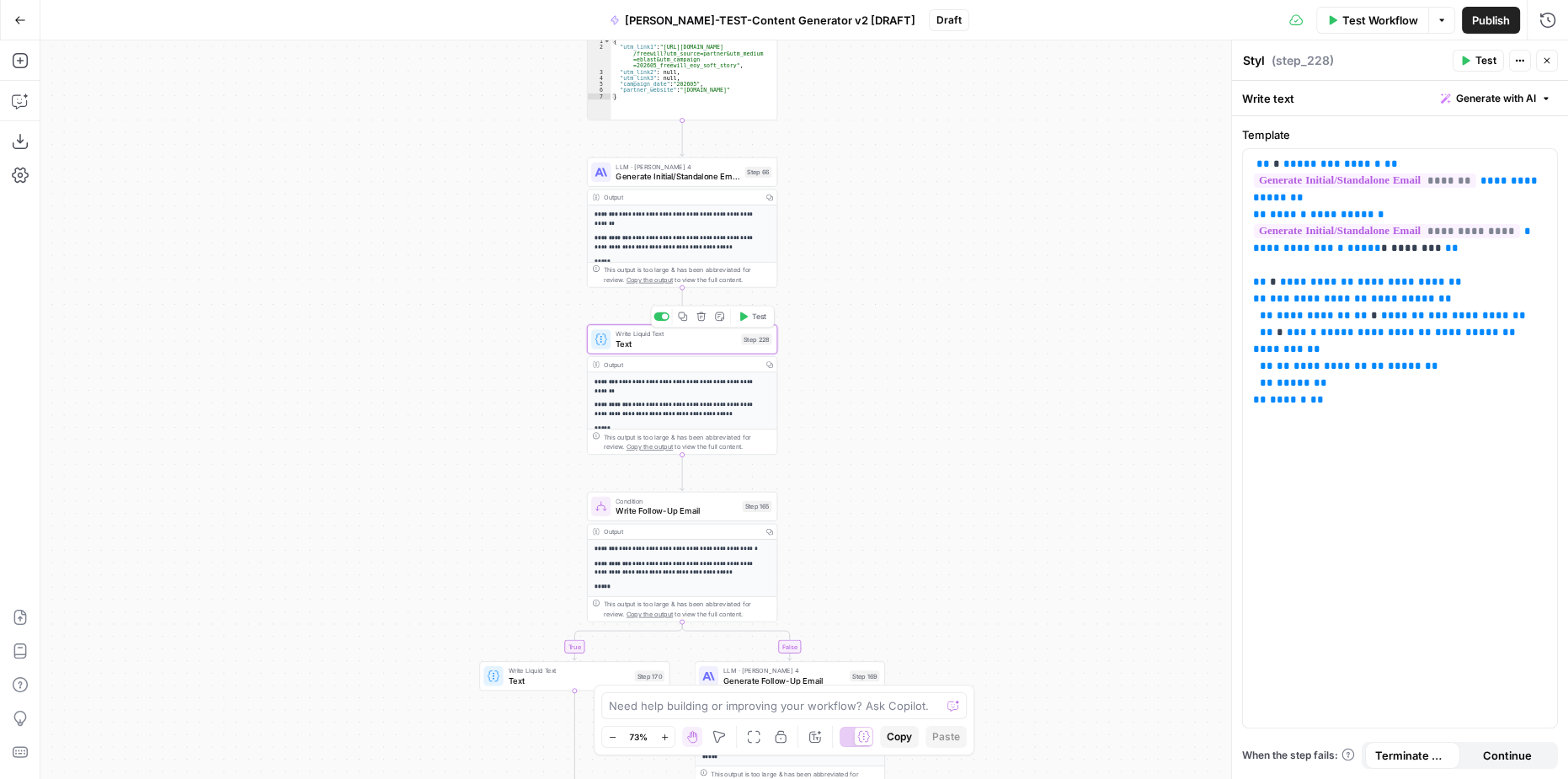
type textarea "Text"
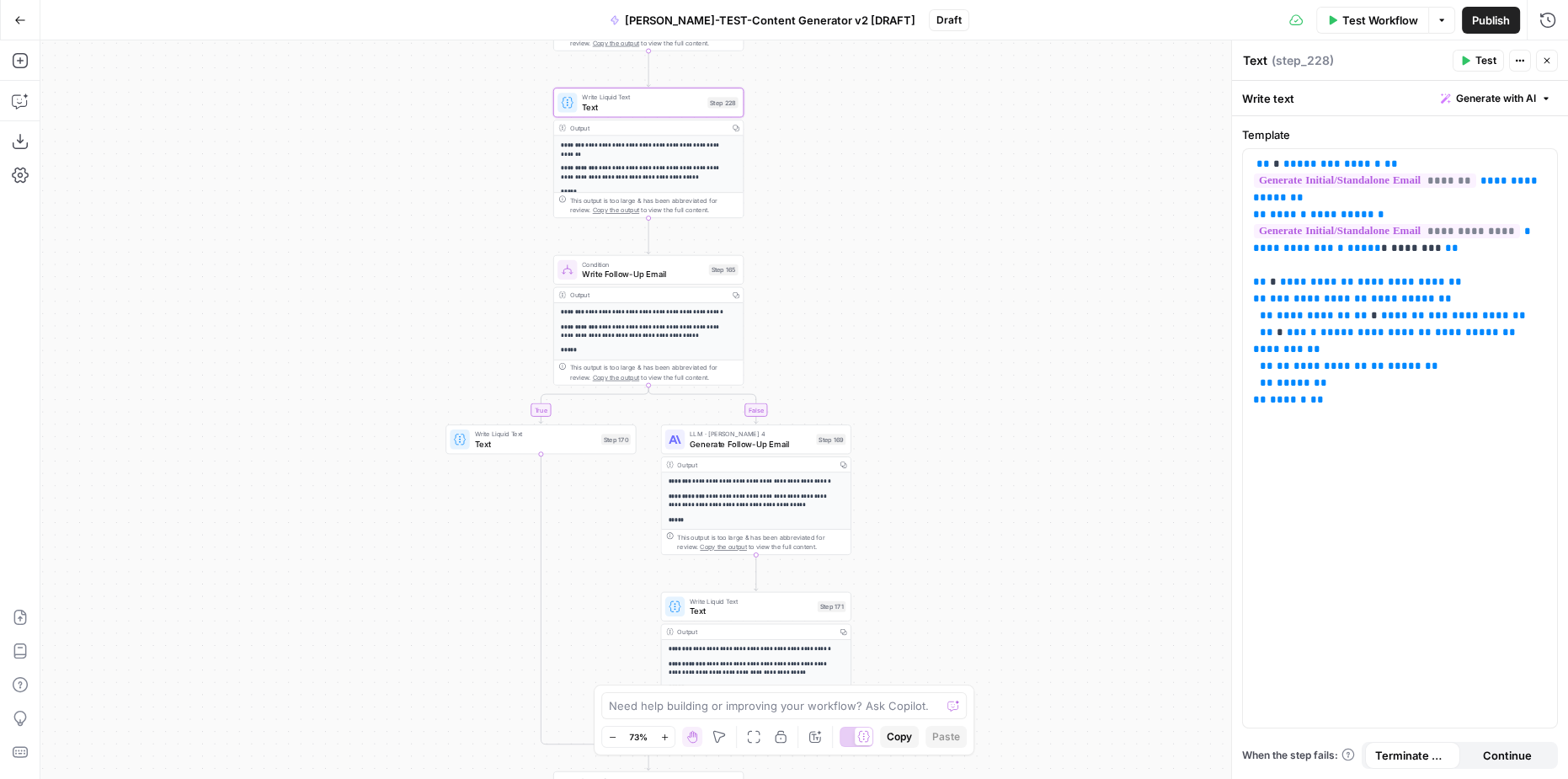
drag, startPoint x: 995, startPoint y: 508, endPoint x: 964, endPoint y: 275, distance: 235.1
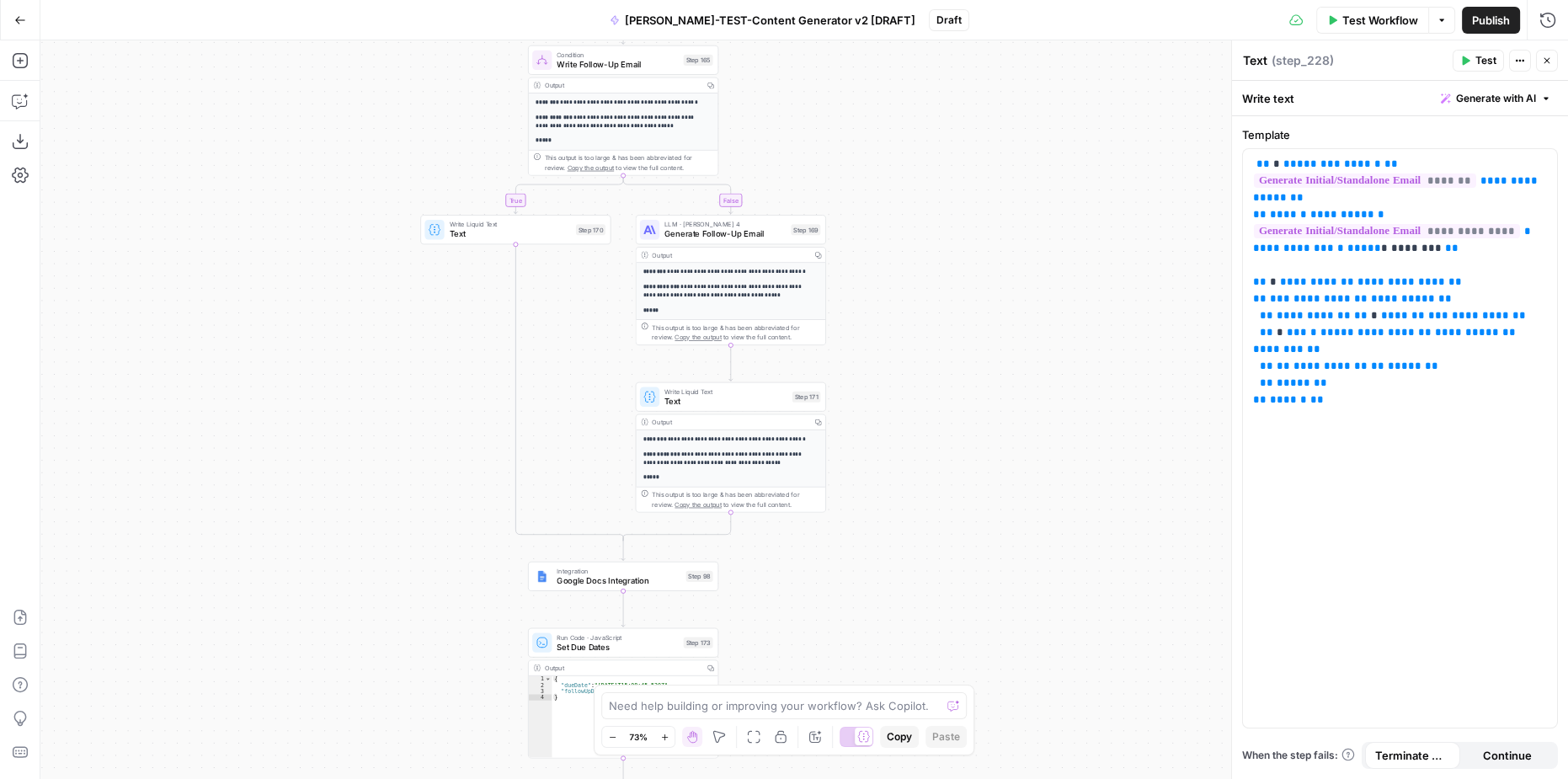
drag, startPoint x: 957, startPoint y: 360, endPoint x: 945, endPoint y: 286, distance: 75.0
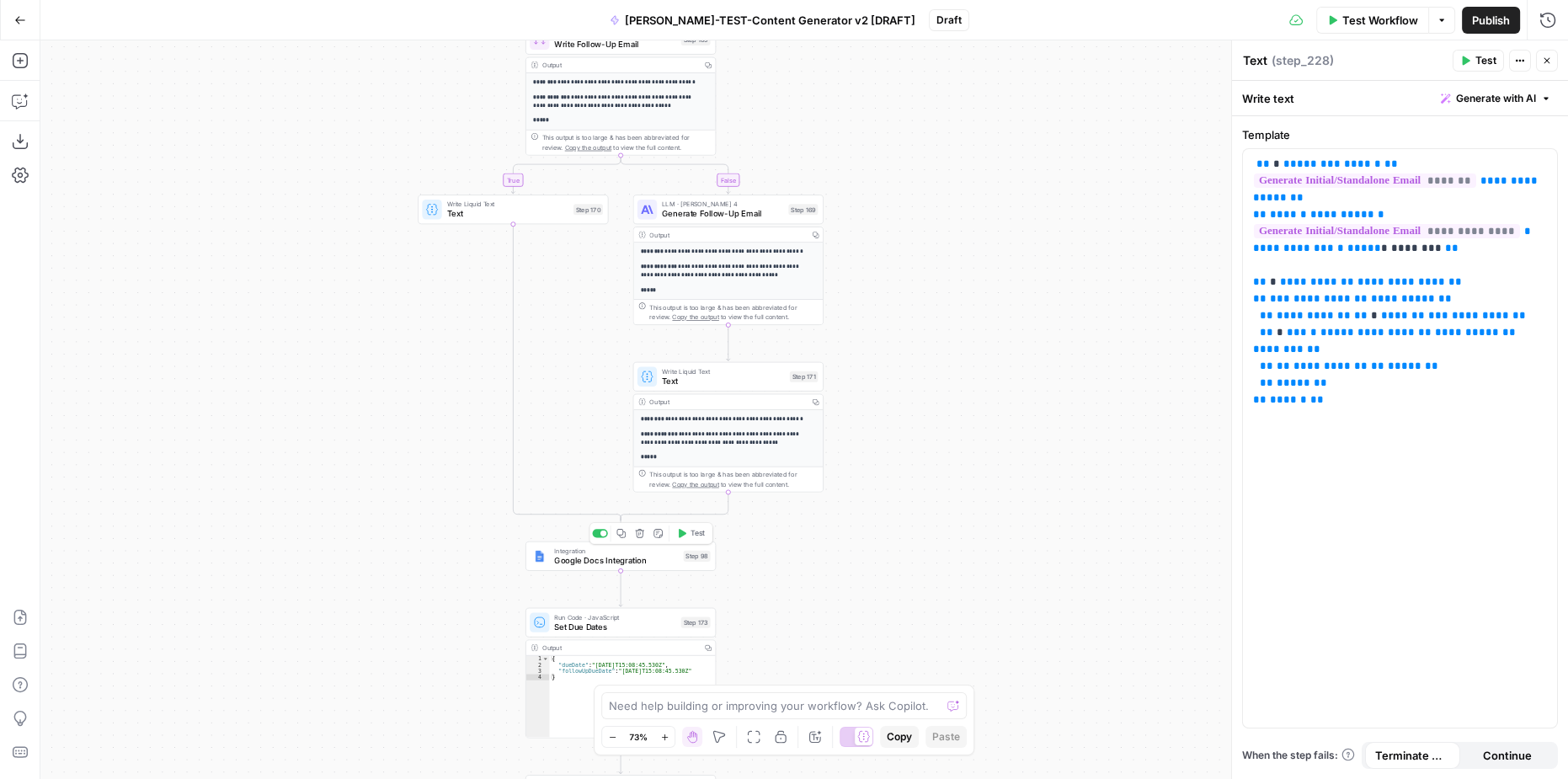
click at [643, 564] on span "Google Docs Integration" at bounding box center [616, 561] width 124 height 13
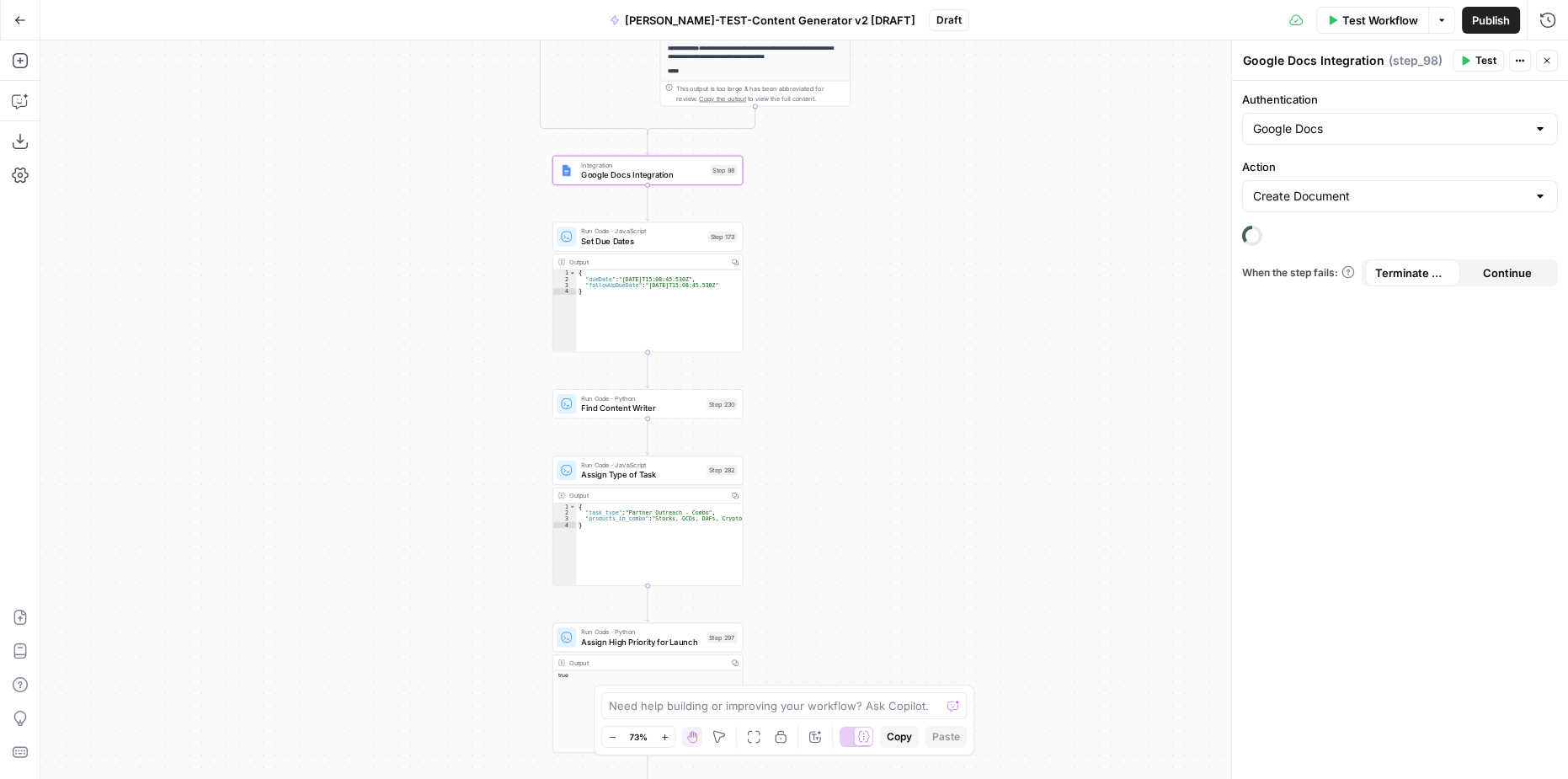
drag, startPoint x: 898, startPoint y: 580, endPoint x: 932, endPoint y: 237, distance: 344.7
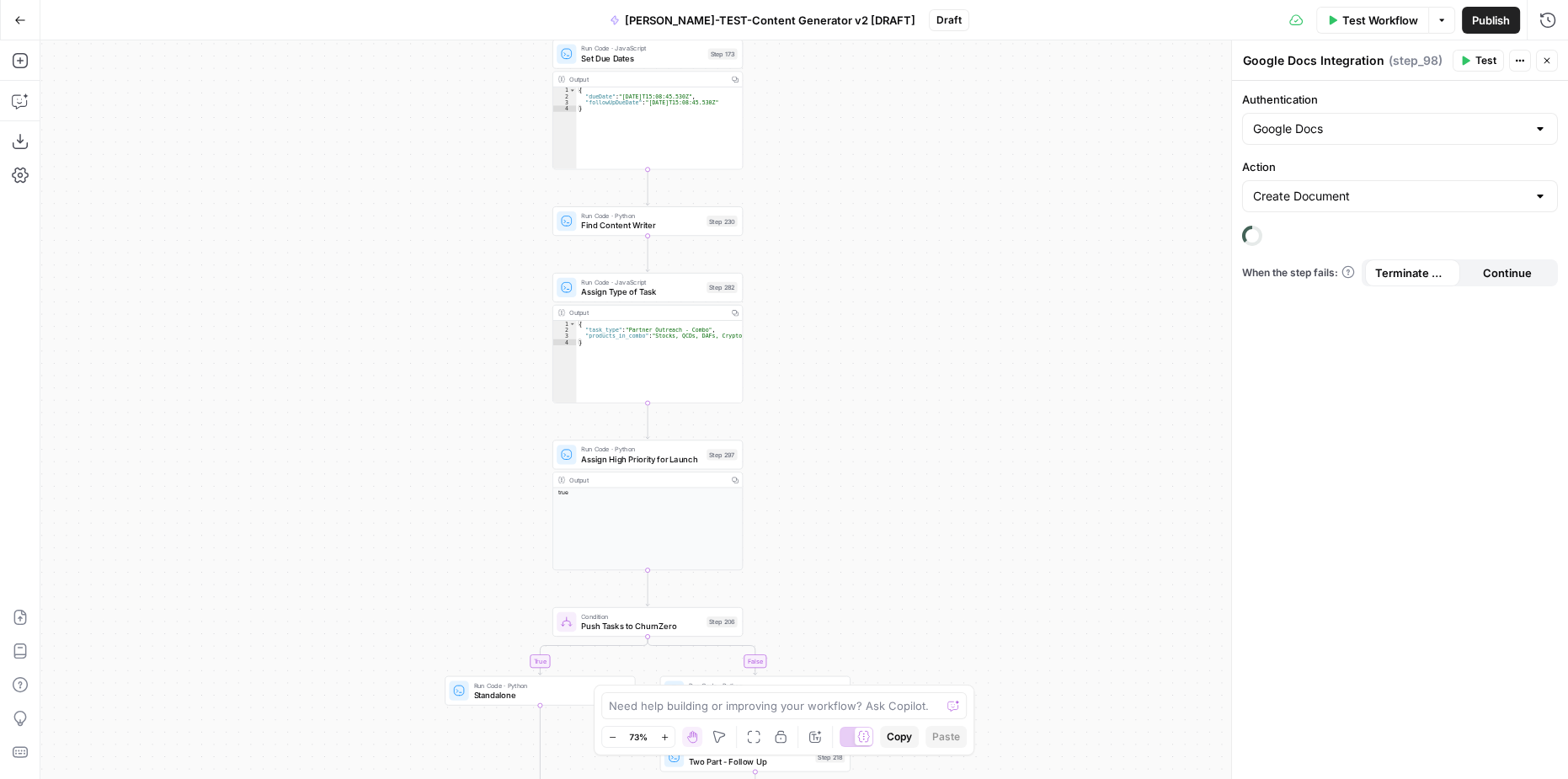
drag, startPoint x: 875, startPoint y: 443, endPoint x: 853, endPoint y: 407, distance: 42.2
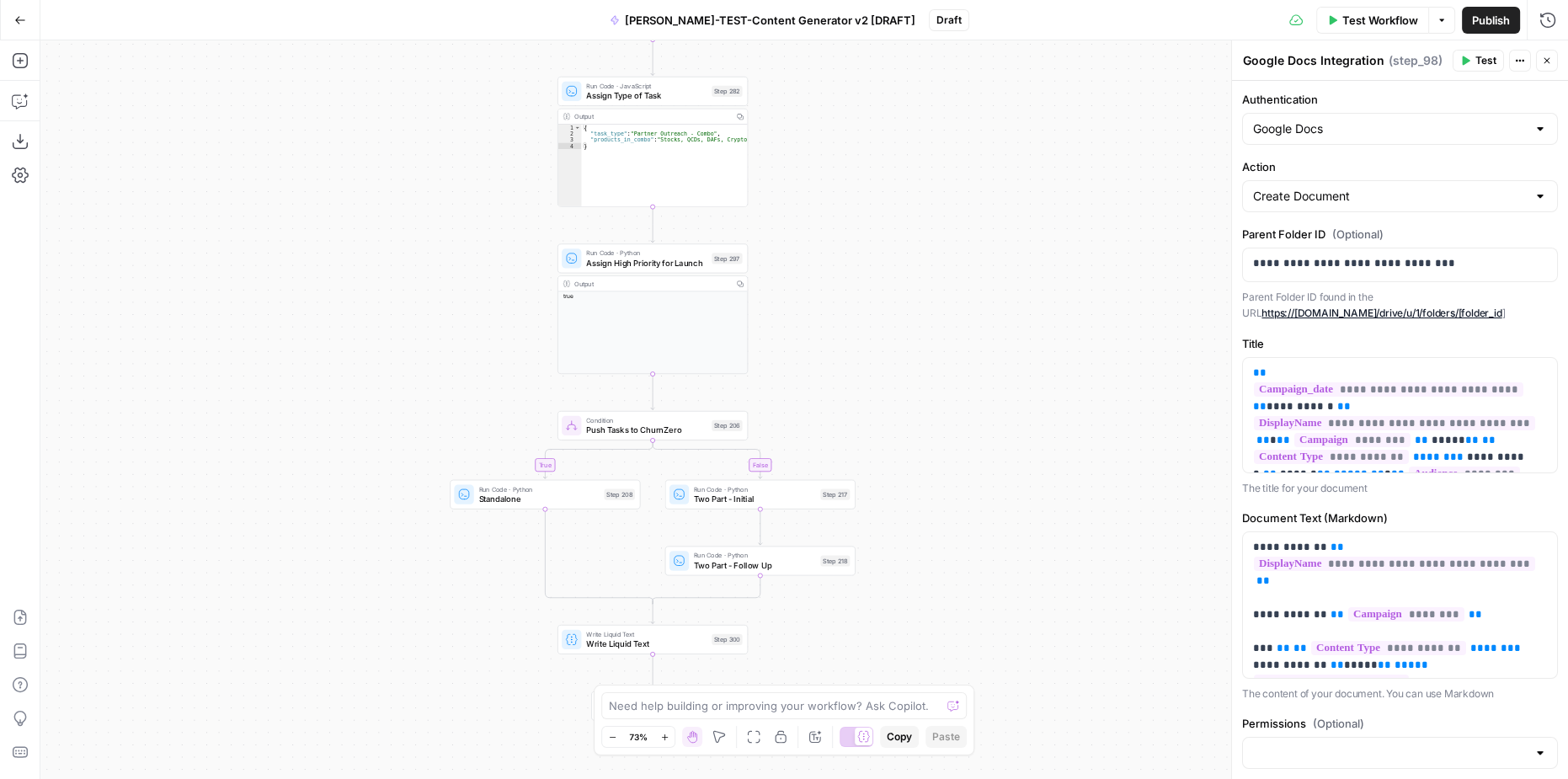
drag, startPoint x: 865, startPoint y: 502, endPoint x: 869, endPoint y: 330, distance: 172.0
click at [685, 432] on span "Push Tasks to ChurnZero" at bounding box center [646, 431] width 121 height 13
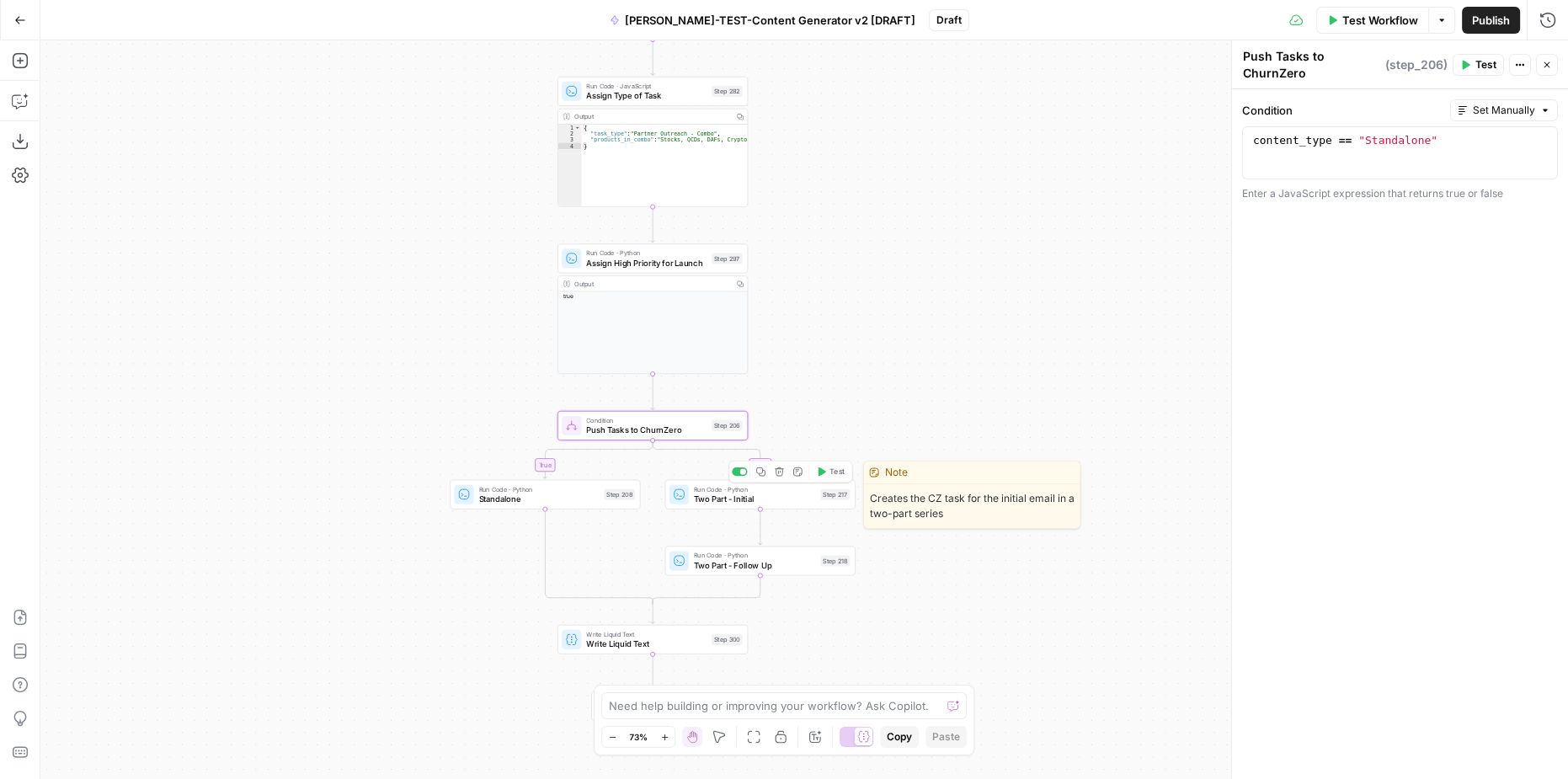
click at [735, 499] on span "Two Part - Initial" at bounding box center [755, 499] width 122 height 13
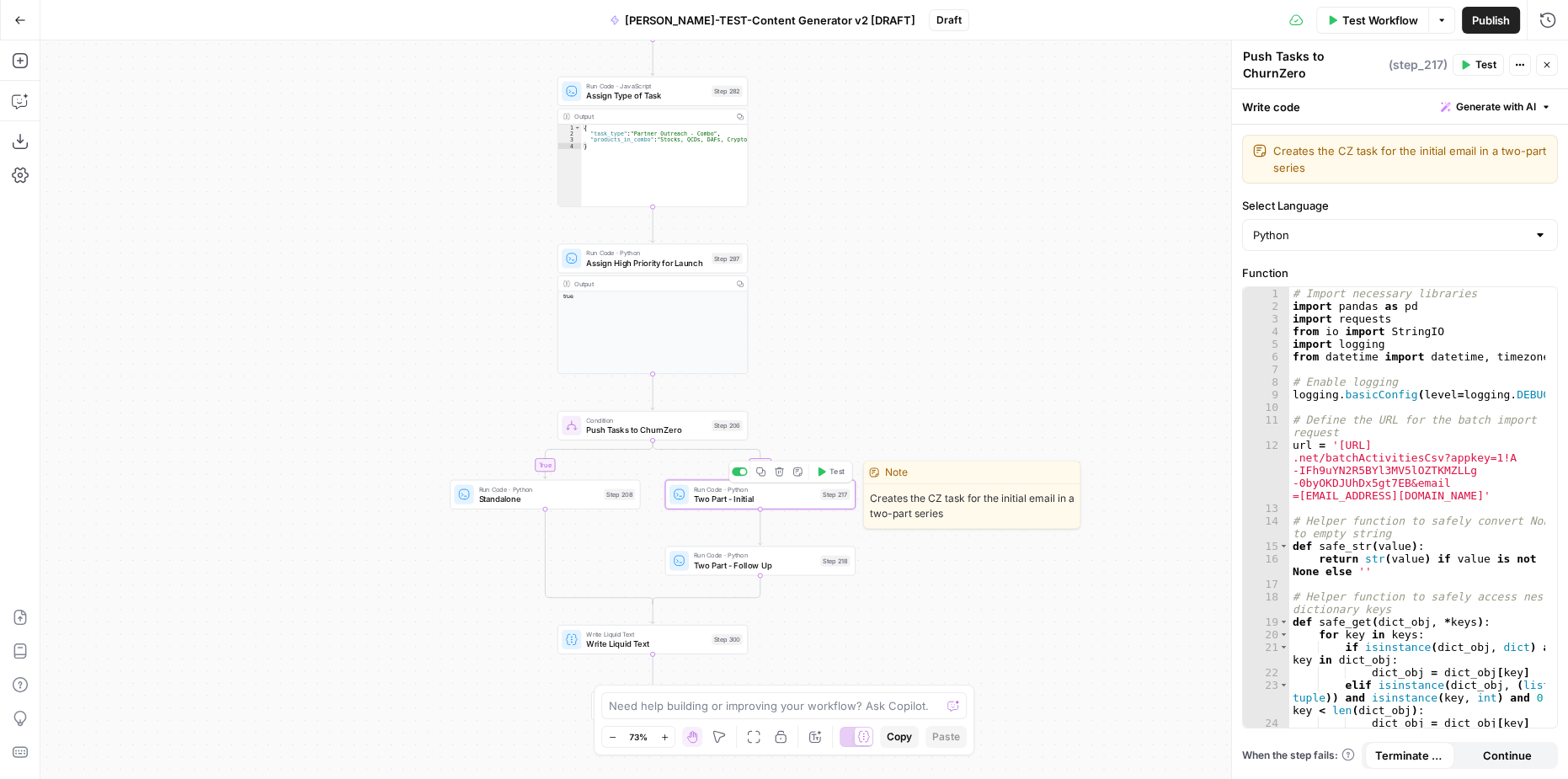
type textarea "Two Part - Initial"
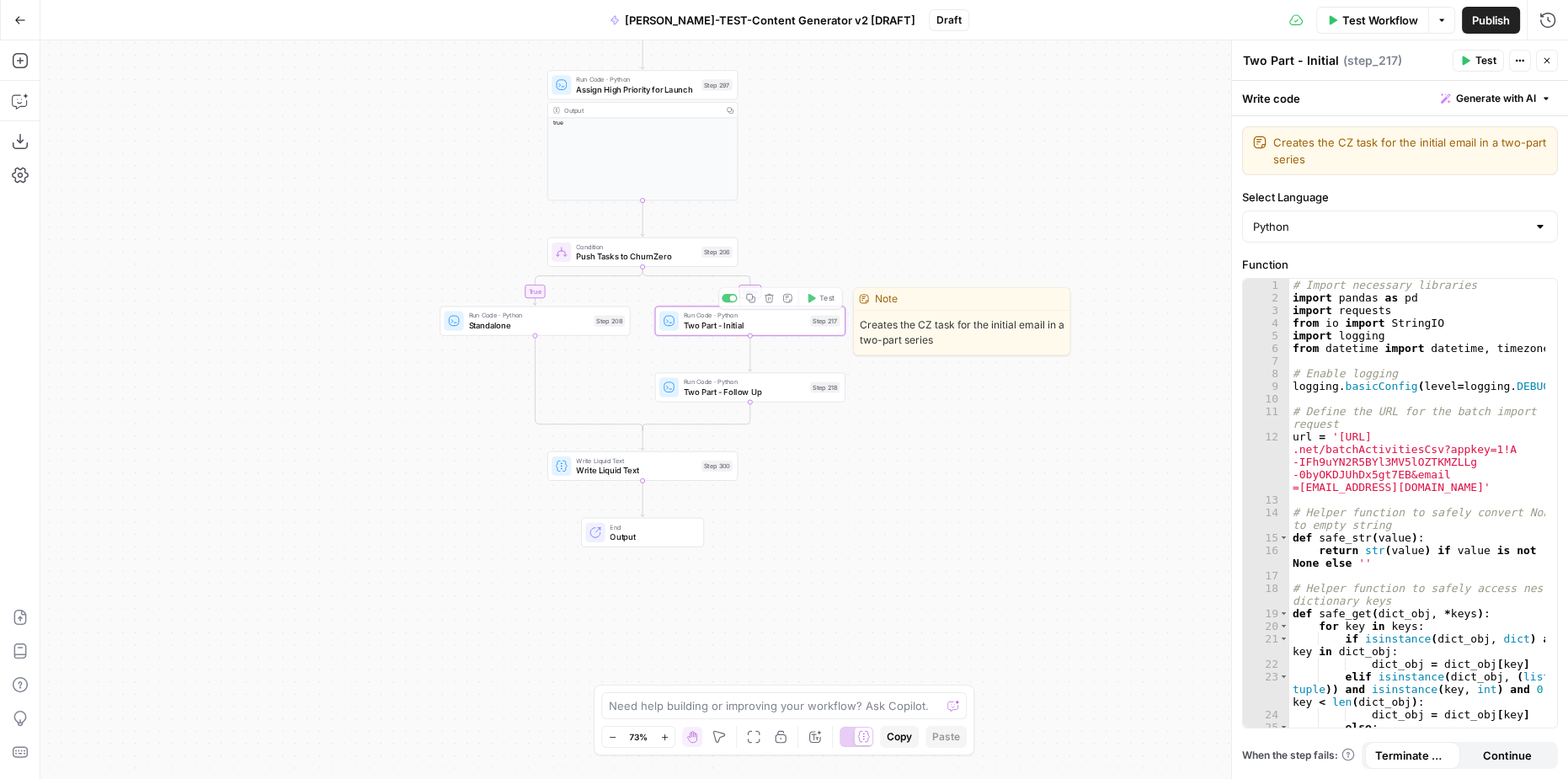
drag, startPoint x: 823, startPoint y: 423, endPoint x: 817, endPoint y: 283, distance: 140.1
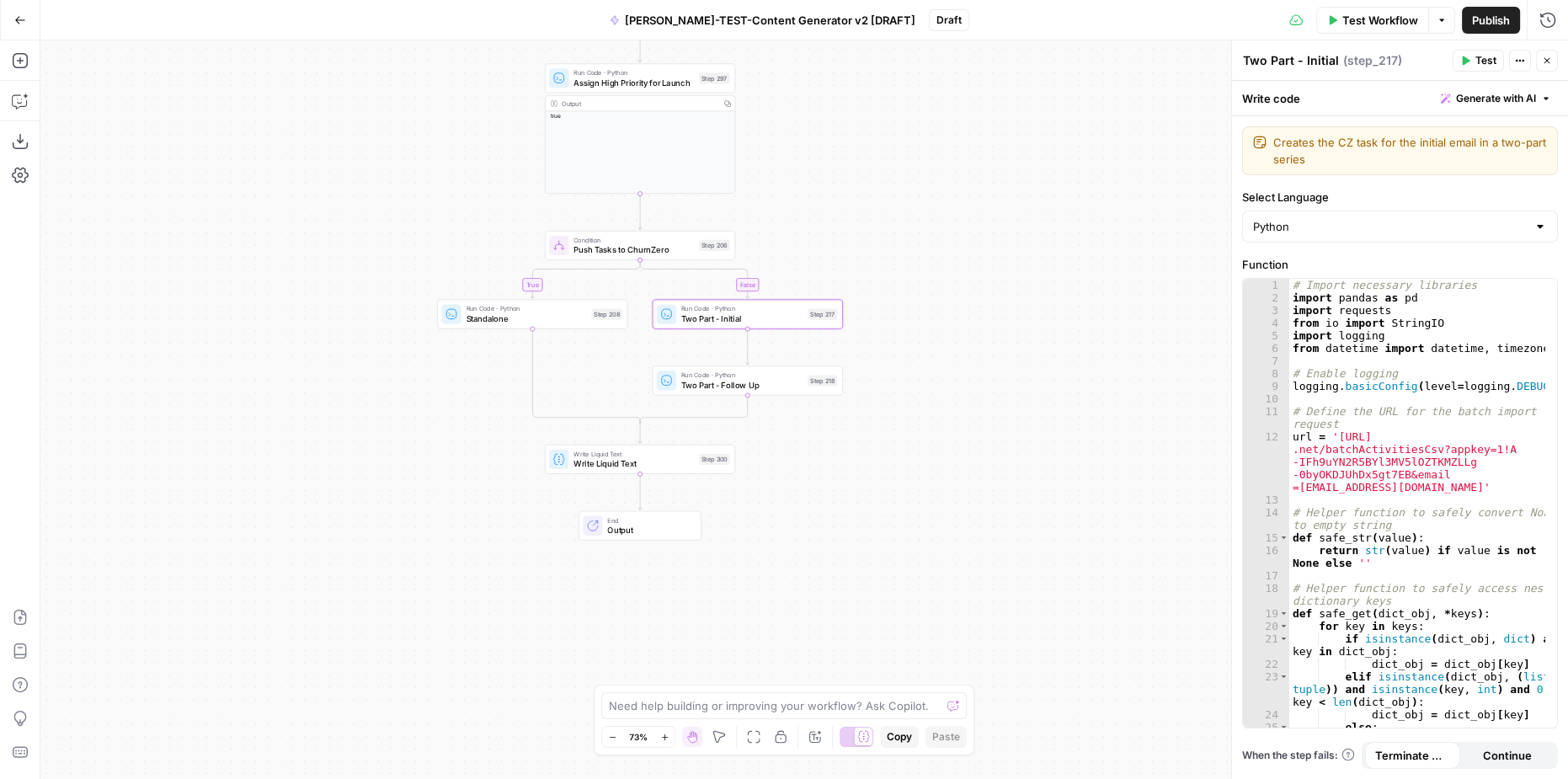
click at [639, 524] on span "Output" at bounding box center [649, 530] width 83 height 13
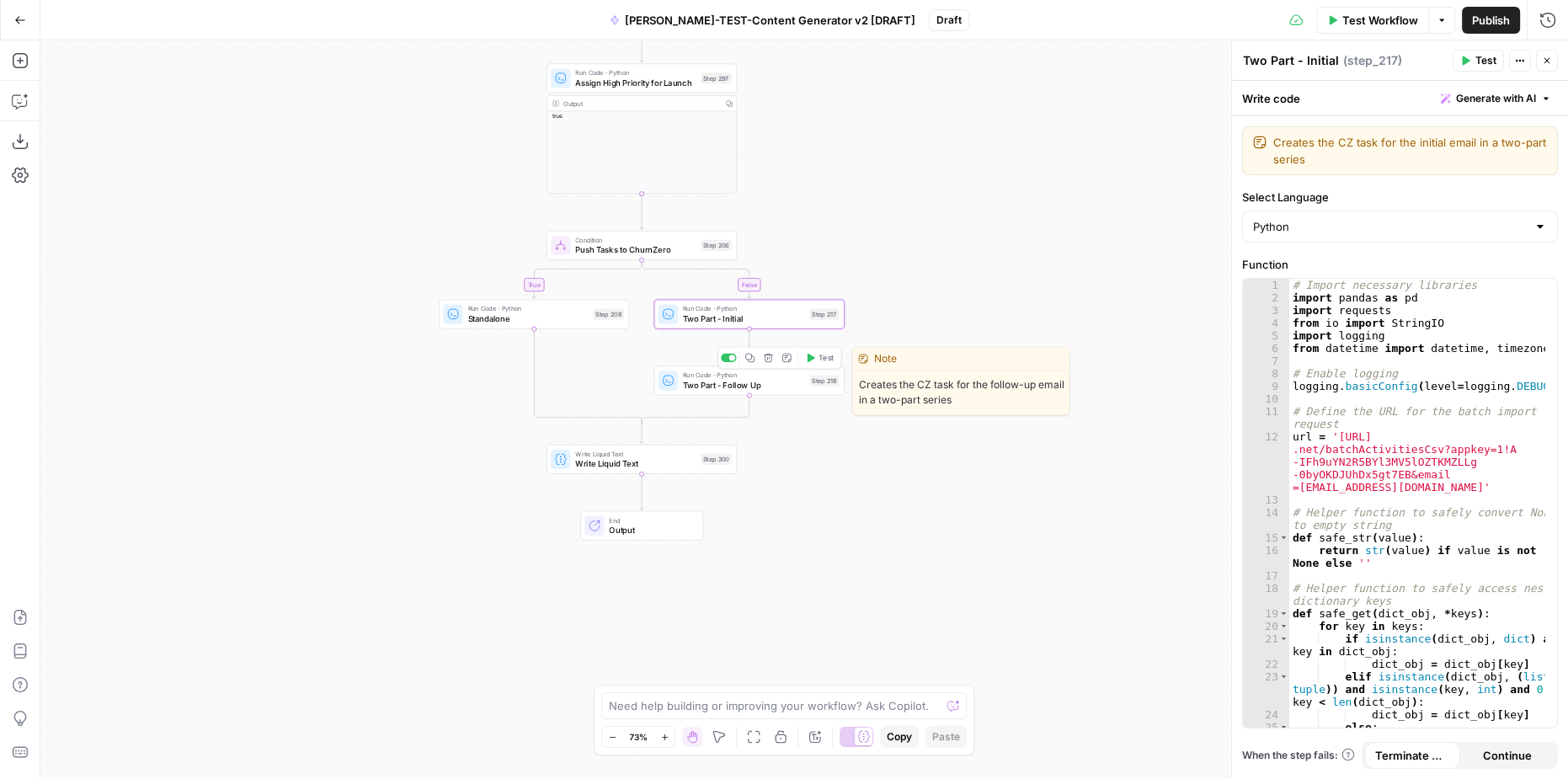
click at [705, 385] on span "Two Part - Follow Up" at bounding box center [744, 385] width 122 height 13
type textarea "Two Part - Follow Up"
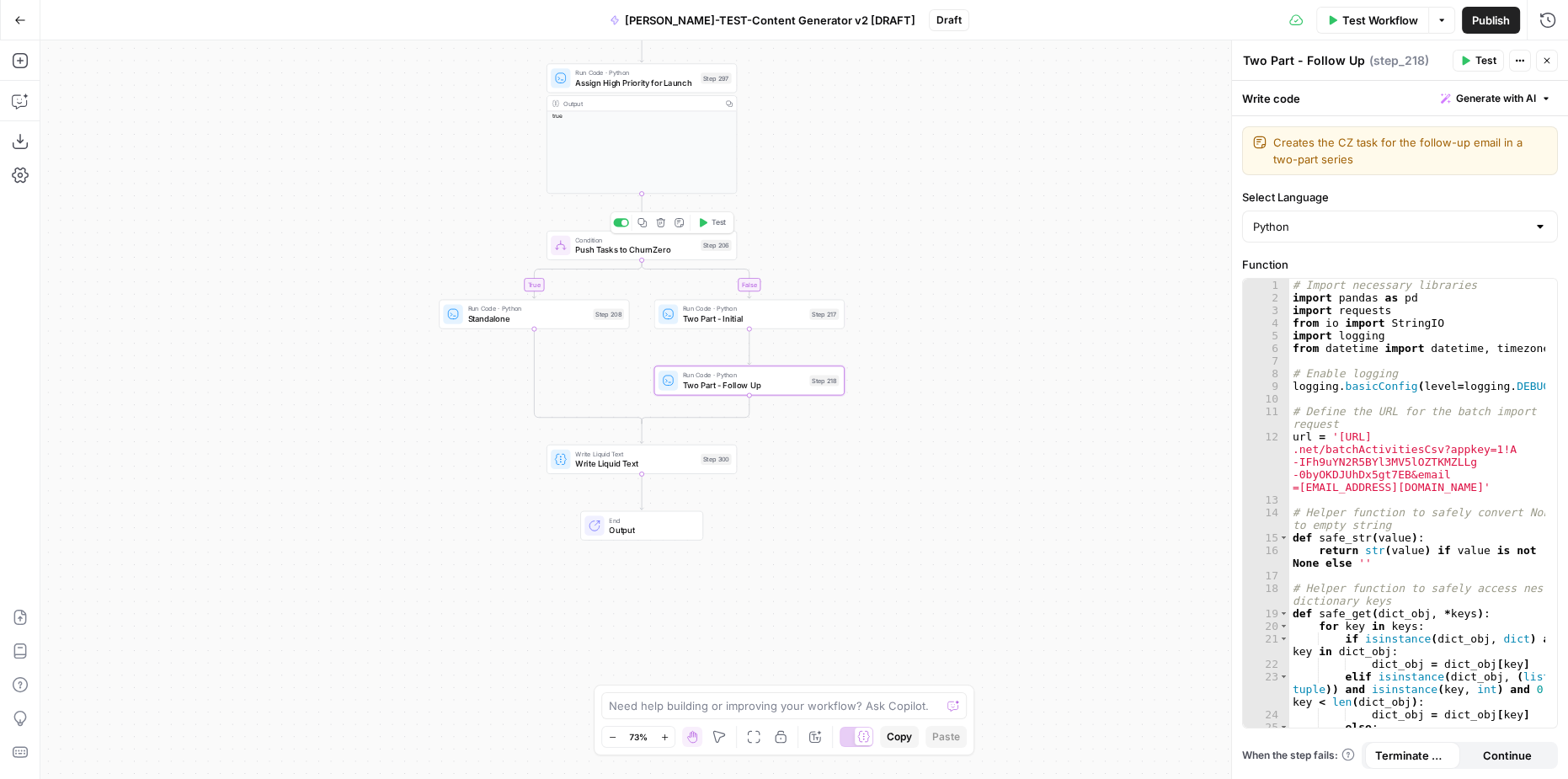
click at [904, 207] on div "**********" at bounding box center [804, 409] width 1527 height 738
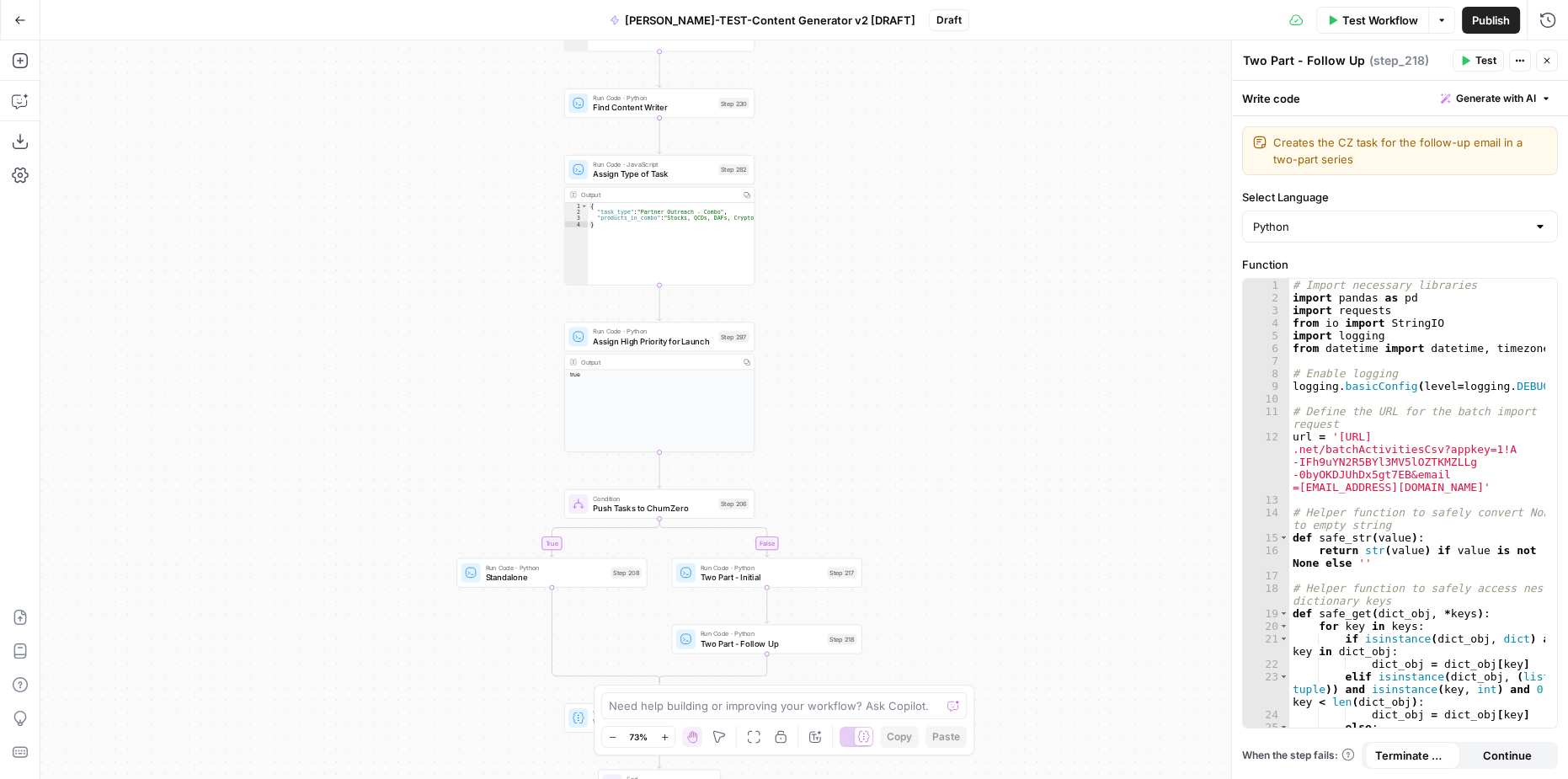
drag, startPoint x: 961, startPoint y: 303, endPoint x: 948, endPoint y: 430, distance: 127.7
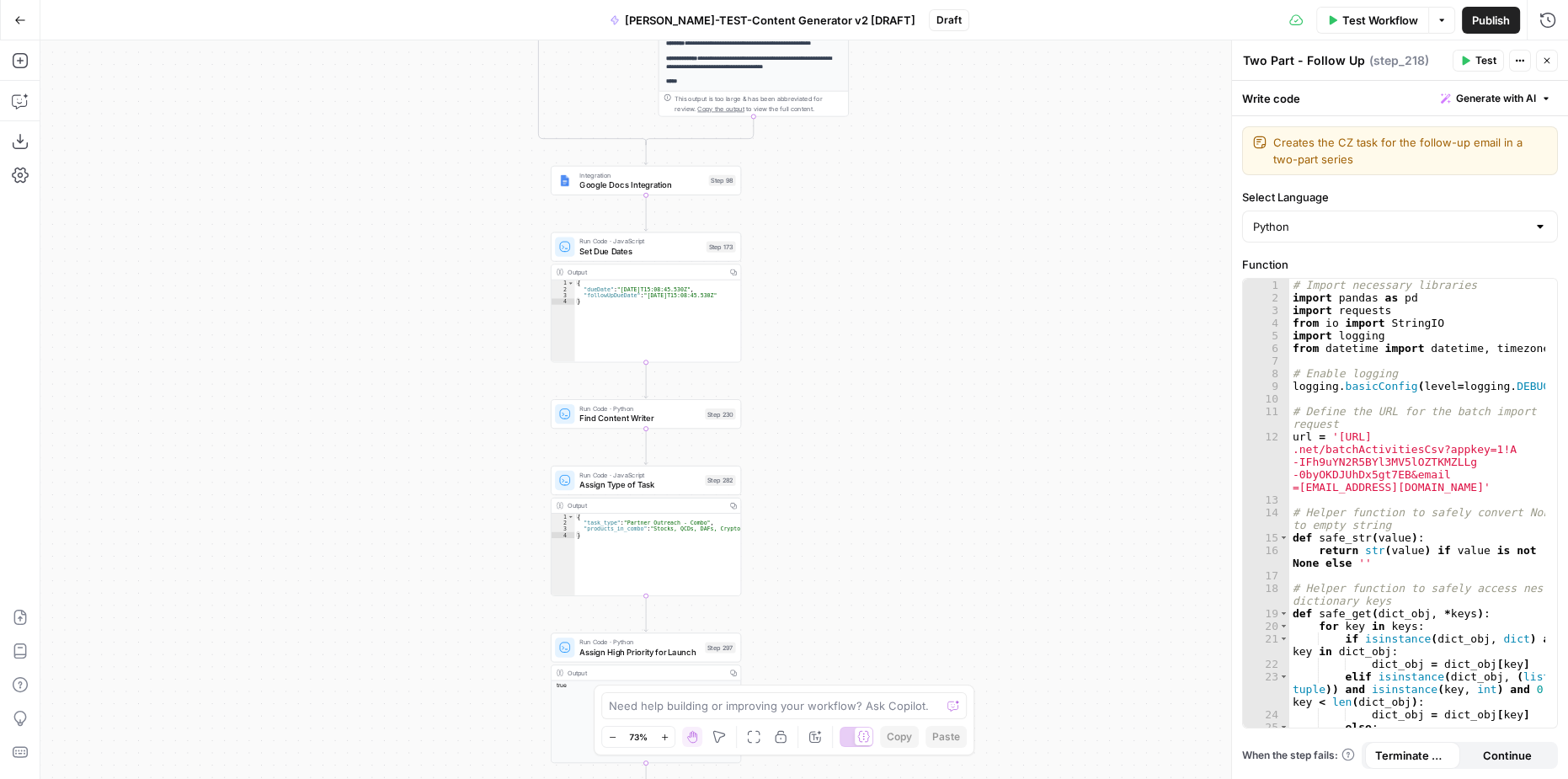
drag, startPoint x: 799, startPoint y: 106, endPoint x: 766, endPoint y: 454, distance: 349.6
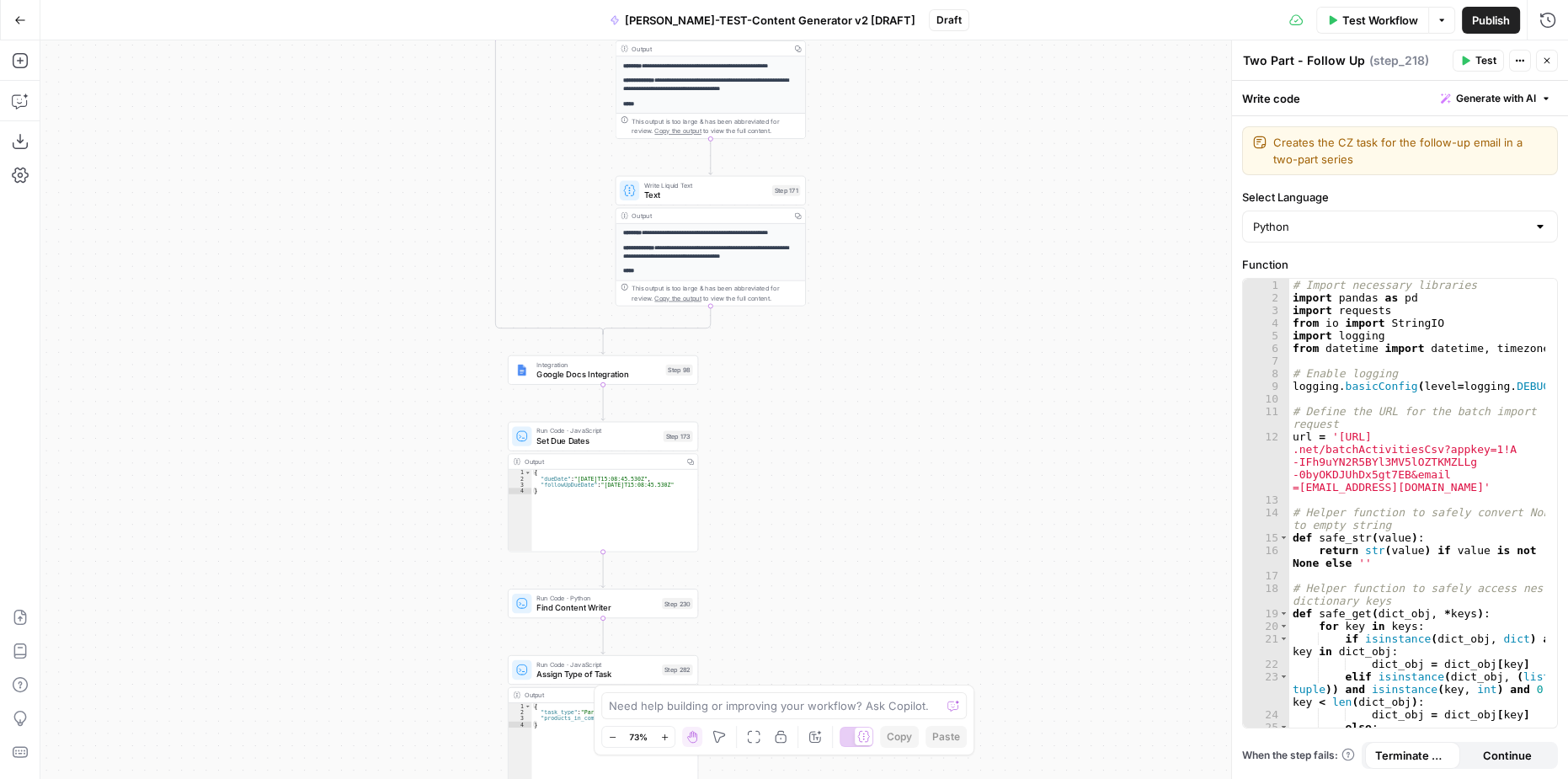
drag, startPoint x: 838, startPoint y: 319, endPoint x: 818, endPoint y: 410, distance: 93.2
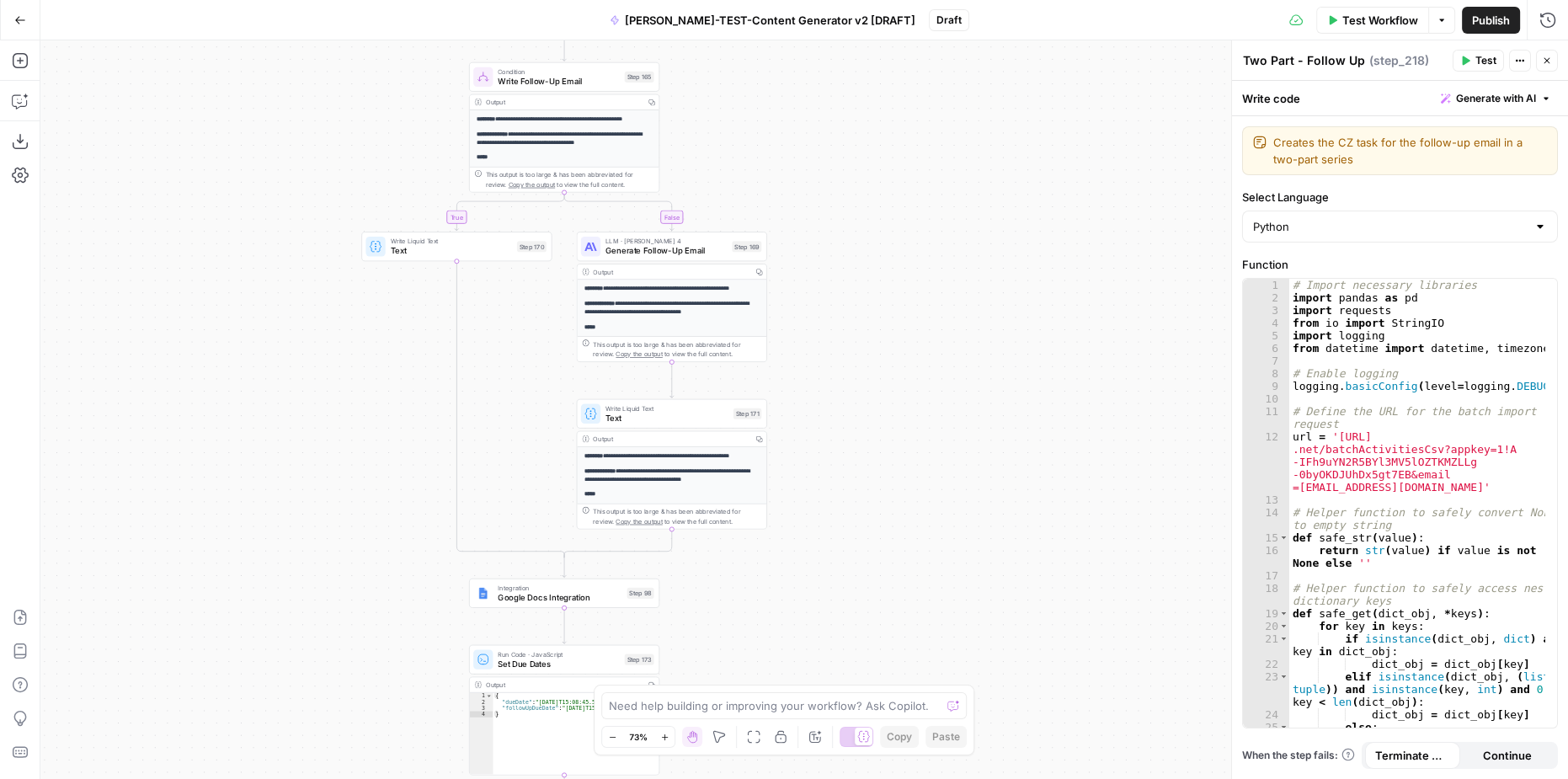
drag, startPoint x: 860, startPoint y: 330, endPoint x: 837, endPoint y: 477, distance: 148.8
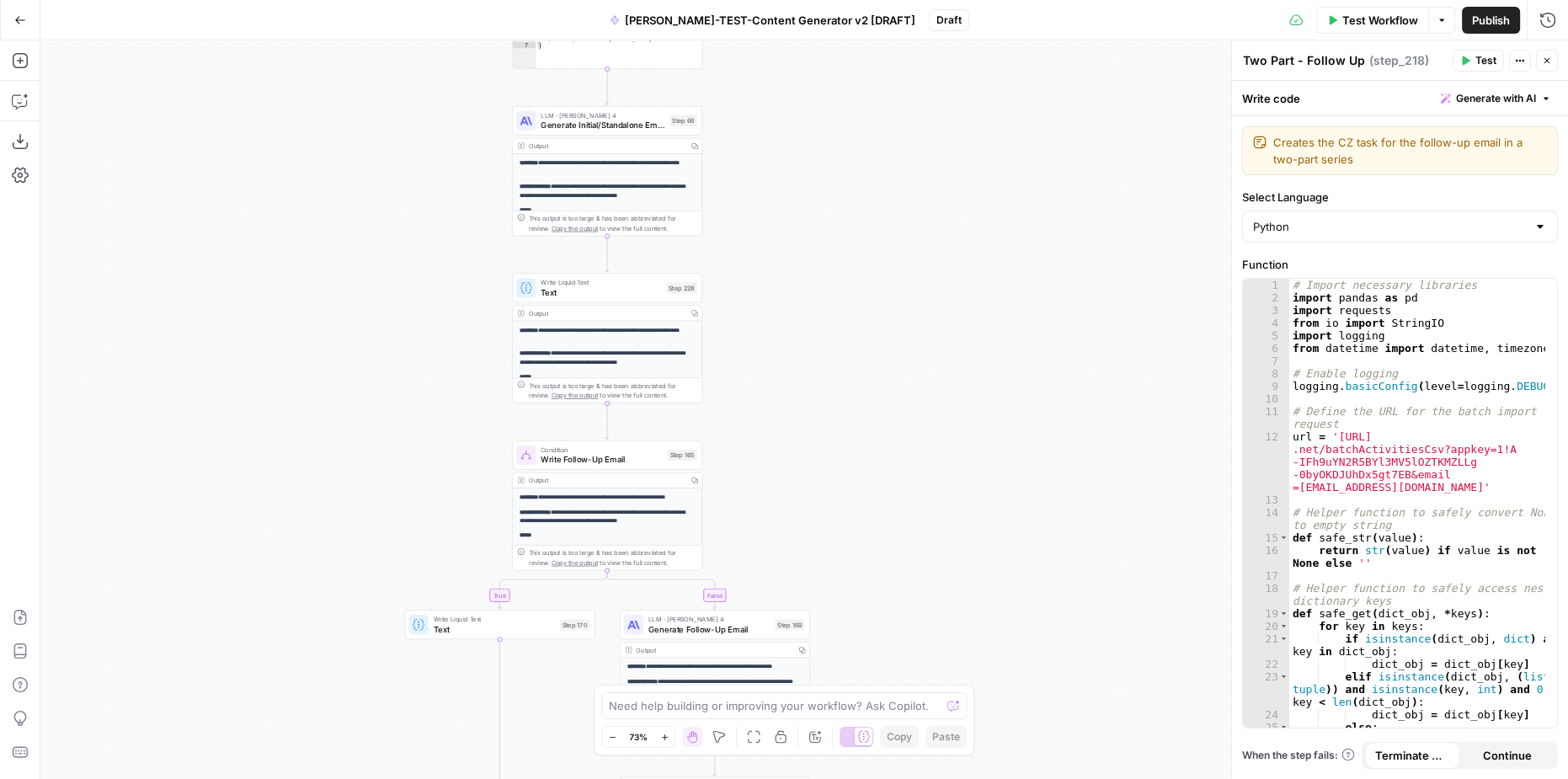
drag, startPoint x: 868, startPoint y: 207, endPoint x: 851, endPoint y: 308, distance: 102.4
drag, startPoint x: 824, startPoint y: 169, endPoint x: 844, endPoint y: 473, distance: 304.7
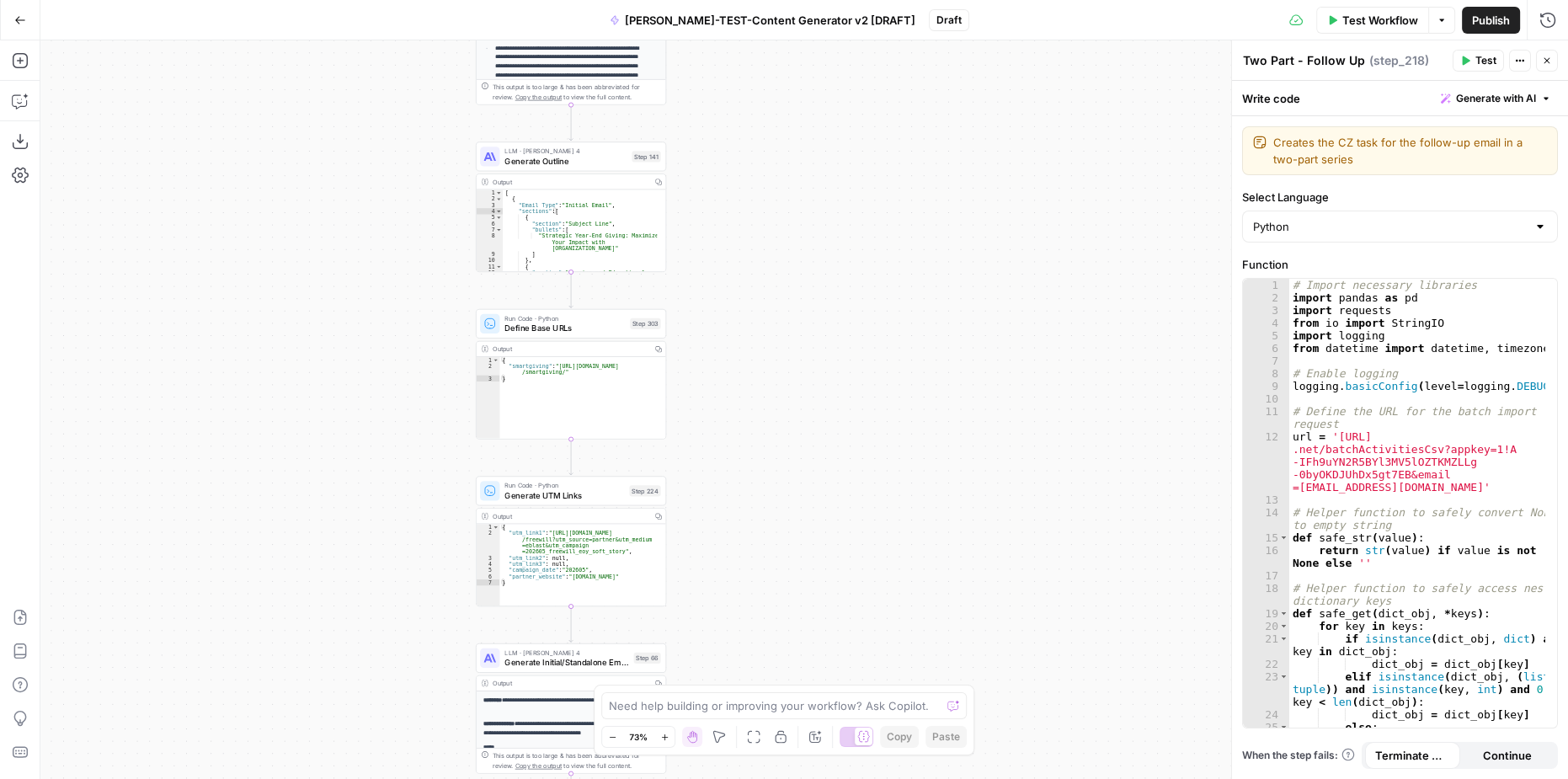
drag, startPoint x: 826, startPoint y: 266, endPoint x: 785, endPoint y: 423, distance: 162.3
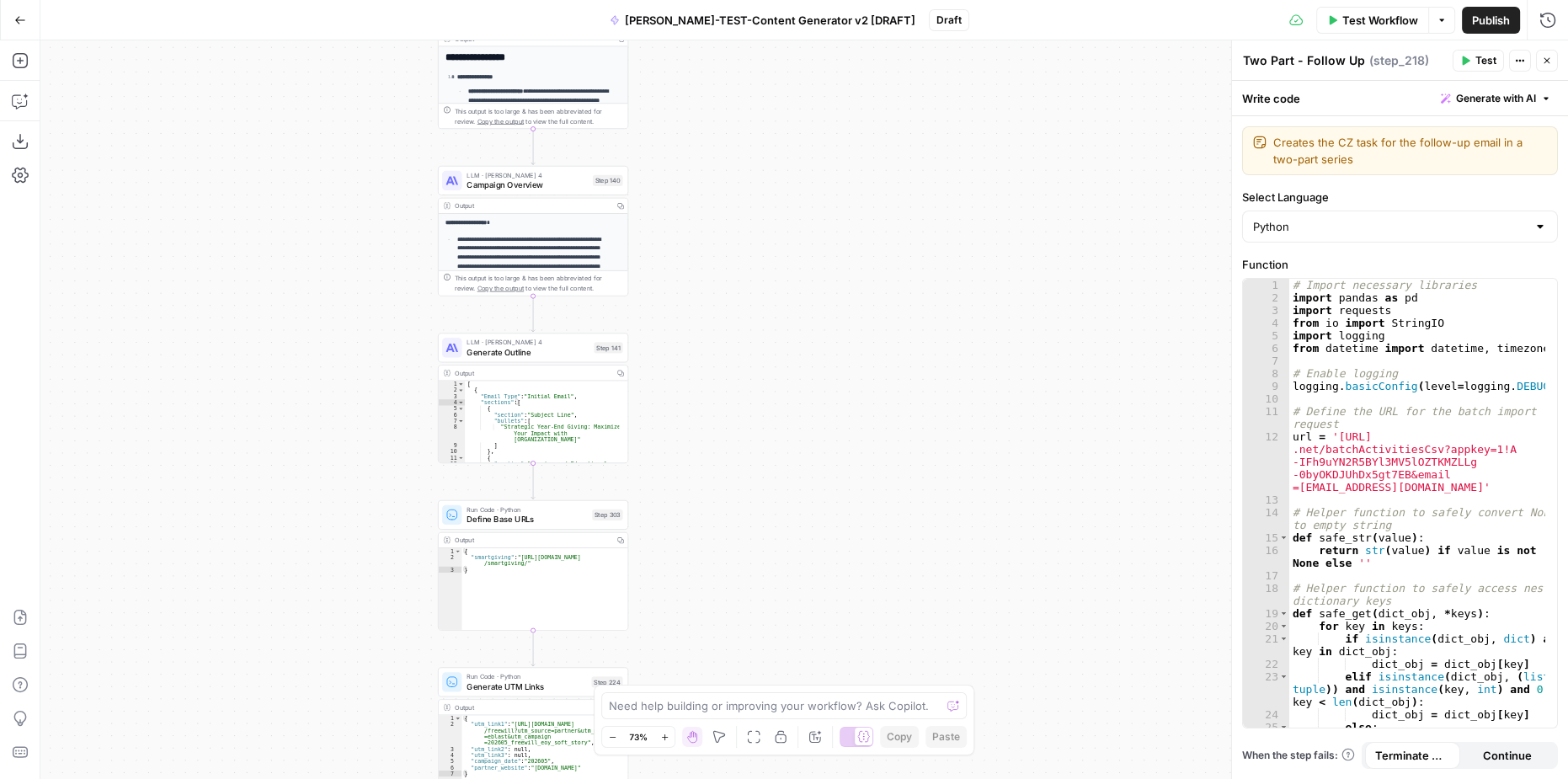
drag, startPoint x: 799, startPoint y: 255, endPoint x: 767, endPoint y: 200, distance: 63.6
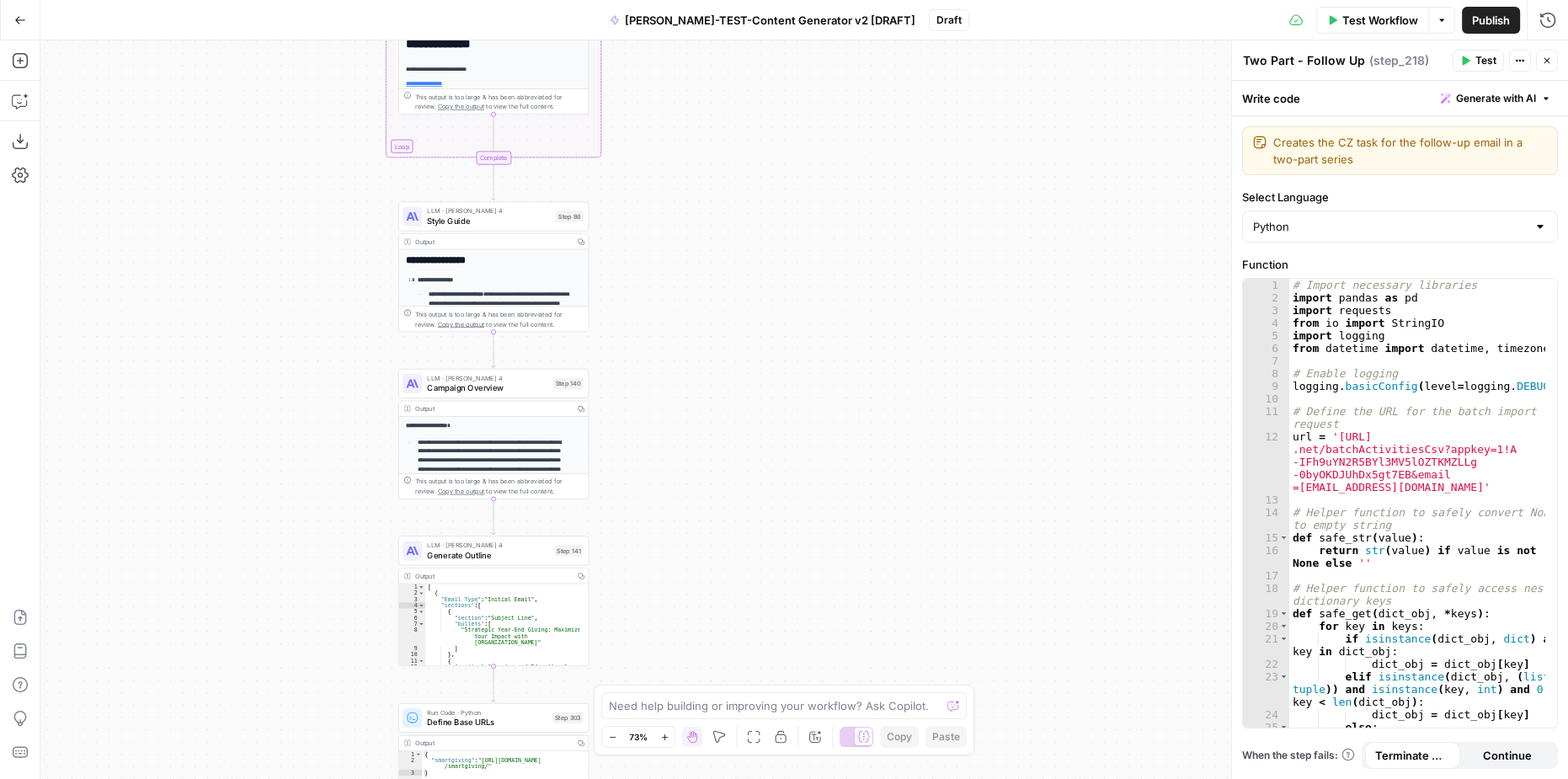
drag, startPoint x: 761, startPoint y: 174, endPoint x: 721, endPoint y: 380, distance: 209.8
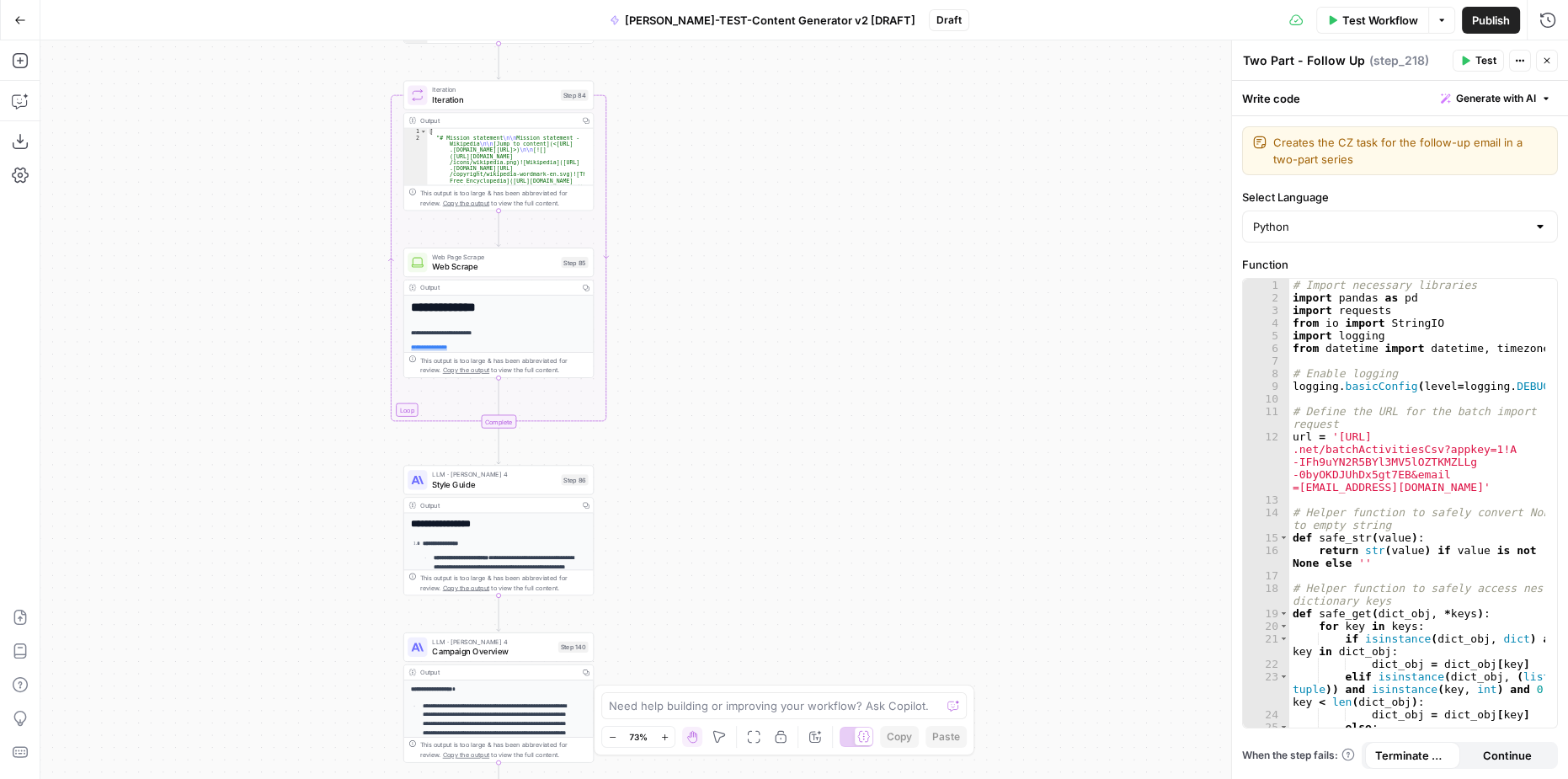
drag, startPoint x: 721, startPoint y: 163, endPoint x: 726, endPoint y: 427, distance: 264.0
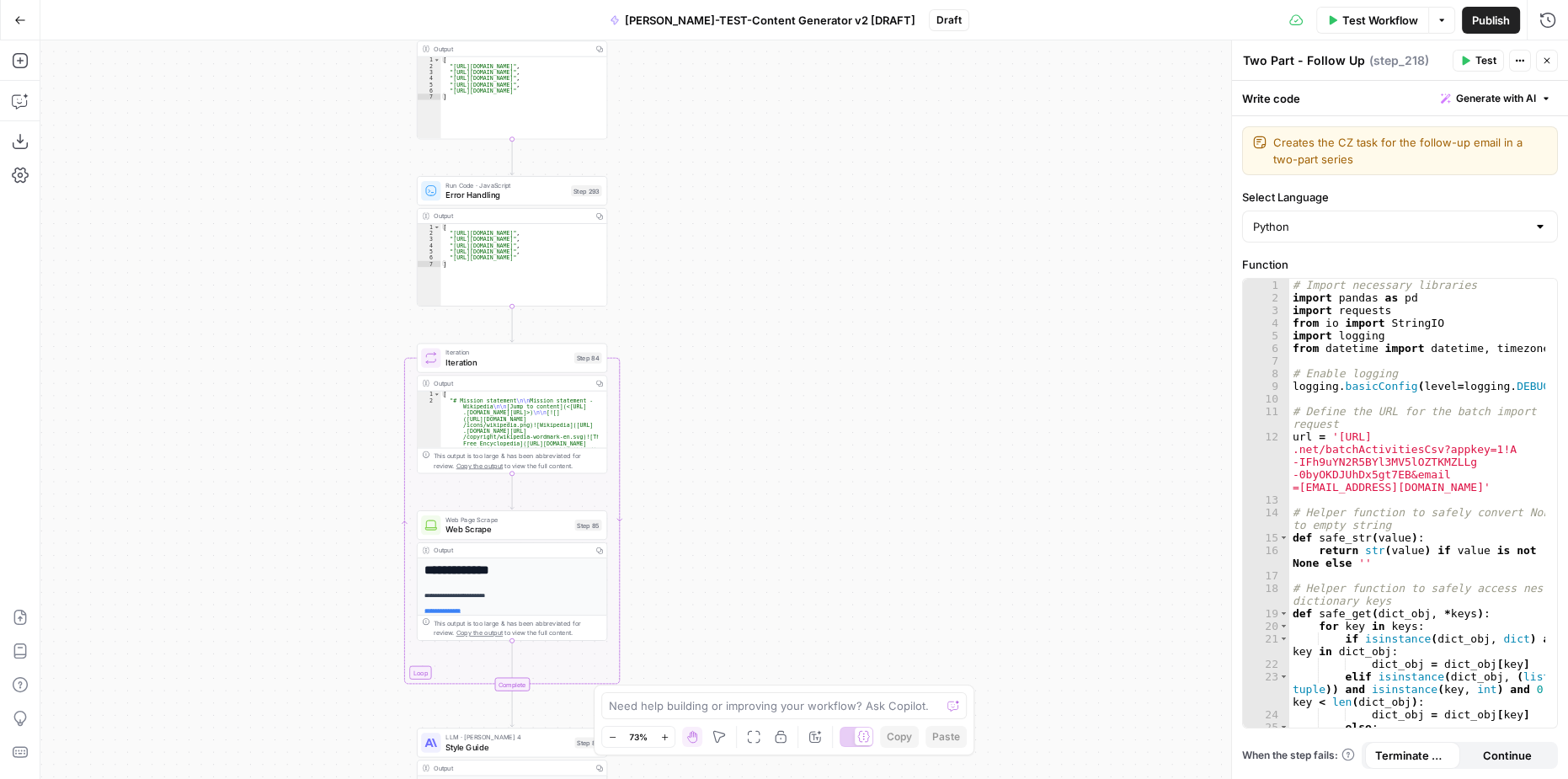
drag, startPoint x: 709, startPoint y: 153, endPoint x: 723, endPoint y: 416, distance: 263.4
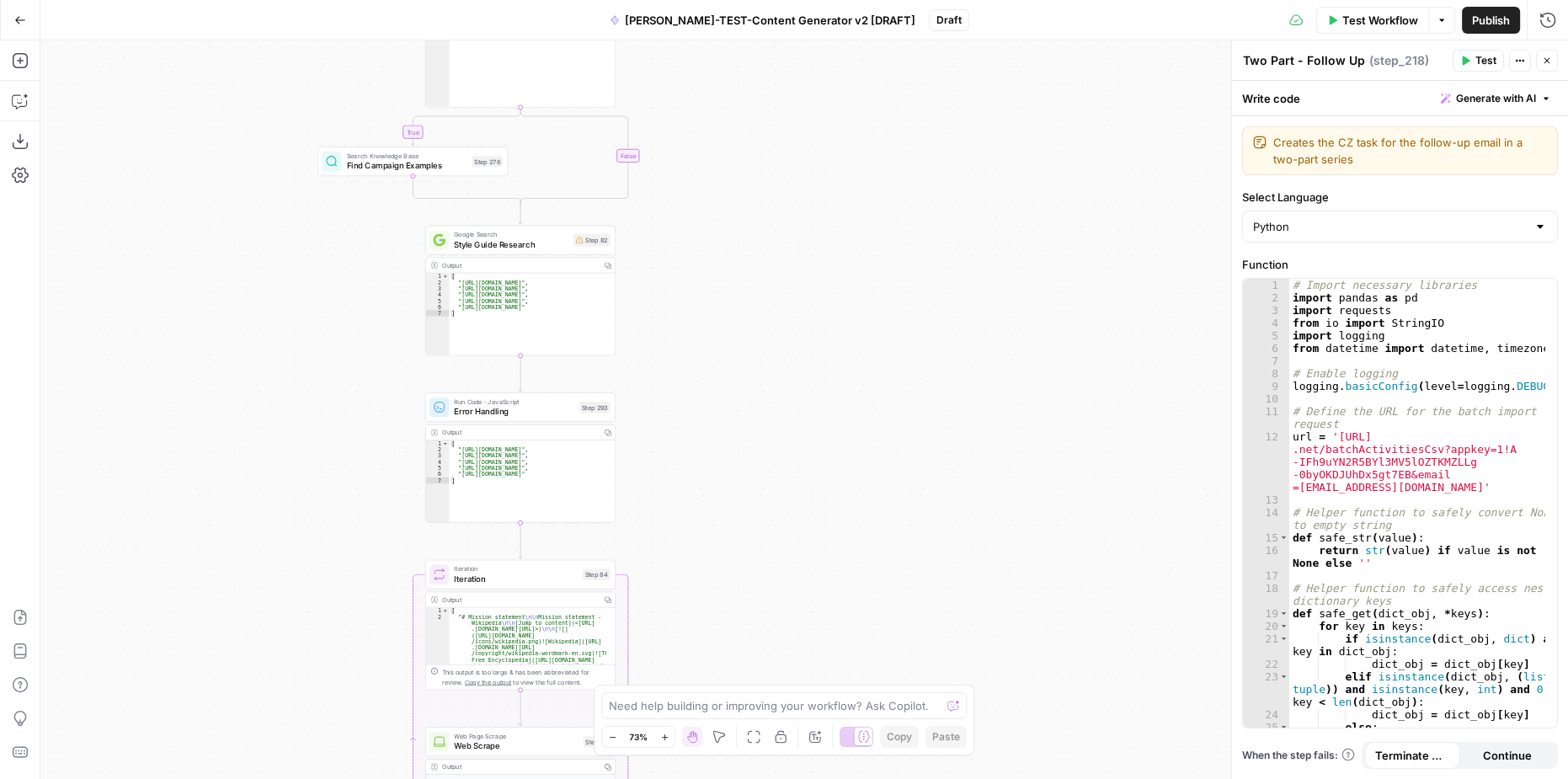
drag, startPoint x: 723, startPoint y: 261, endPoint x: 737, endPoint y: 478, distance: 217.5
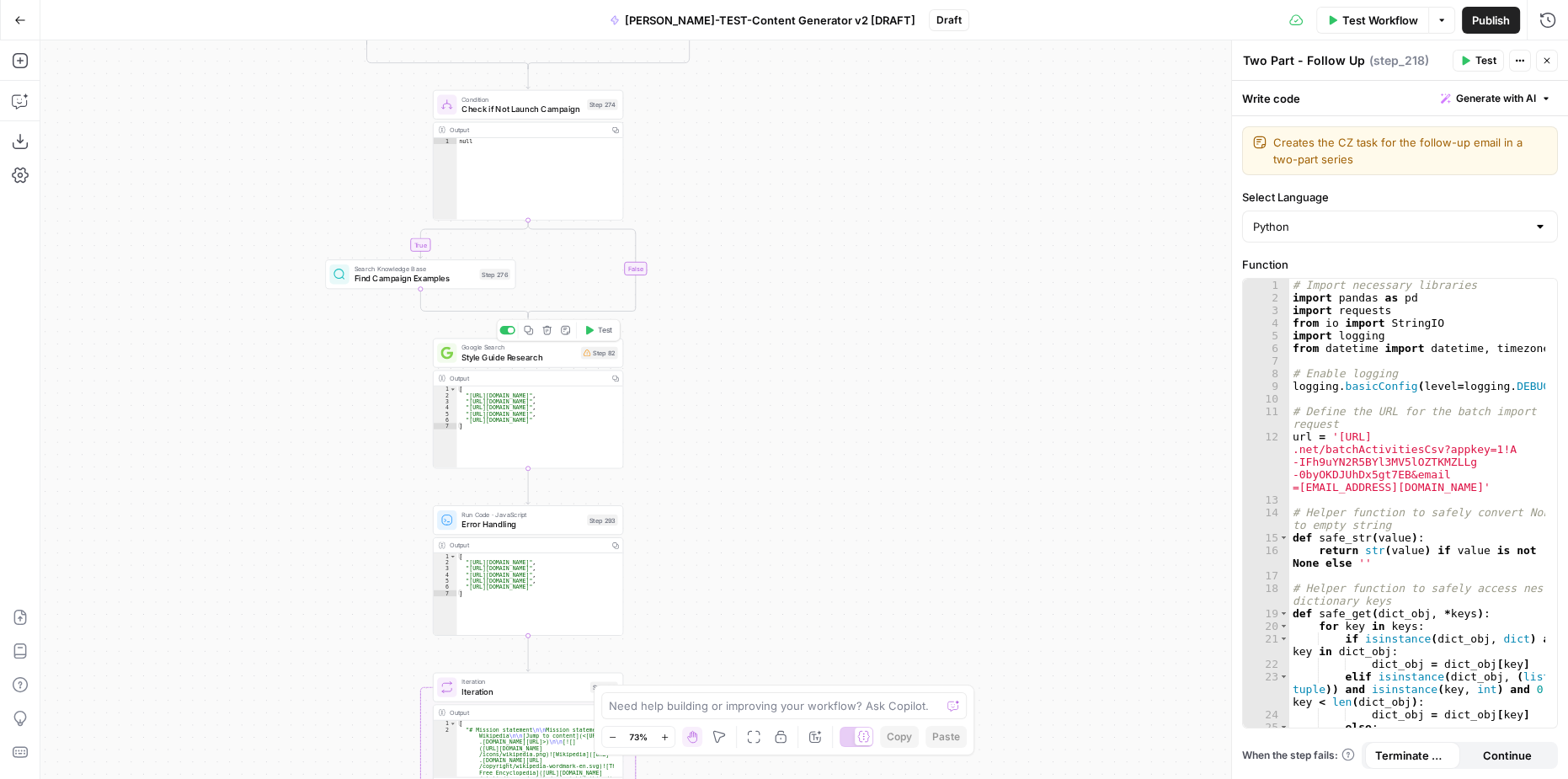
click at [505, 359] on span "Style Guide Research" at bounding box center [519, 358] width 114 height 13
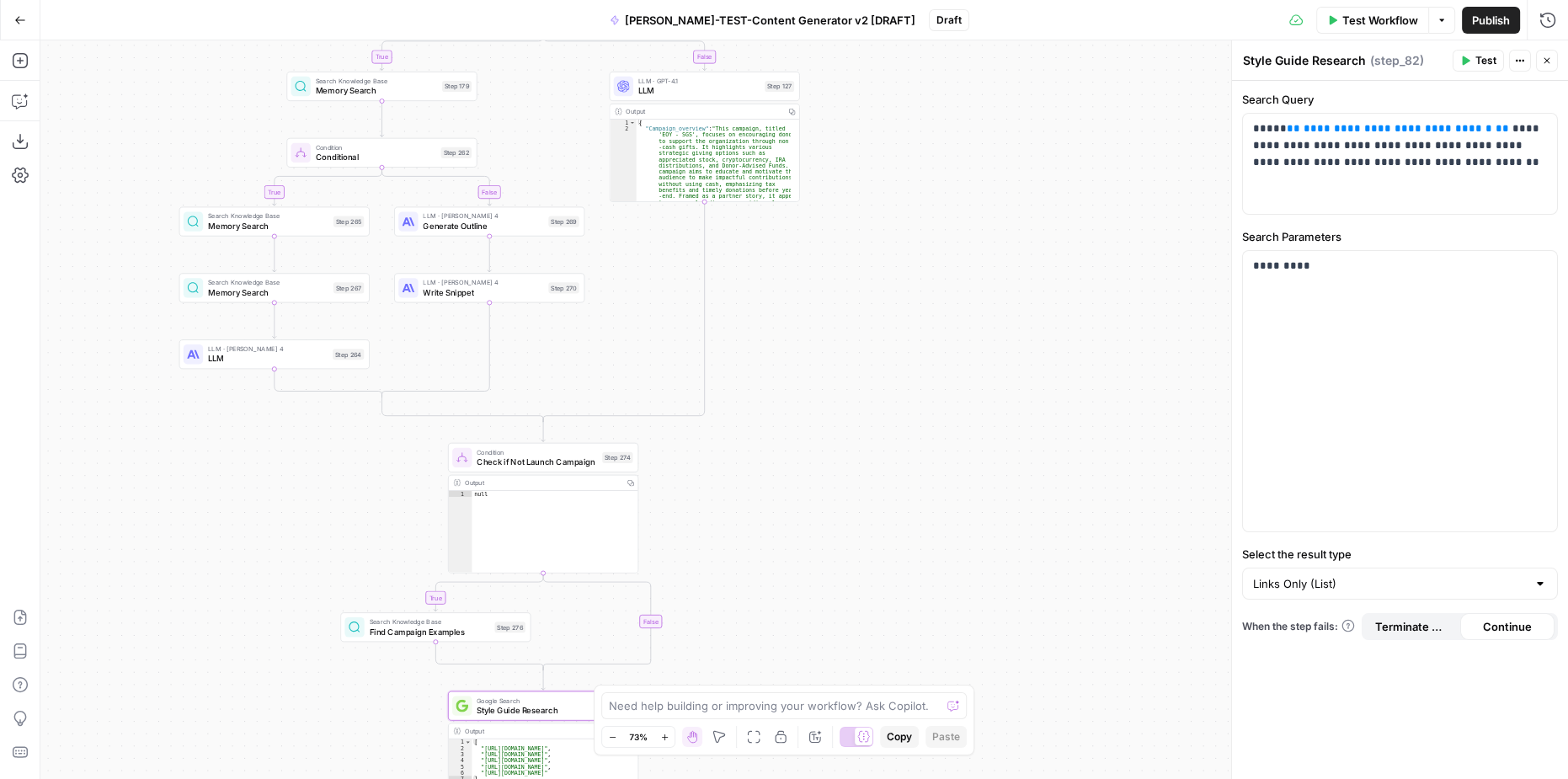
drag, startPoint x: 833, startPoint y: 198, endPoint x: 849, endPoint y: 550, distance: 352.4
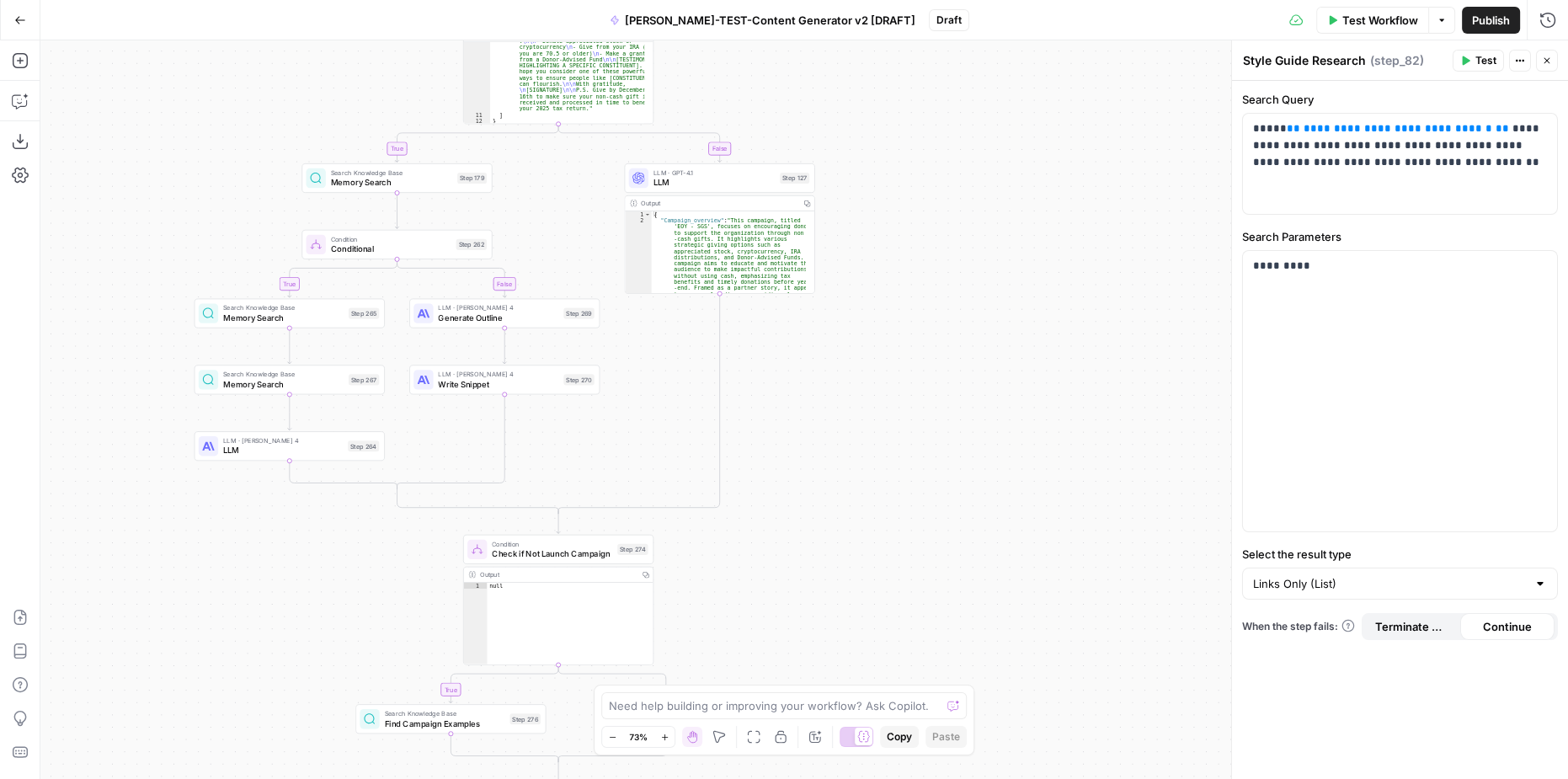
drag, startPoint x: 843, startPoint y: 380, endPoint x: 864, endPoint y: 609, distance: 230.0
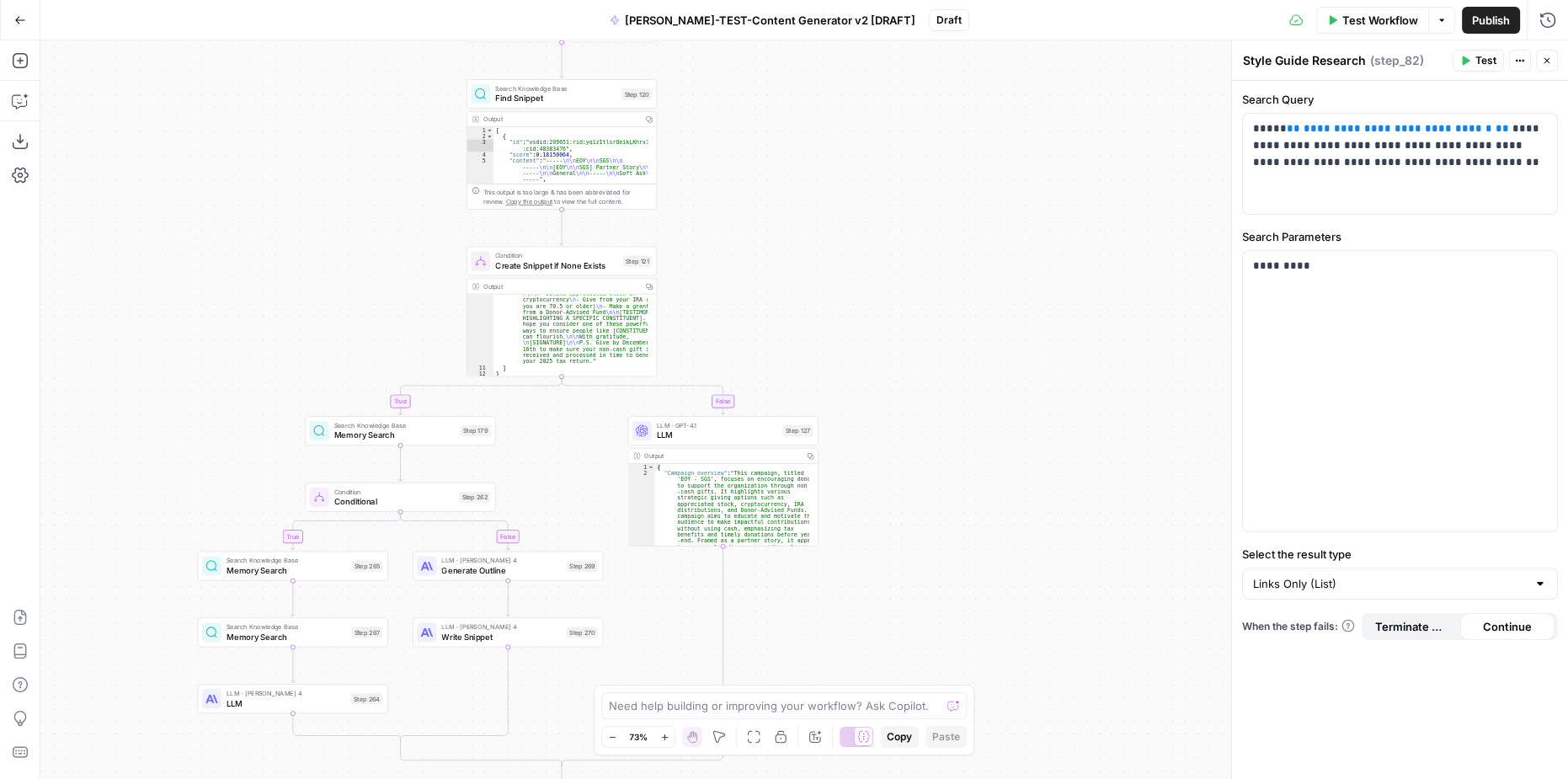
drag, startPoint x: 894, startPoint y: 230, endPoint x: 883, endPoint y: 418, distance: 188.3
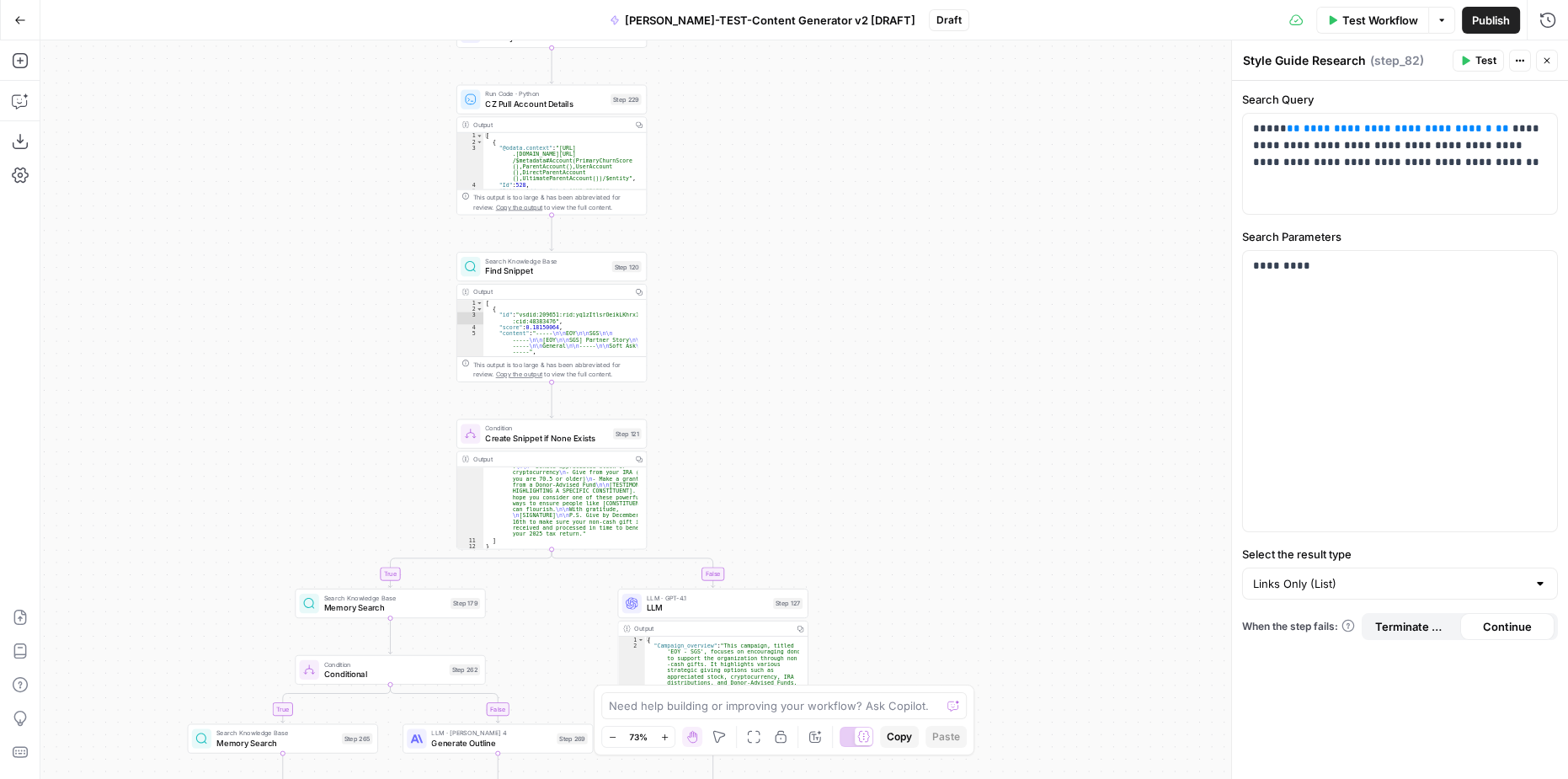
drag, startPoint x: 882, startPoint y: 262, endPoint x: 951, endPoint y: 573, distance: 318.6
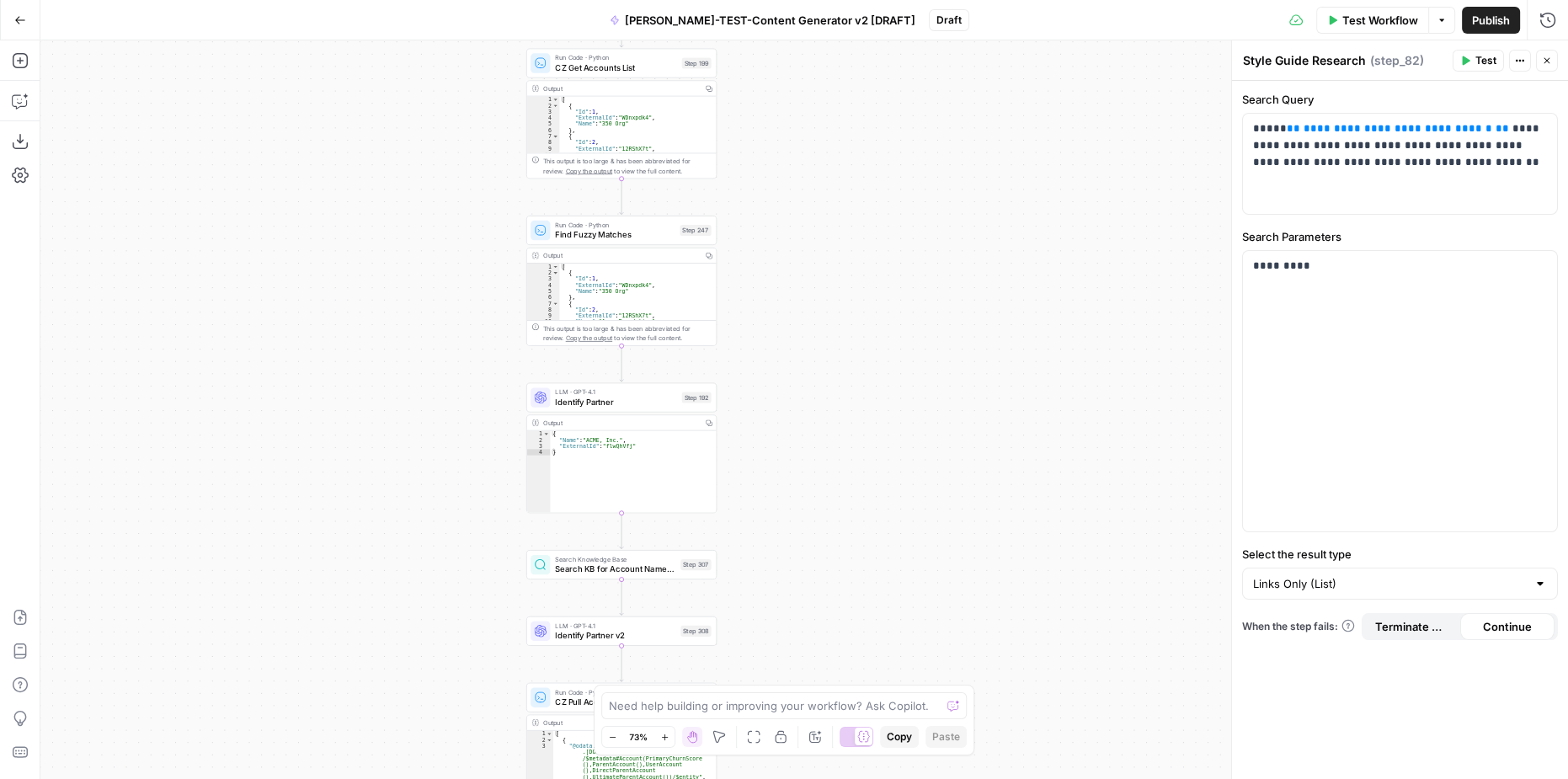
drag, startPoint x: 854, startPoint y: 474, endPoint x: 961, endPoint y: 252, distance: 246.4
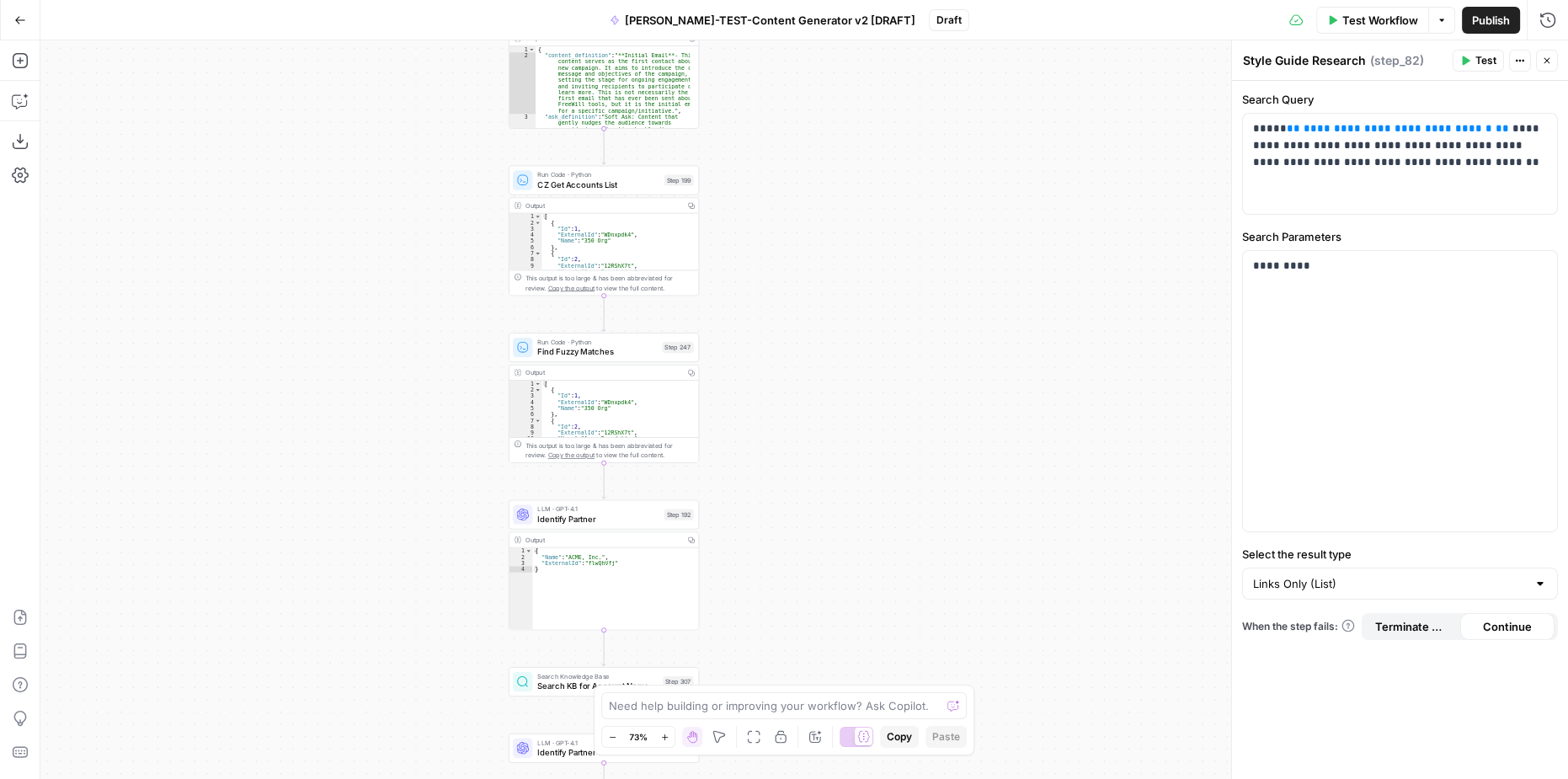
drag, startPoint x: 953, startPoint y: 292, endPoint x: 909, endPoint y: 444, distance: 158.2
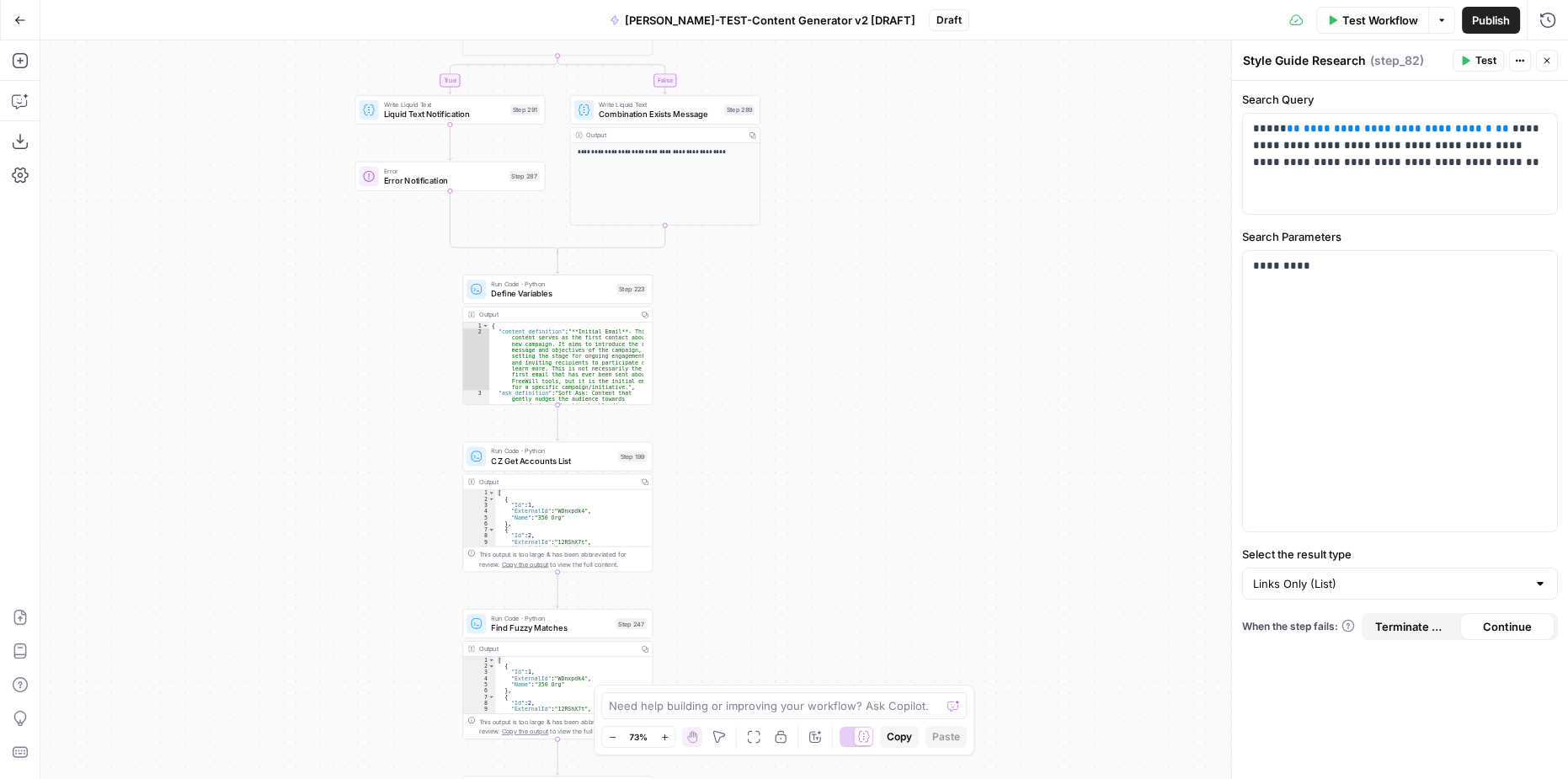
drag, startPoint x: 863, startPoint y: 346, endPoint x: 871, endPoint y: 443, distance: 97.3
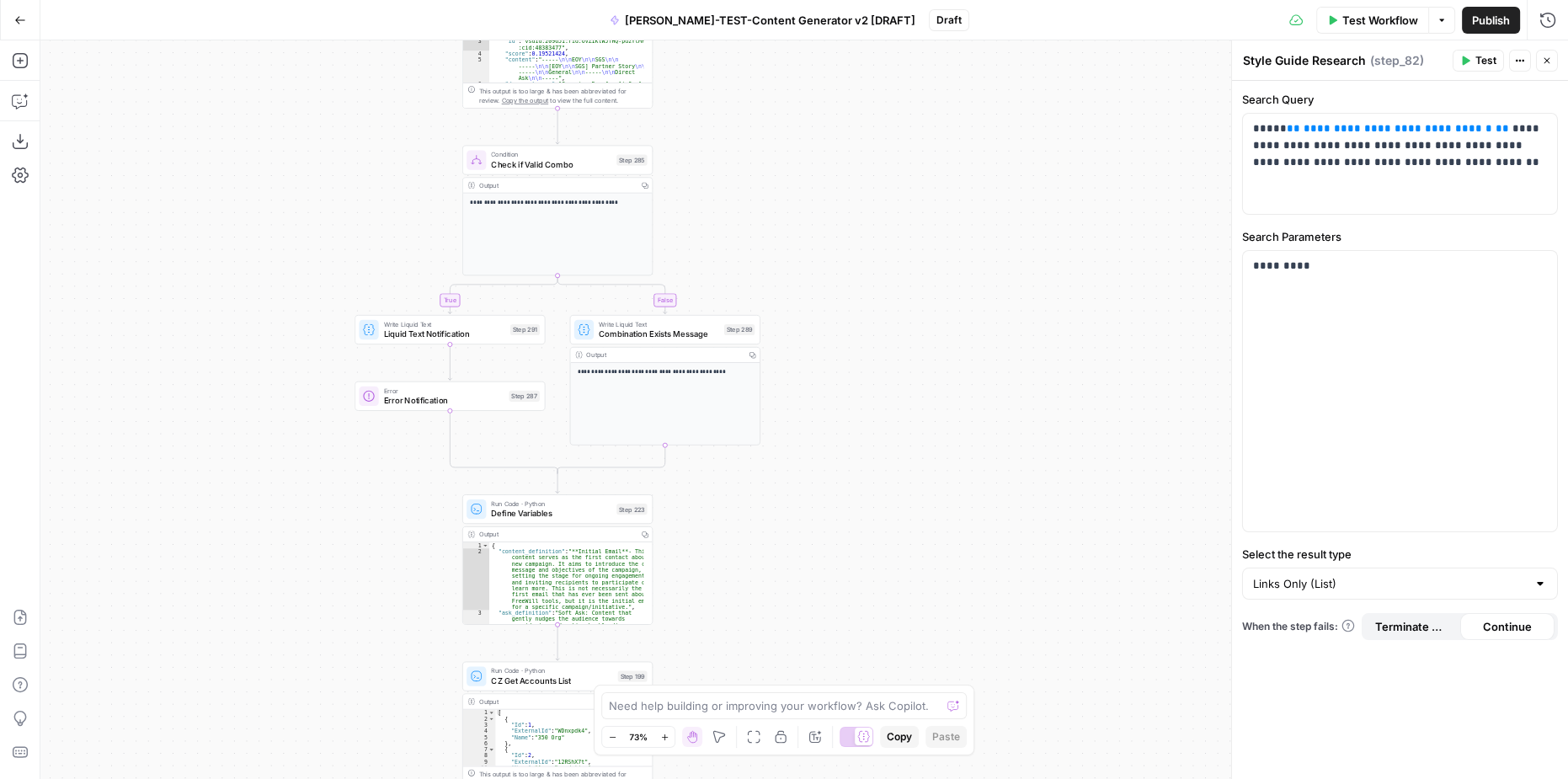
drag, startPoint x: 902, startPoint y: 288, endPoint x: 919, endPoint y: 535, distance: 247.6
